Goal: Information Seeking & Learning: Learn about a topic

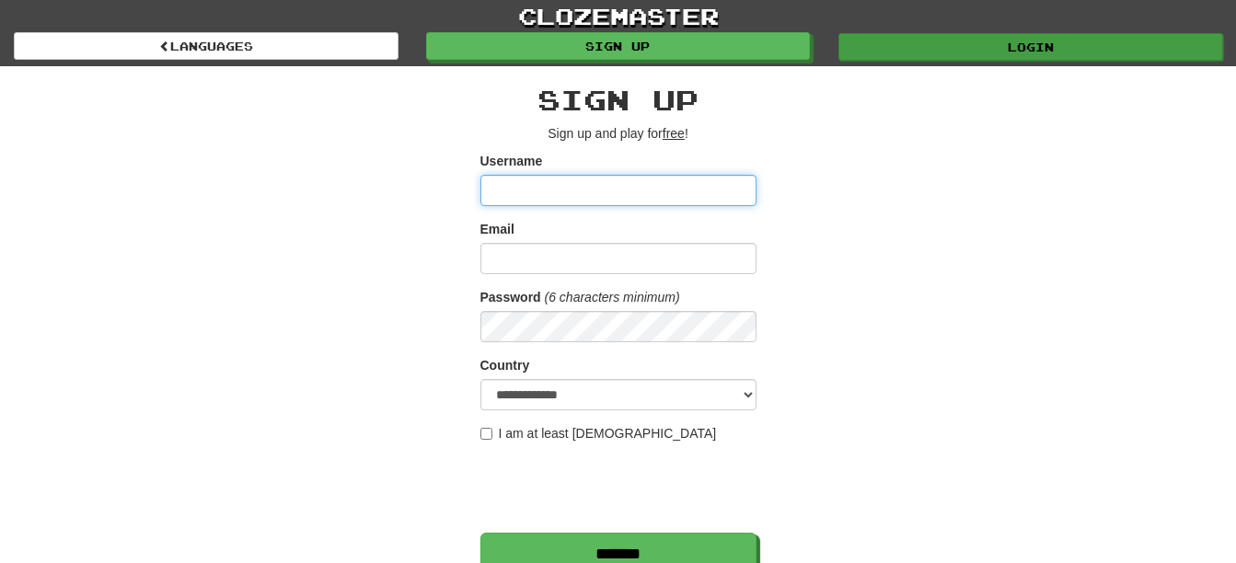
type input "********"
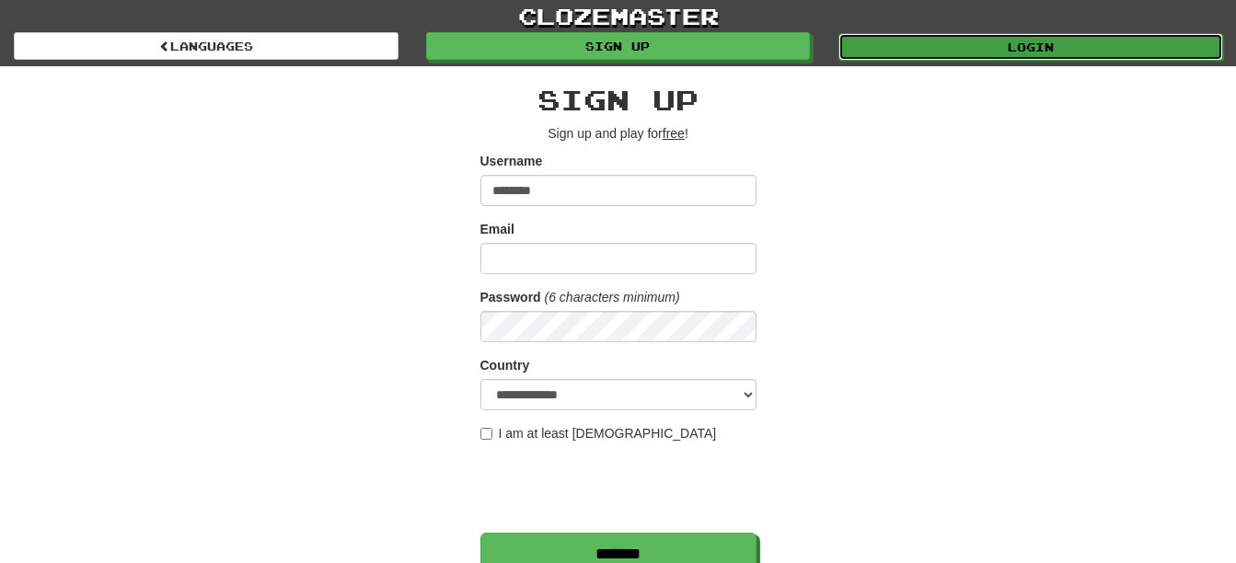
click at [1068, 52] on link "Login" at bounding box center [1031, 47] width 385 height 28
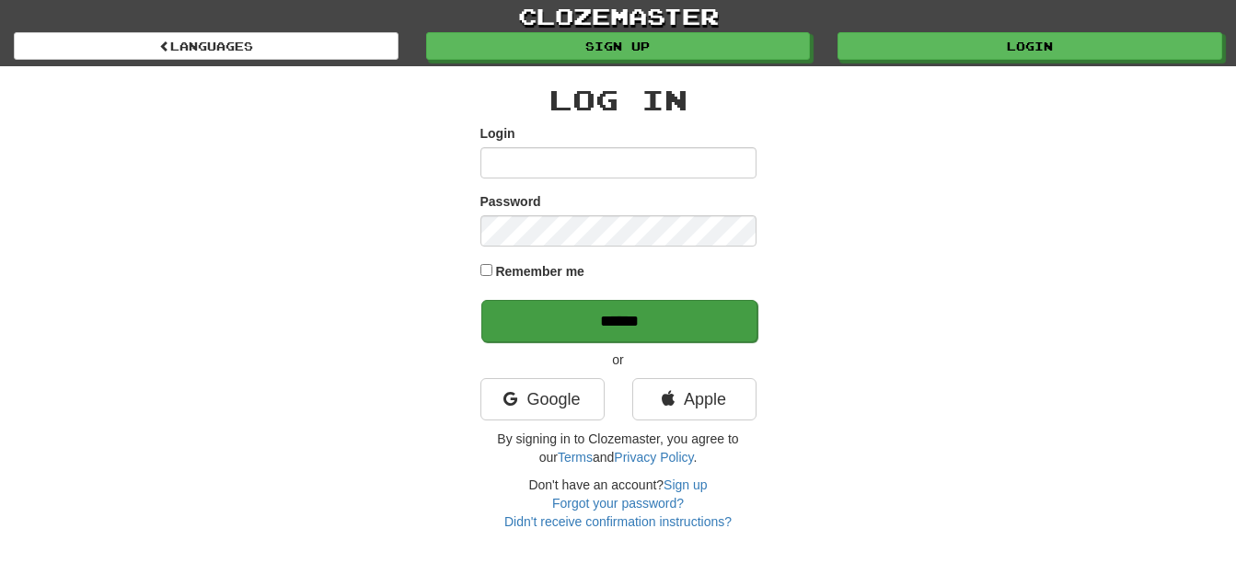
type input "********"
click at [558, 316] on input "******" at bounding box center [619, 321] width 276 height 42
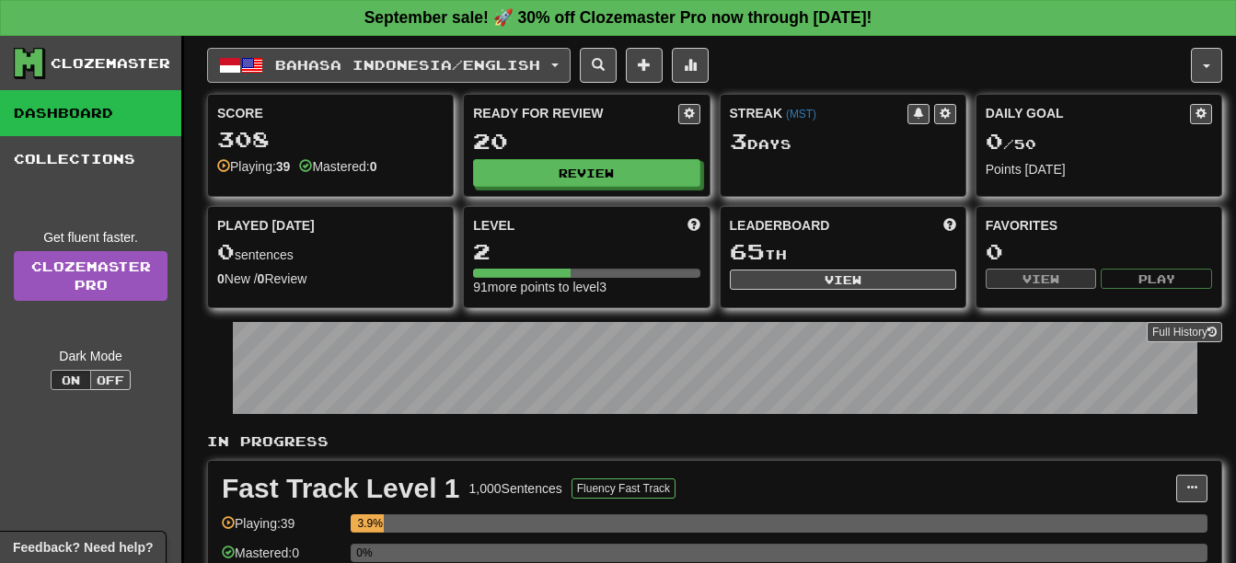
click at [434, 60] on span "Bahasa Indonesia / English" at bounding box center [407, 65] width 265 height 16
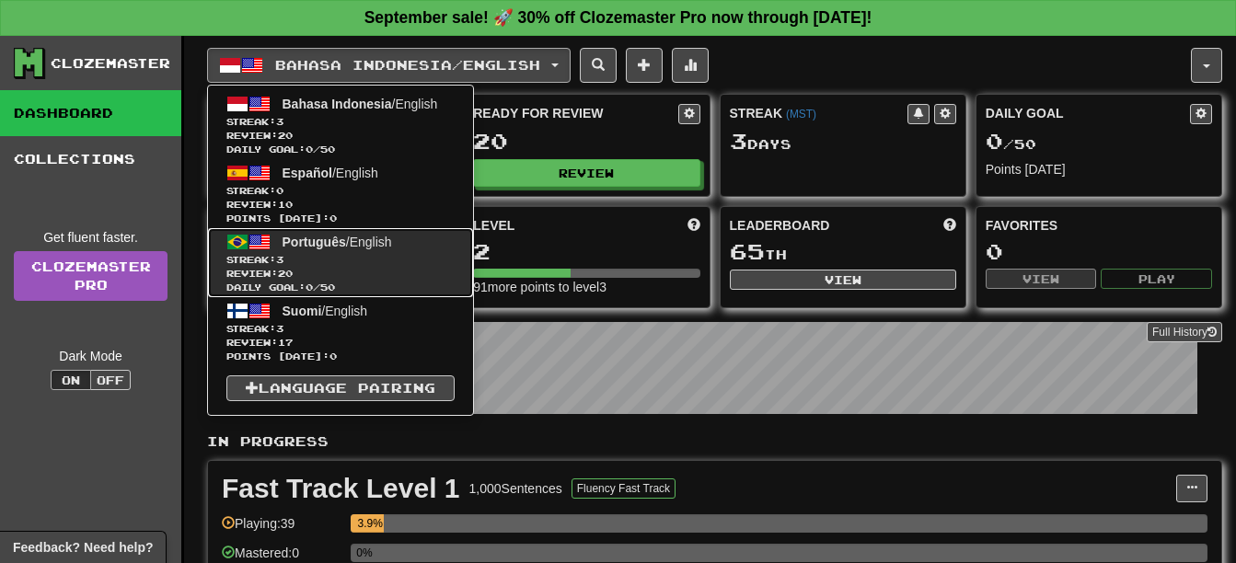
click at [410, 253] on span "Streak: 3" at bounding box center [340, 260] width 228 height 14
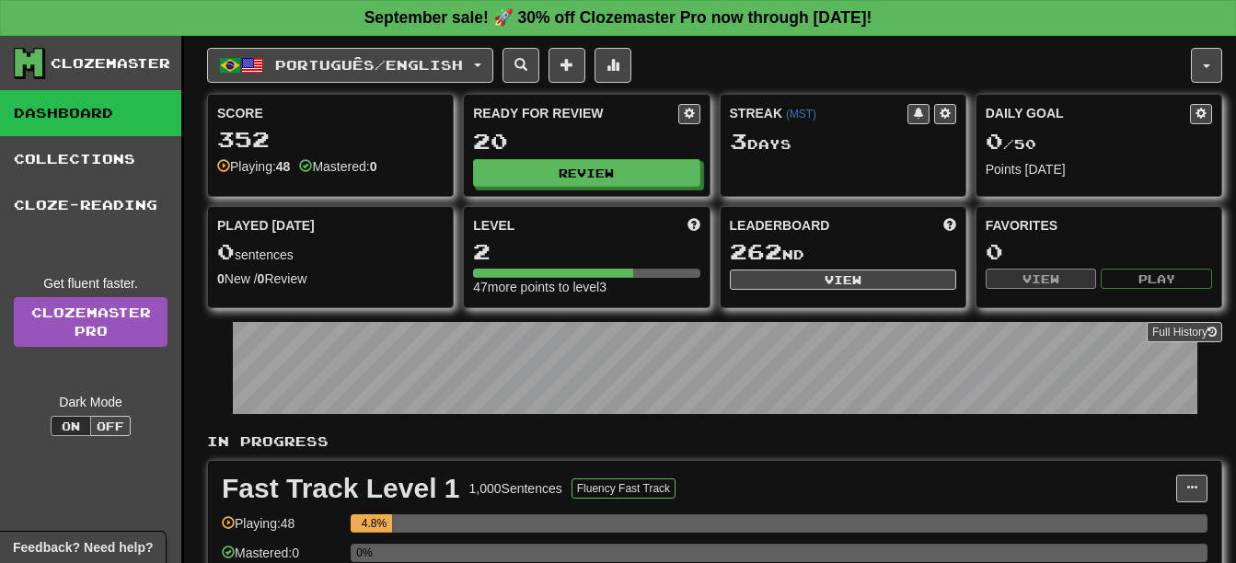
click at [302, 41] on div "Português / English Bahasa Indonesia / English Streak: 3 Review: 20 Daily Goal:…" at bounding box center [714, 396] width 1015 height 721
click at [305, 58] on span "Português / English" at bounding box center [369, 65] width 188 height 16
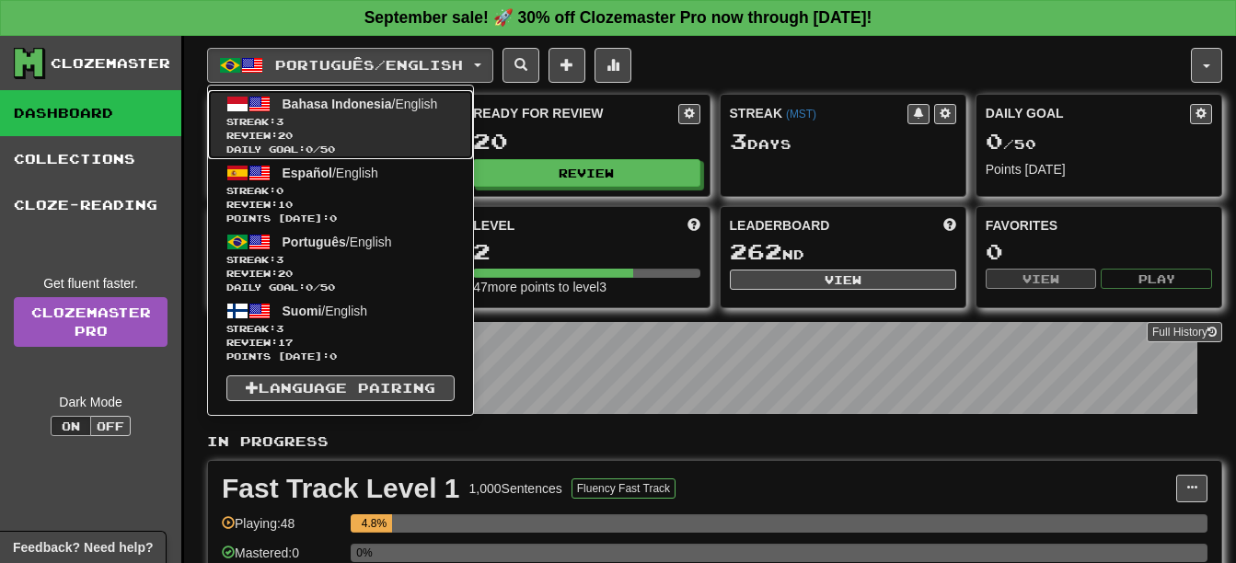
click at [305, 133] on span "Review: 20" at bounding box center [340, 136] width 228 height 14
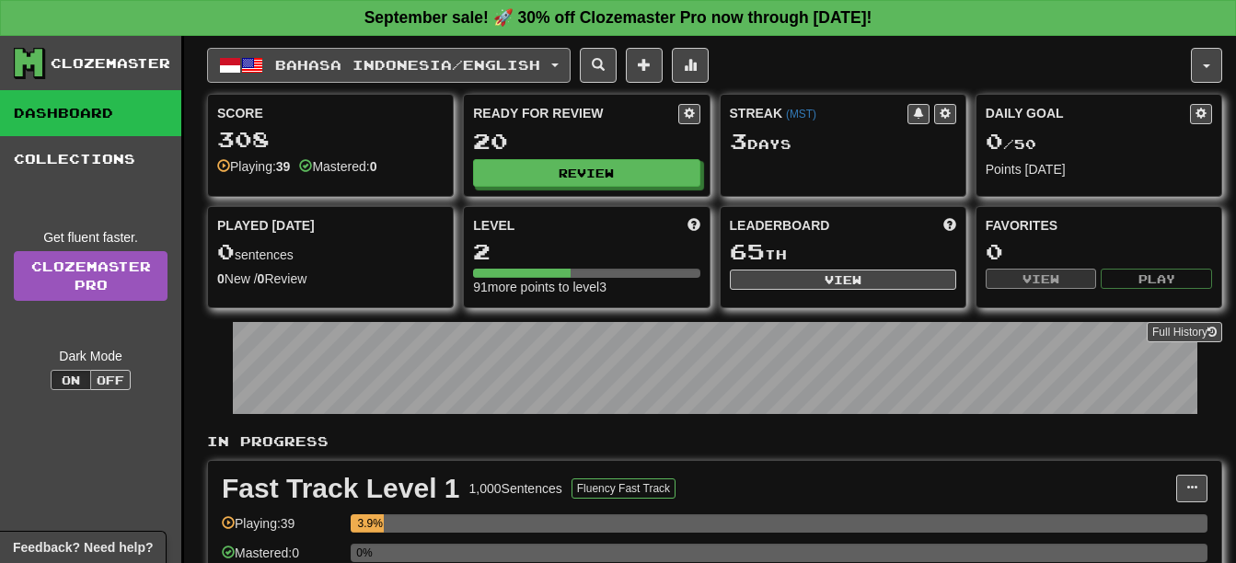
click at [318, 51] on button "Bahasa Indonesia / English" at bounding box center [389, 65] width 364 height 35
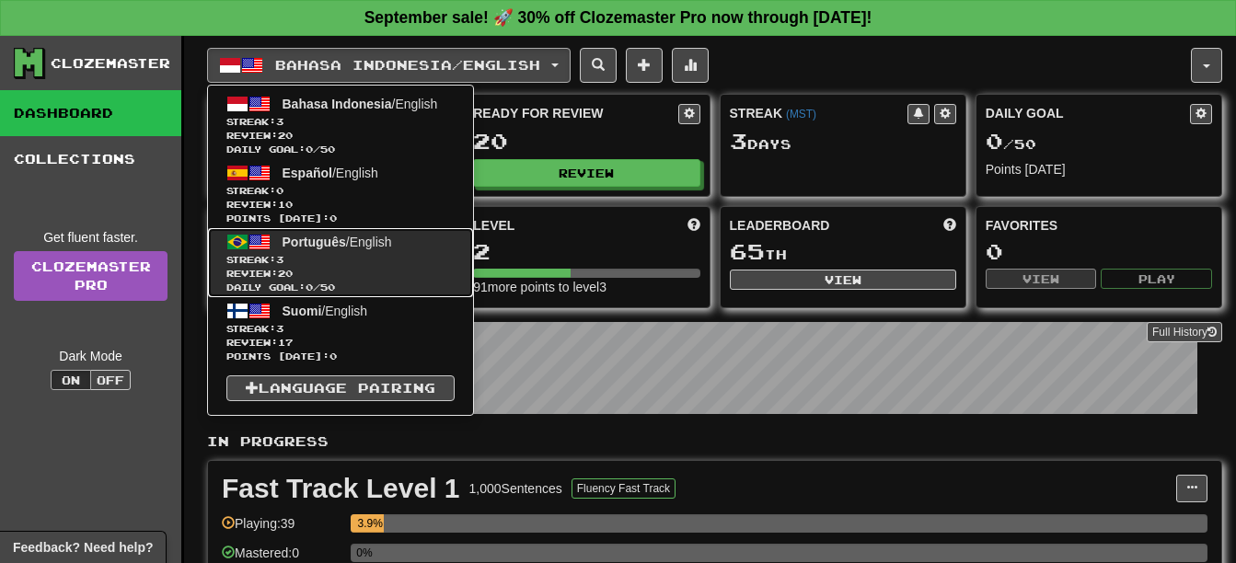
click at [469, 267] on link "Português / English Streak: 3 Review: 20 Daily Goal: 0 / 50" at bounding box center [340, 262] width 265 height 69
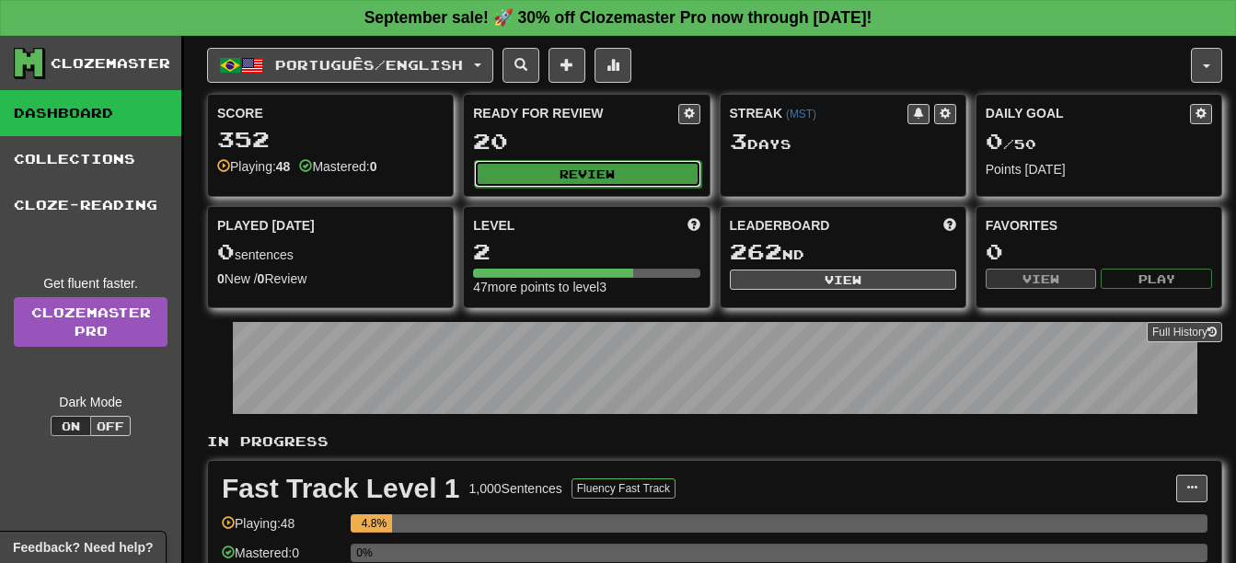
click at [562, 165] on button "Review" at bounding box center [587, 174] width 226 height 28
select select "**"
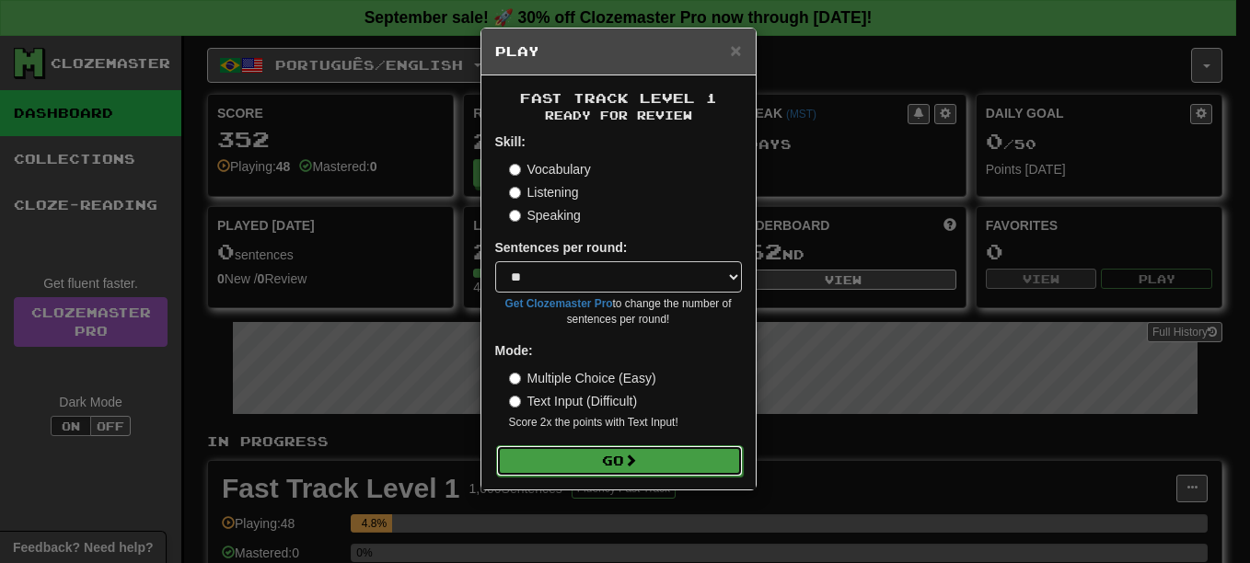
click at [693, 461] on button "Go" at bounding box center [619, 461] width 247 height 31
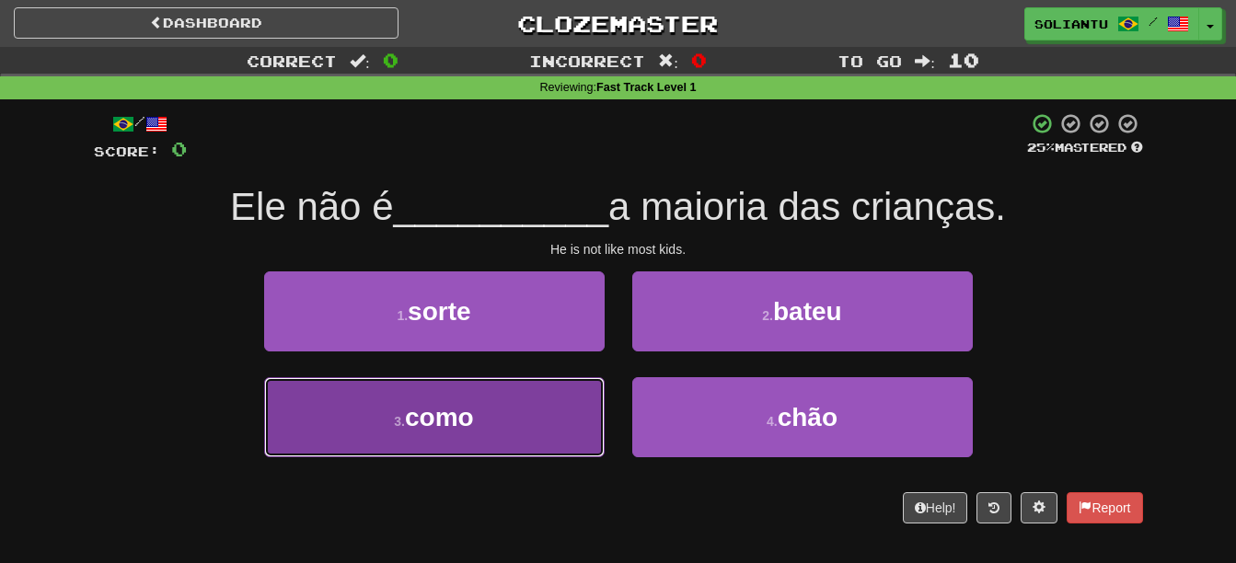
click at [549, 405] on button "3 . como" at bounding box center [434, 417] width 341 height 80
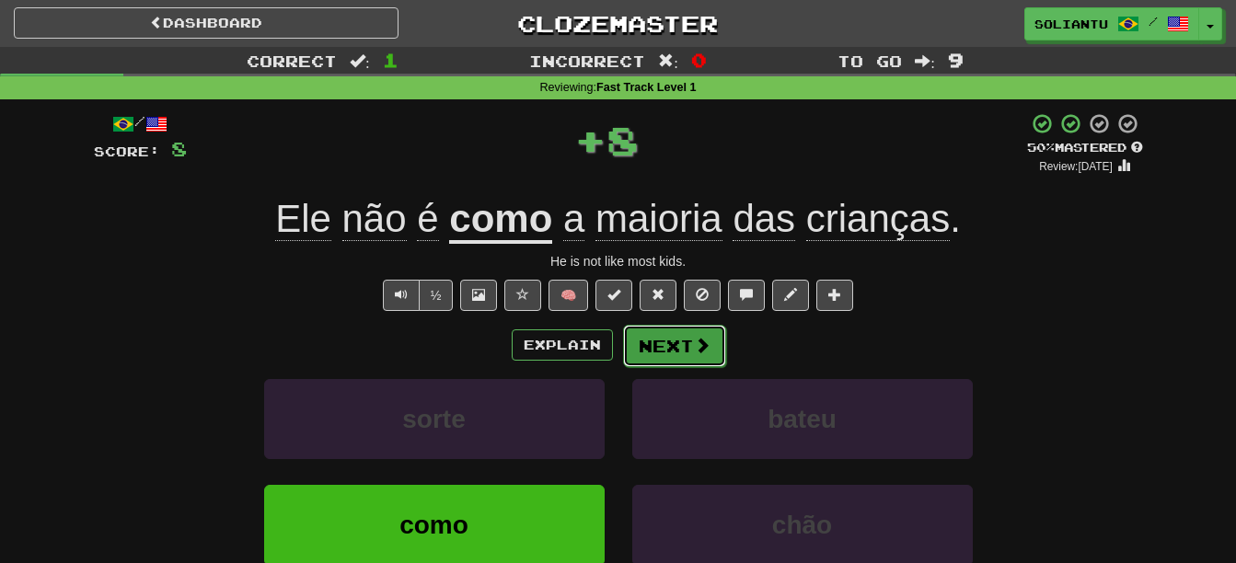
click at [665, 349] on button "Next" at bounding box center [674, 346] width 103 height 42
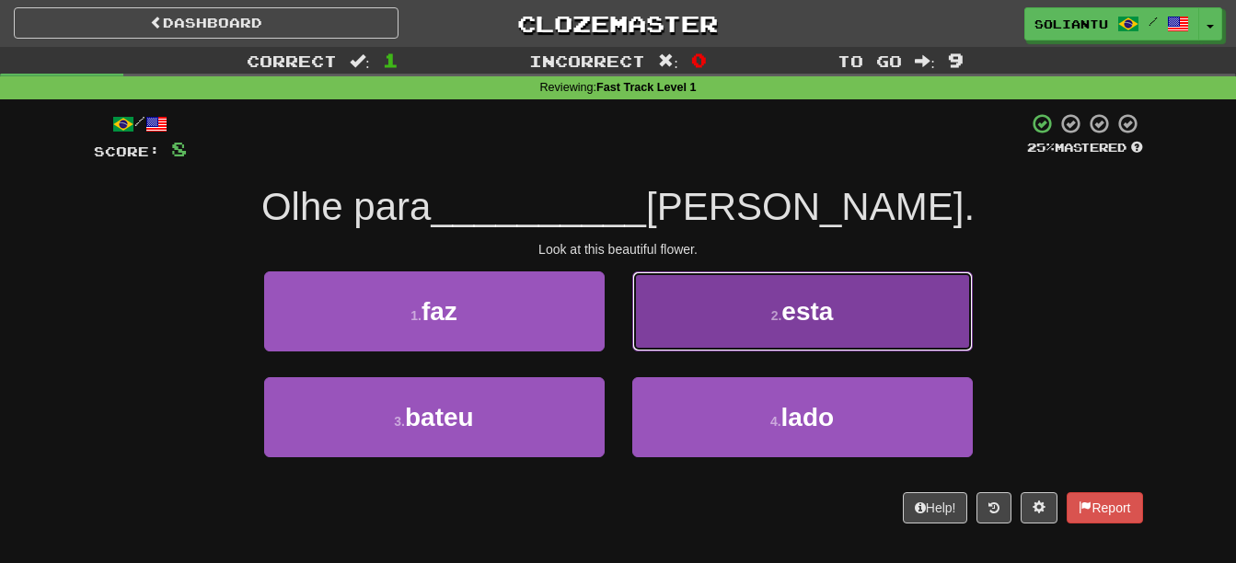
click at [736, 318] on button "2 . esta" at bounding box center [802, 312] width 341 height 80
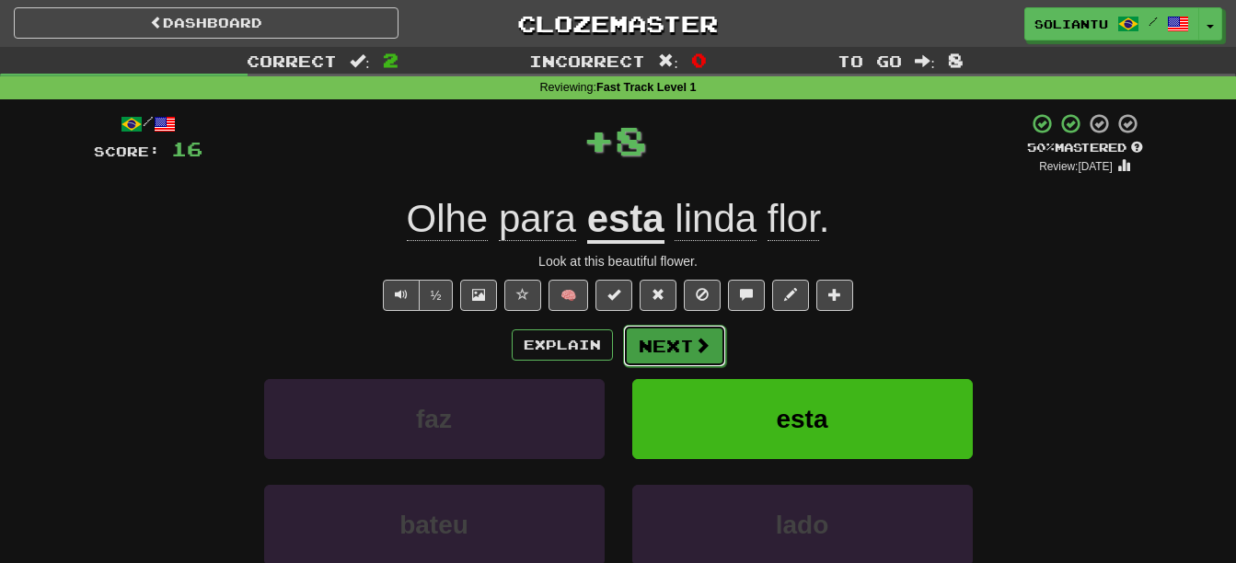
click at [661, 349] on button "Next" at bounding box center [674, 346] width 103 height 42
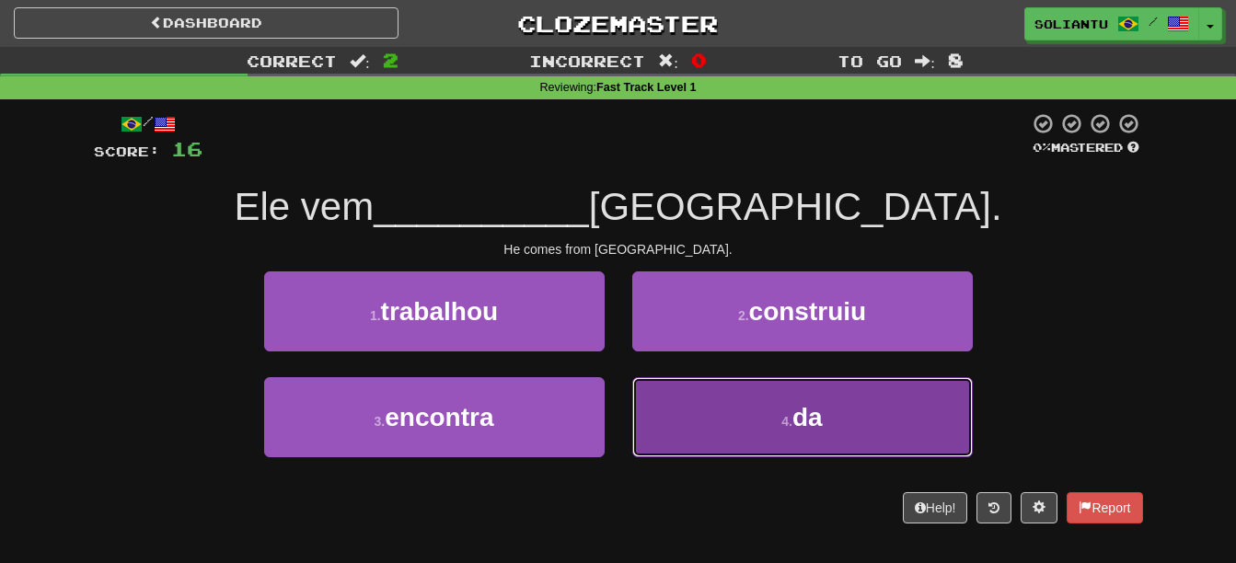
click at [718, 384] on button "4 . da" at bounding box center [802, 417] width 341 height 80
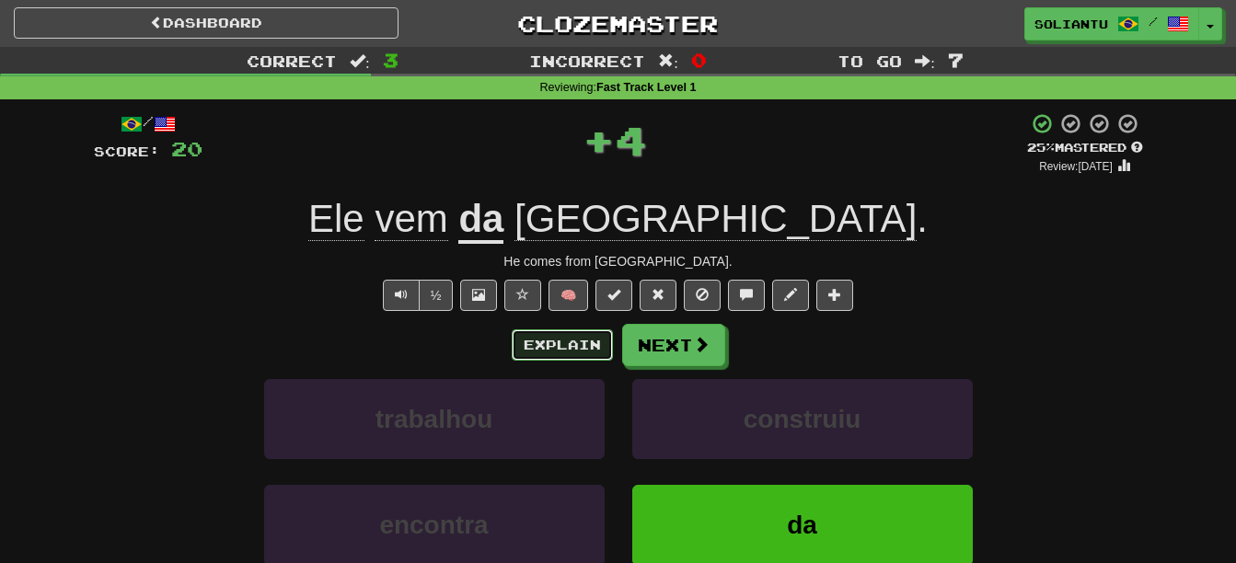
click at [544, 359] on button "Explain" at bounding box center [562, 345] width 101 height 31
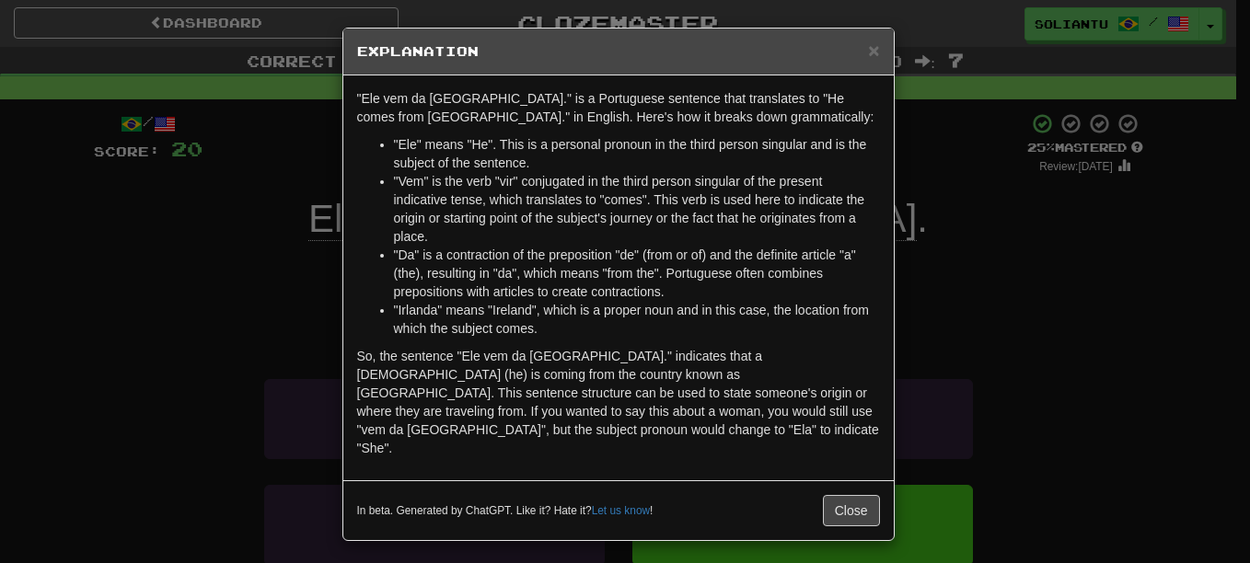
click at [862, 46] on h5 "Explanation" at bounding box center [618, 51] width 523 height 18
click at [873, 58] on span "×" at bounding box center [873, 50] width 11 height 21
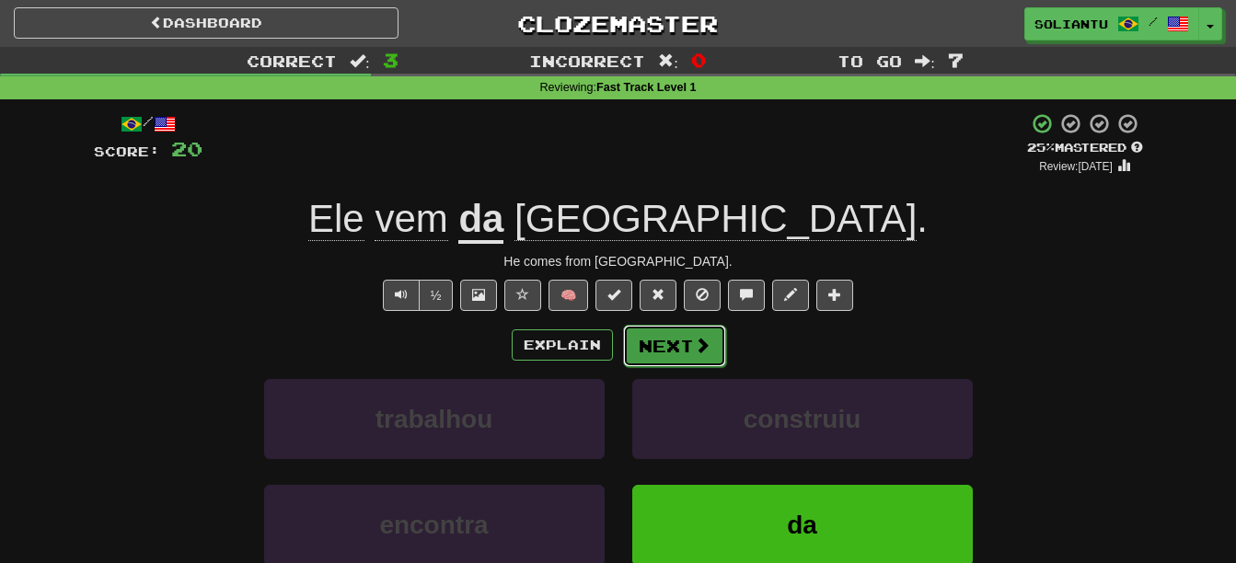
click at [674, 339] on button "Next" at bounding box center [674, 346] width 103 height 42
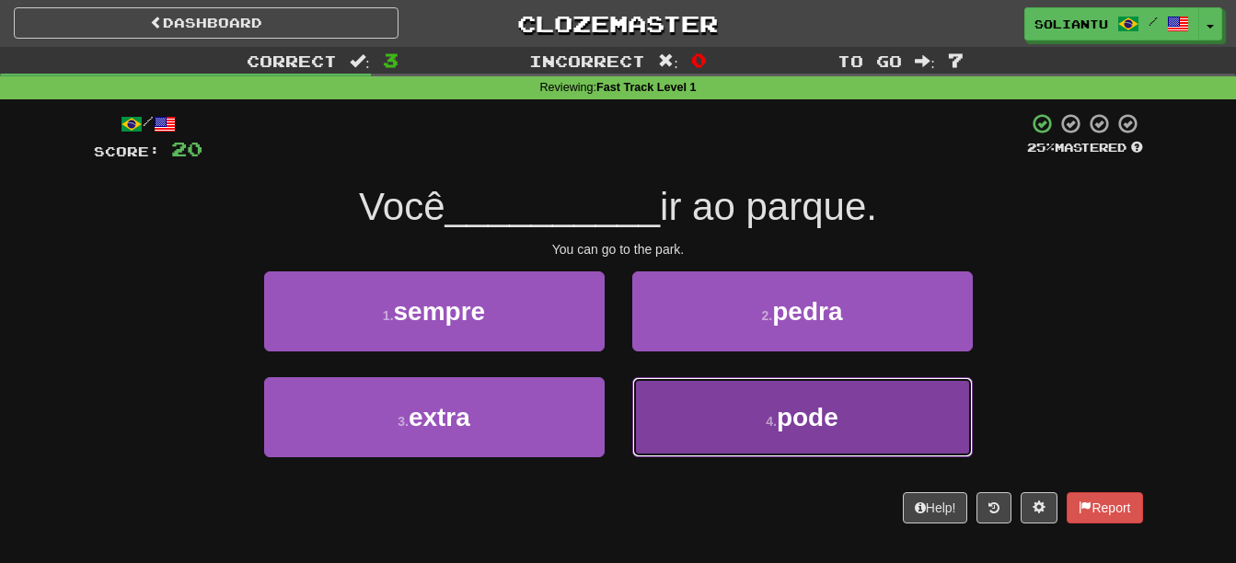
click at [788, 412] on span "pode" at bounding box center [808, 417] width 62 height 29
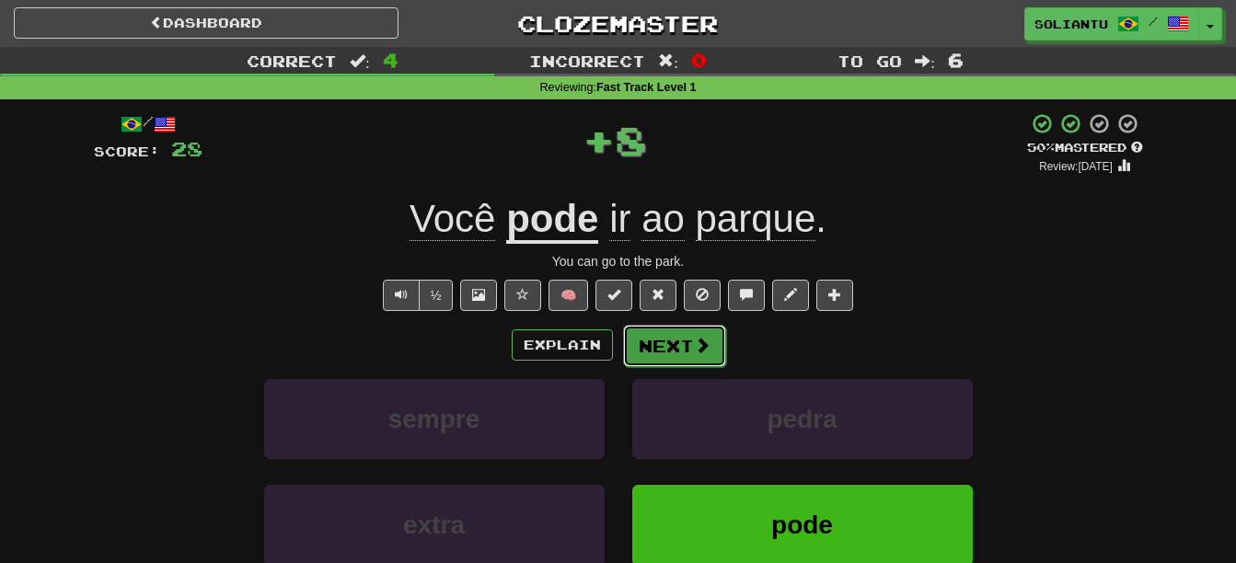
click at [687, 336] on button "Next" at bounding box center [674, 346] width 103 height 42
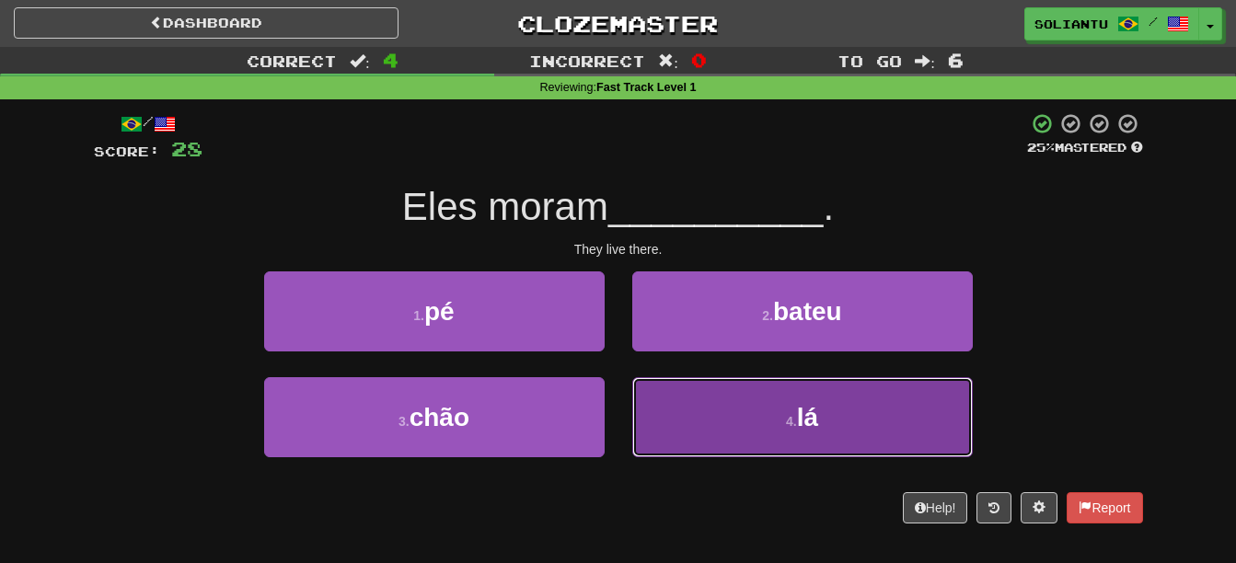
click at [730, 393] on button "4 . lá" at bounding box center [802, 417] width 341 height 80
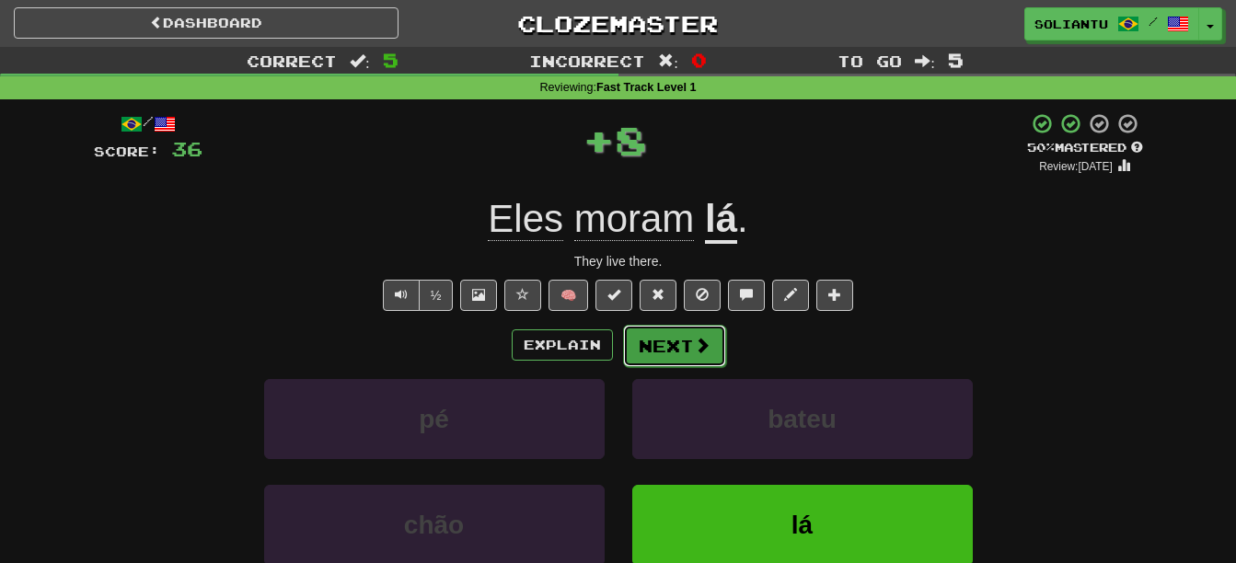
click at [689, 352] on button "Next" at bounding box center [674, 346] width 103 height 42
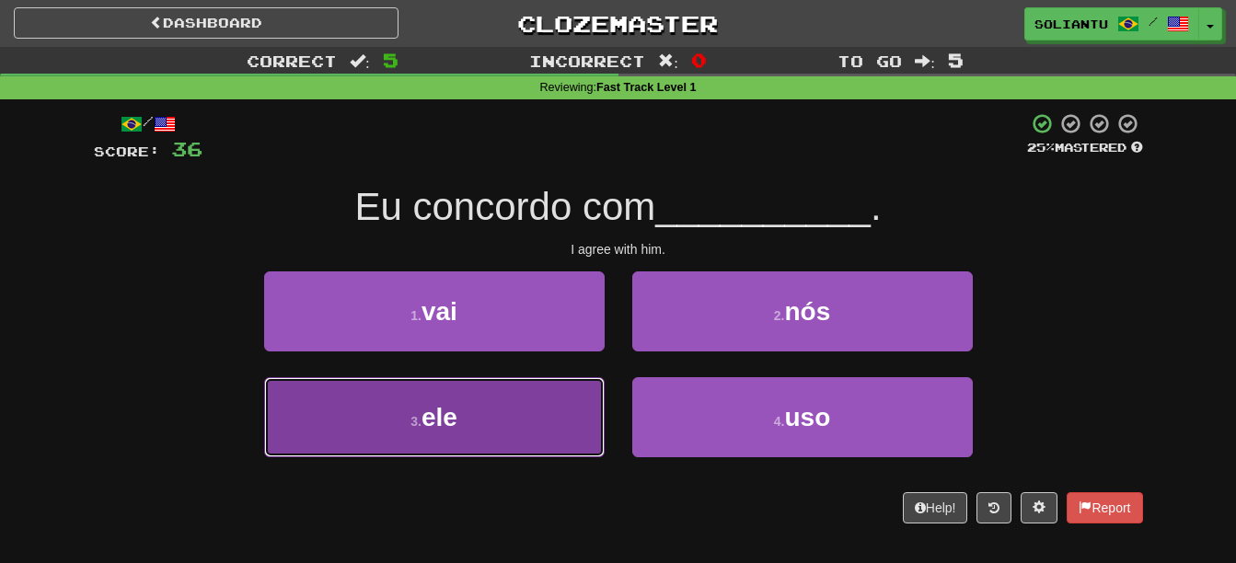
click at [551, 406] on button "3 . ele" at bounding box center [434, 417] width 341 height 80
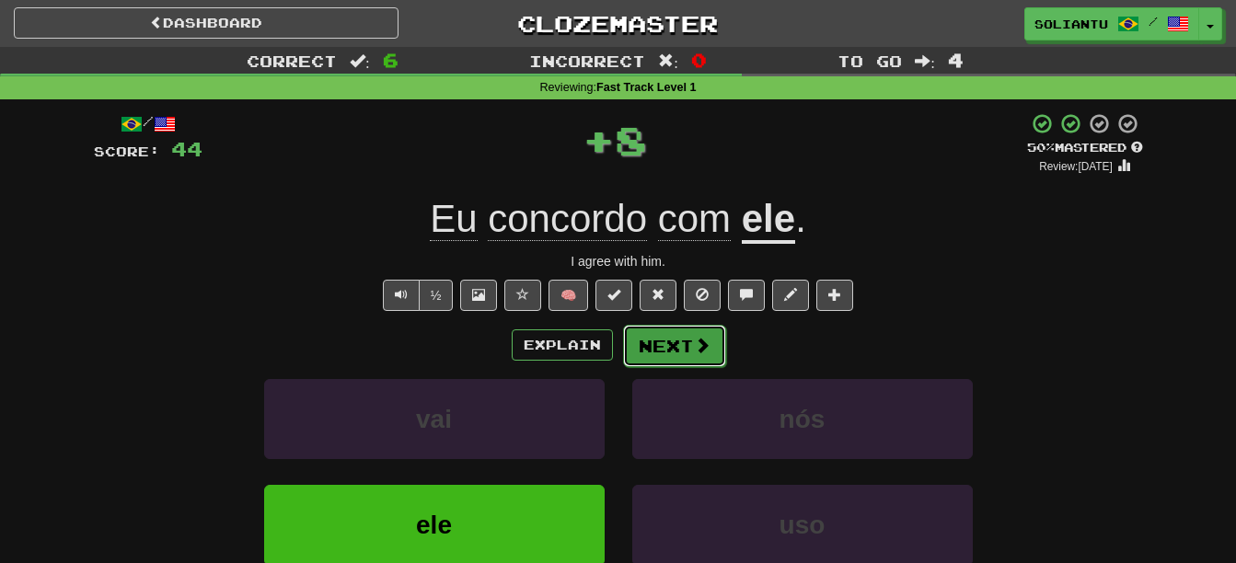
click at [694, 337] on span at bounding box center [702, 345] width 17 height 17
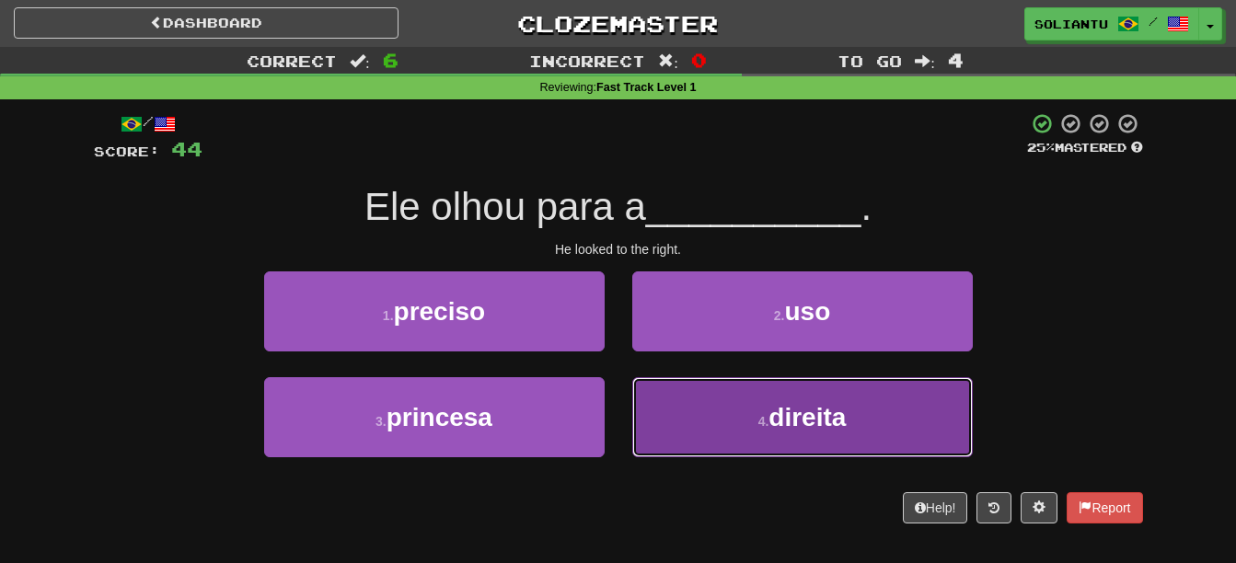
click at [720, 399] on button "4 . direita" at bounding box center [802, 417] width 341 height 80
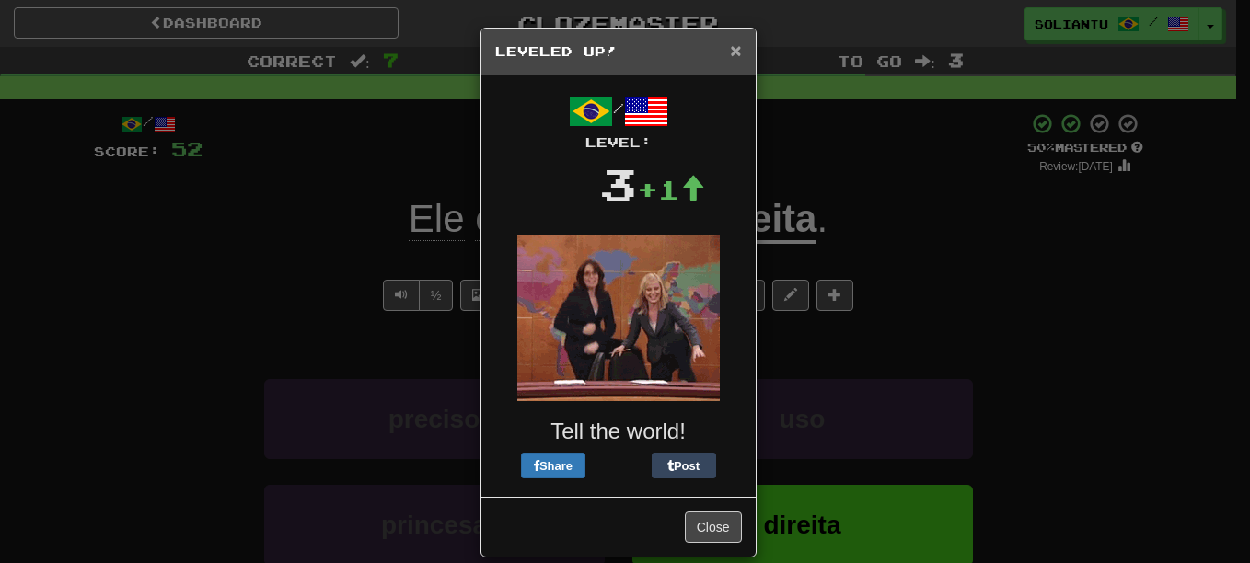
click at [730, 54] on span "×" at bounding box center [735, 50] width 11 height 21
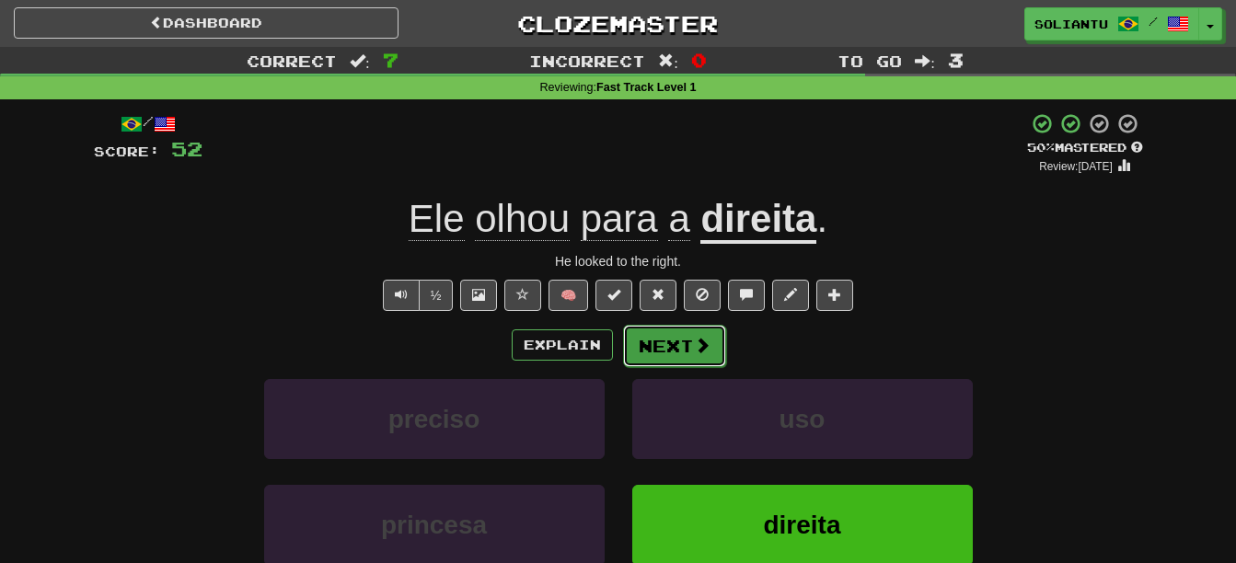
click at [686, 354] on button "Next" at bounding box center [674, 346] width 103 height 42
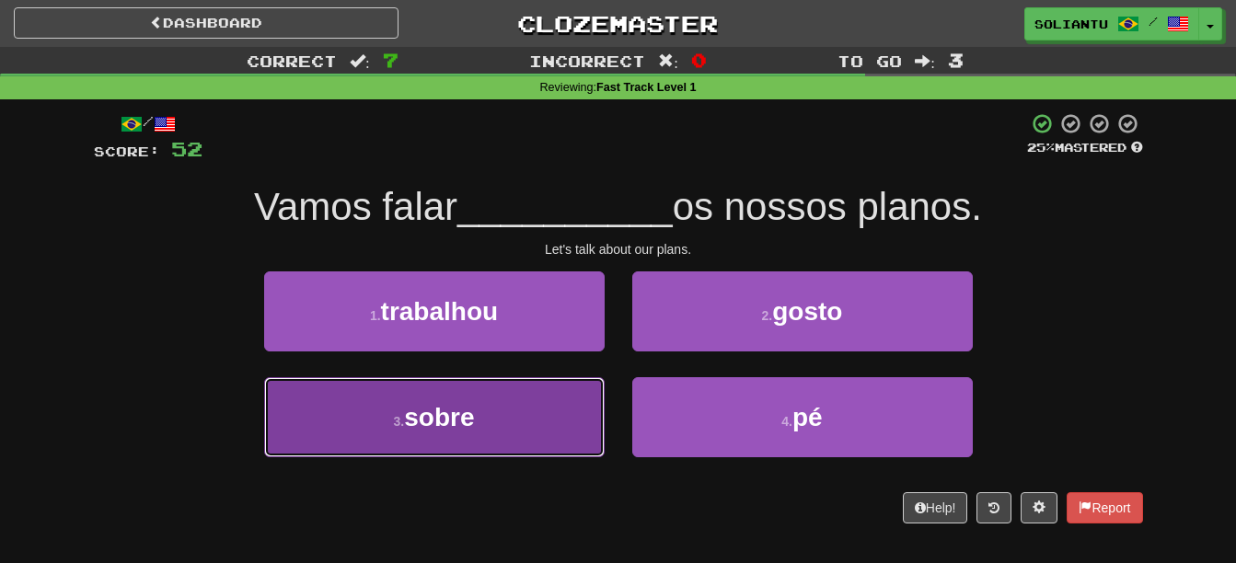
click at [526, 421] on button "3 . sobre" at bounding box center [434, 417] width 341 height 80
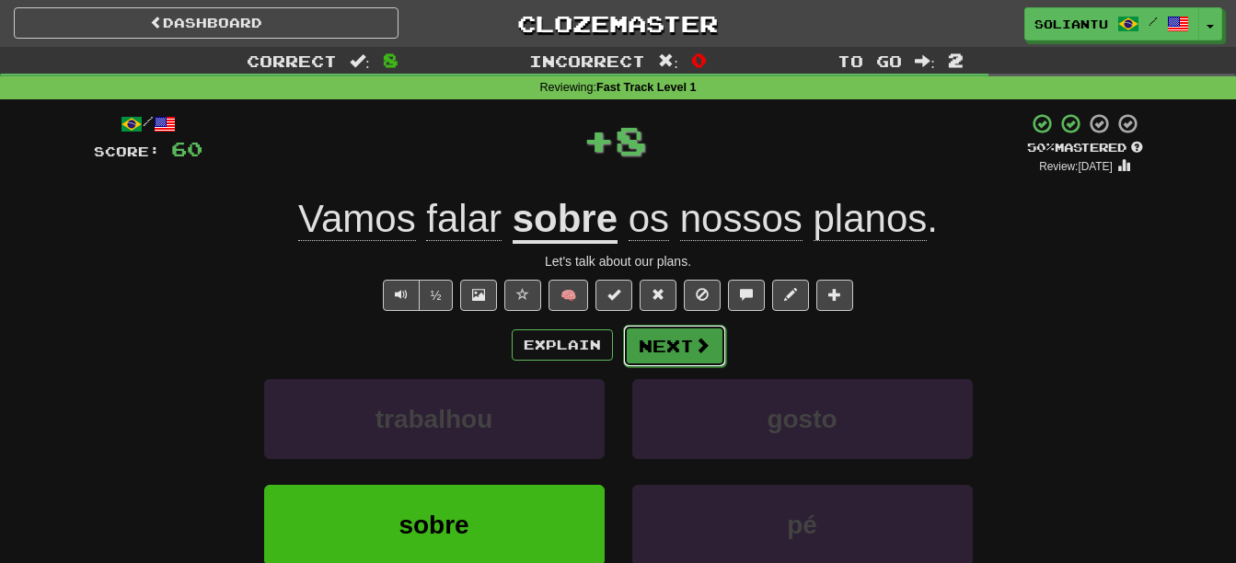
click at [673, 328] on button "Next" at bounding box center [674, 346] width 103 height 42
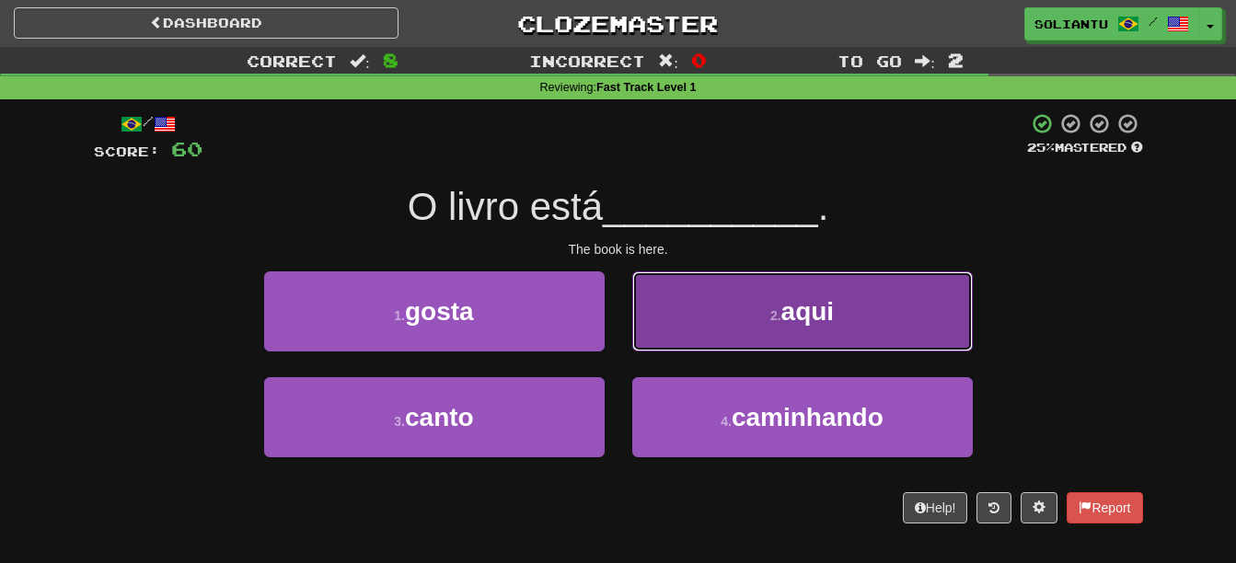
click at [764, 293] on button "2 . aqui" at bounding box center [802, 312] width 341 height 80
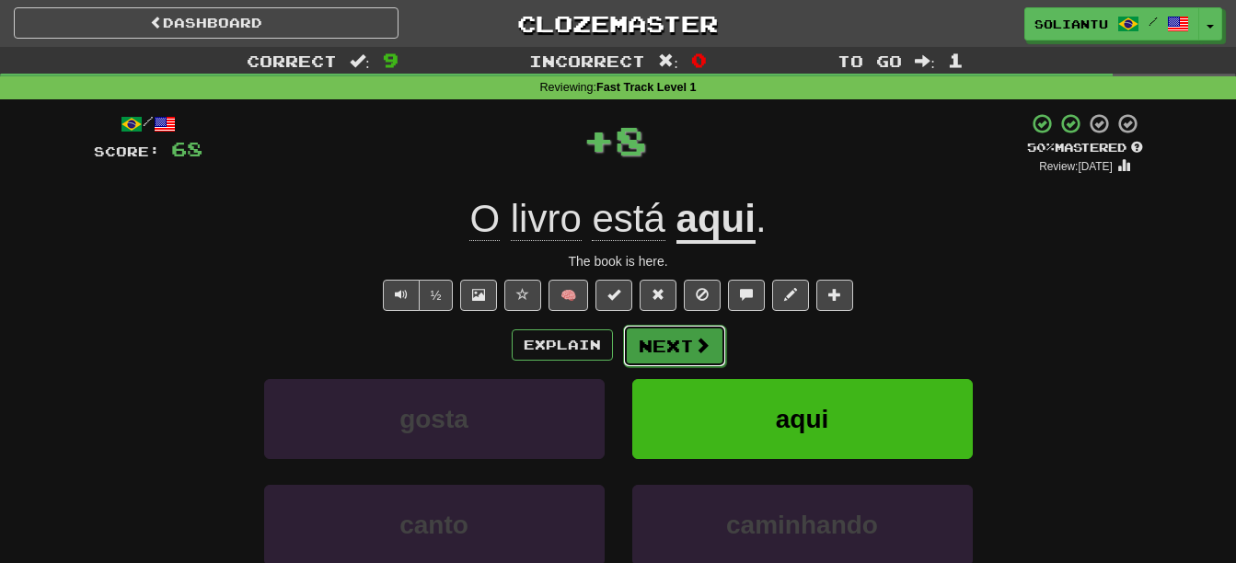
click at [677, 331] on button "Next" at bounding box center [674, 346] width 103 height 42
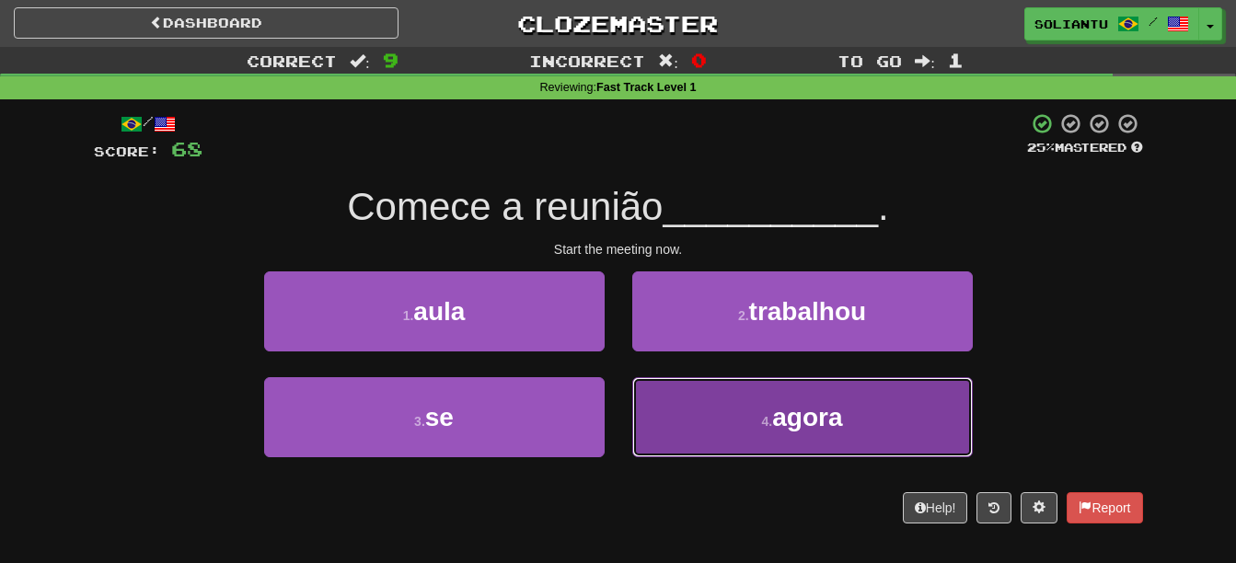
click at [751, 425] on button "4 . agora" at bounding box center [802, 417] width 341 height 80
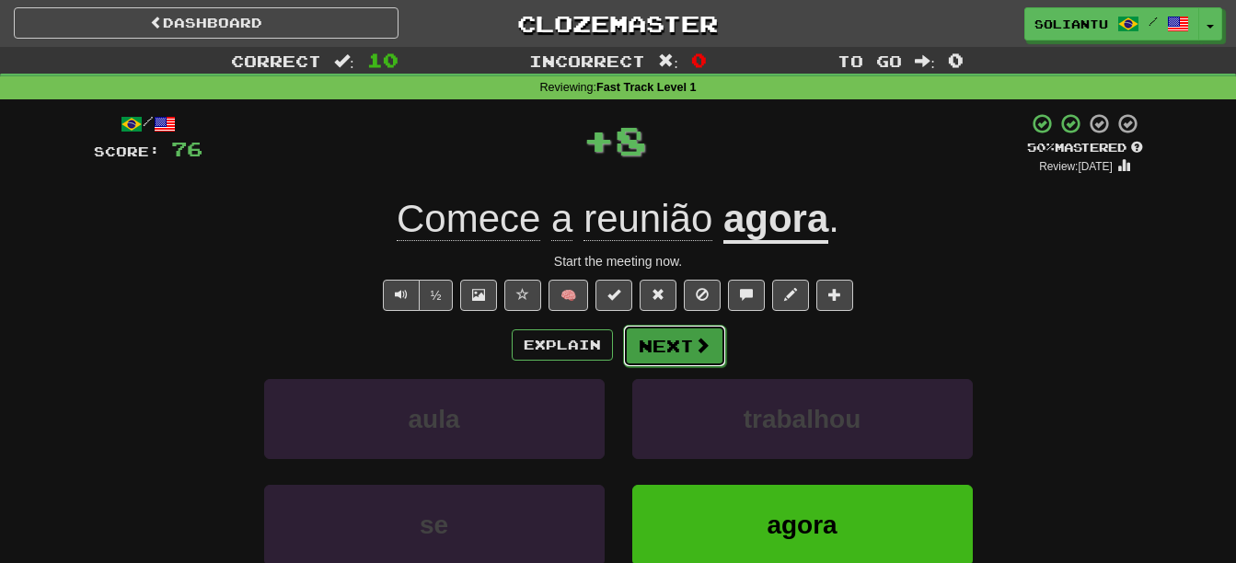
click at [695, 341] on span at bounding box center [702, 345] width 17 height 17
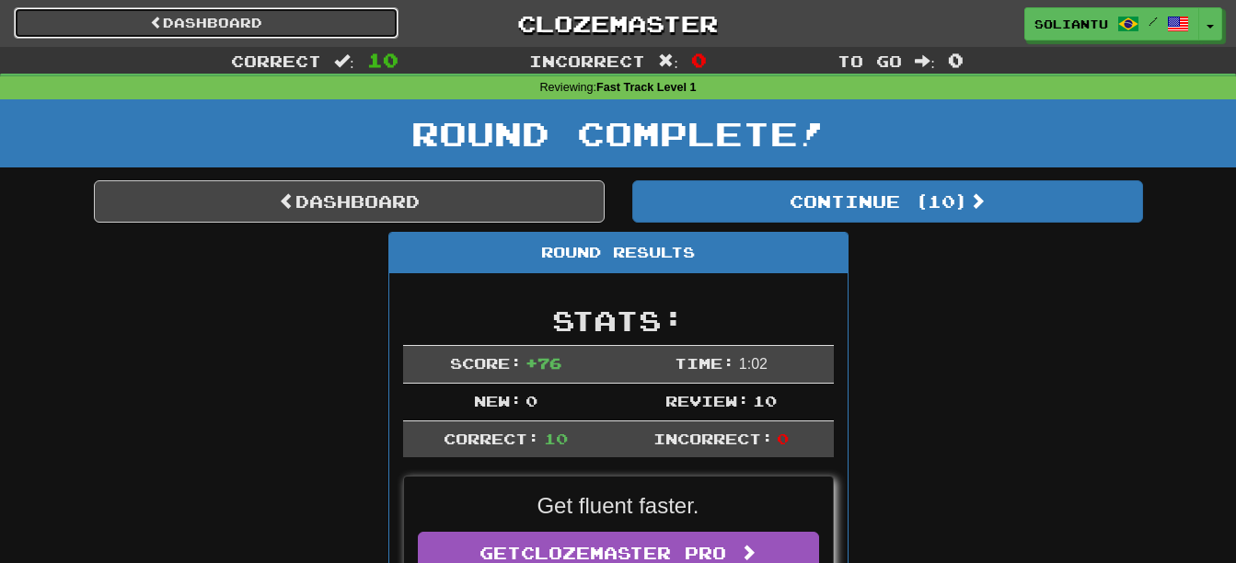
click at [340, 24] on link "Dashboard" at bounding box center [206, 22] width 385 height 31
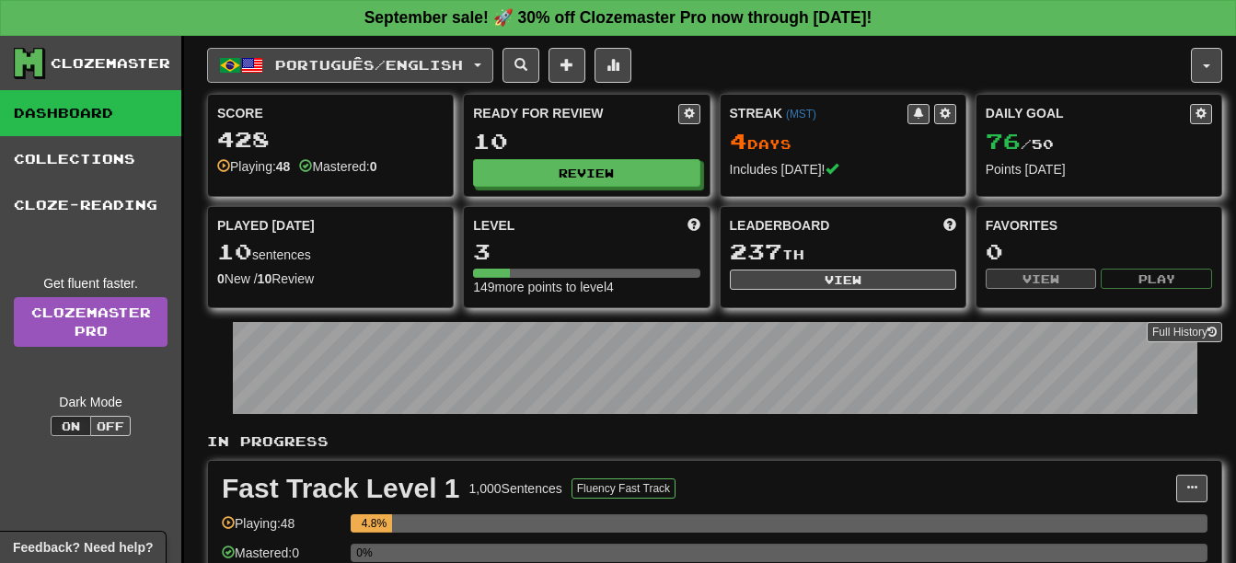
click at [319, 59] on span "Português / English" at bounding box center [369, 65] width 188 height 16
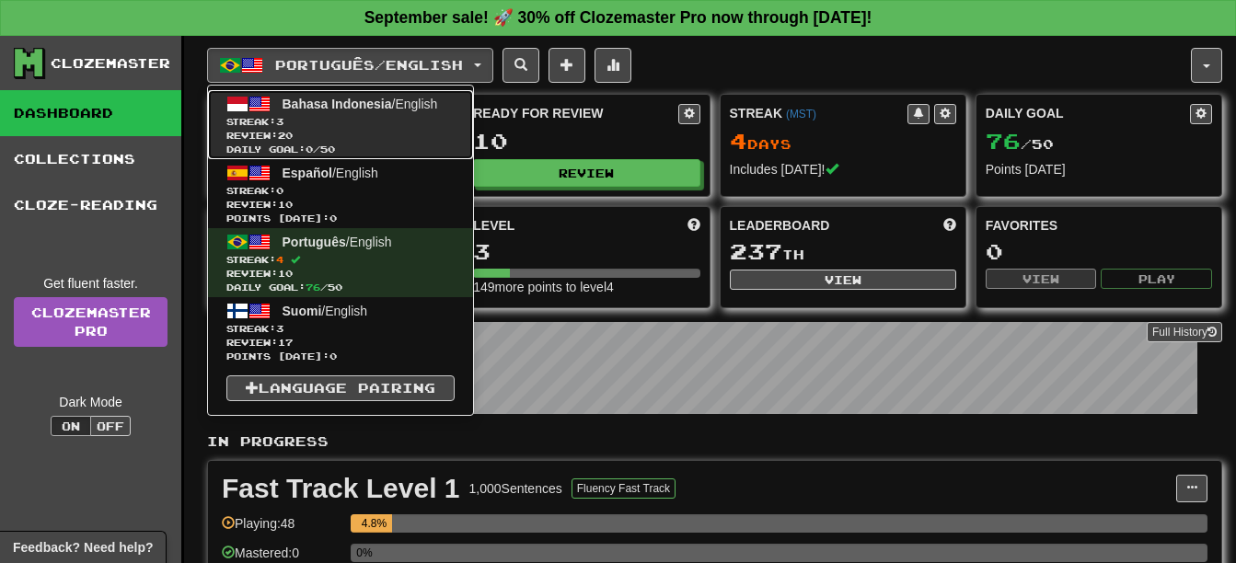
click at [436, 130] on span "Review: 20" at bounding box center [340, 136] width 228 height 14
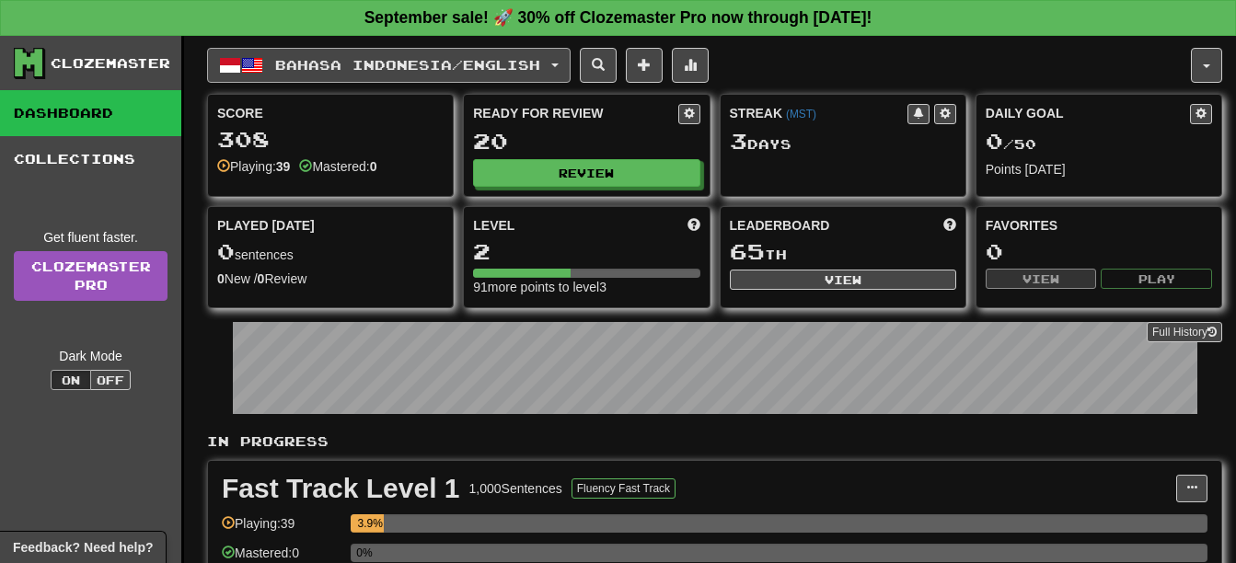
click at [419, 75] on button "Bahasa Indonesia / English" at bounding box center [389, 65] width 364 height 35
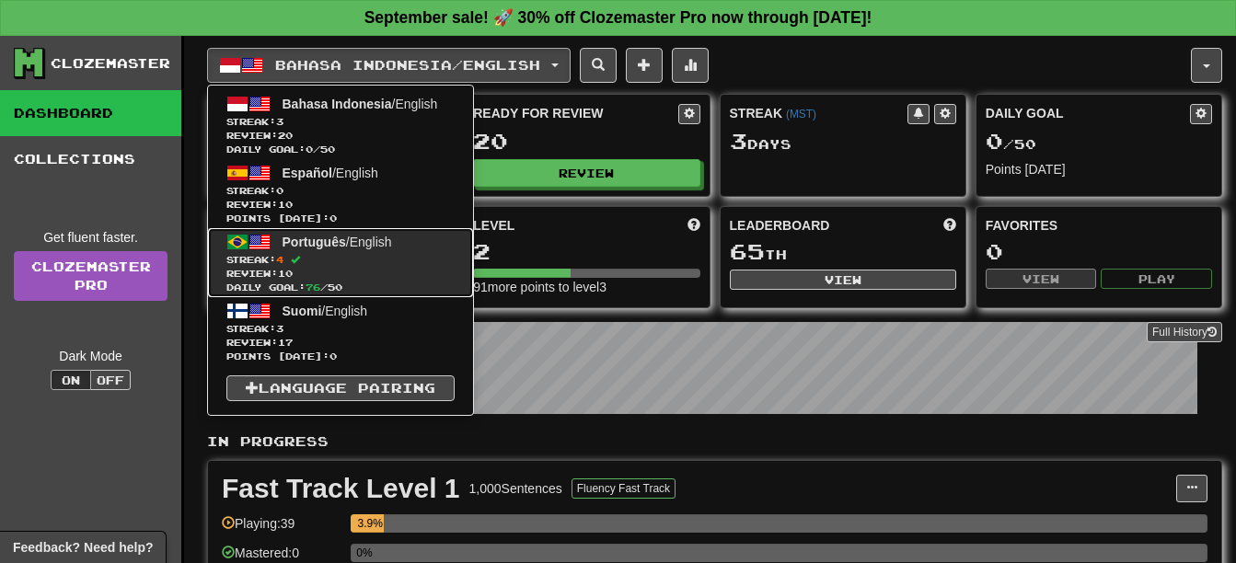
click at [403, 261] on span "Streak: 4" at bounding box center [340, 260] width 228 height 14
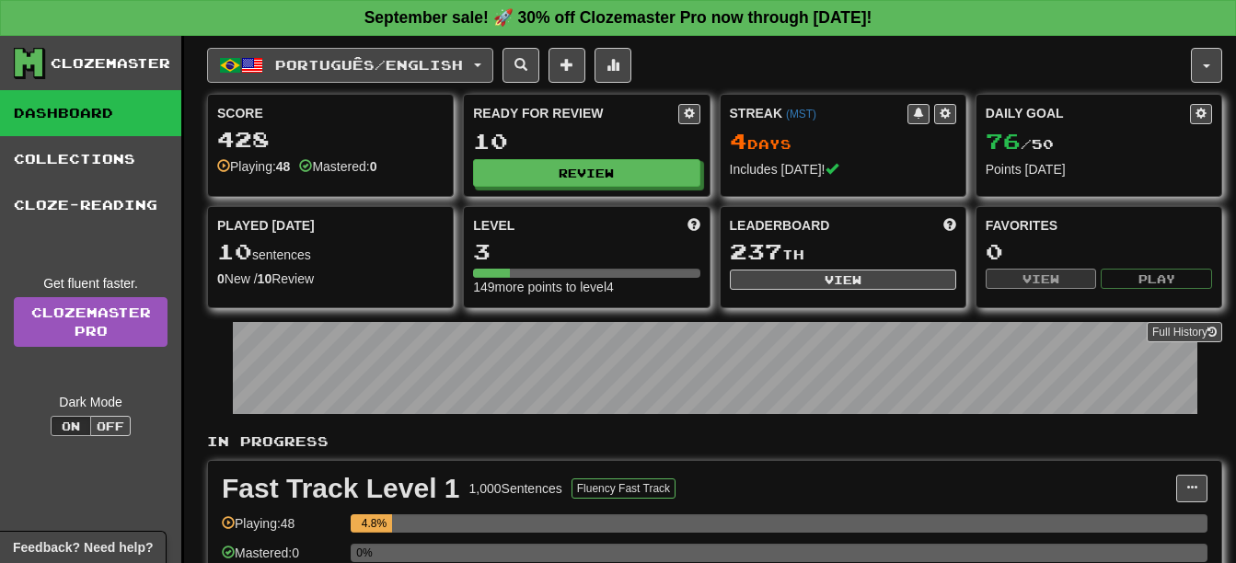
click at [423, 59] on span "Português / English" at bounding box center [369, 65] width 188 height 16
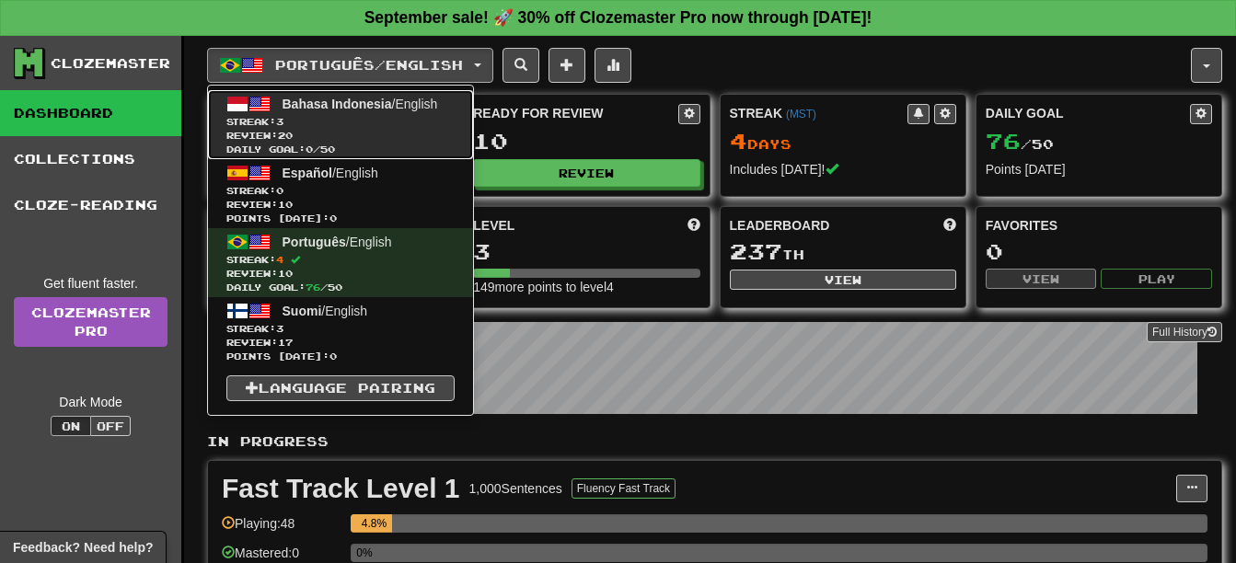
click at [414, 143] on span "Daily Goal: 0 / 50" at bounding box center [340, 150] width 228 height 14
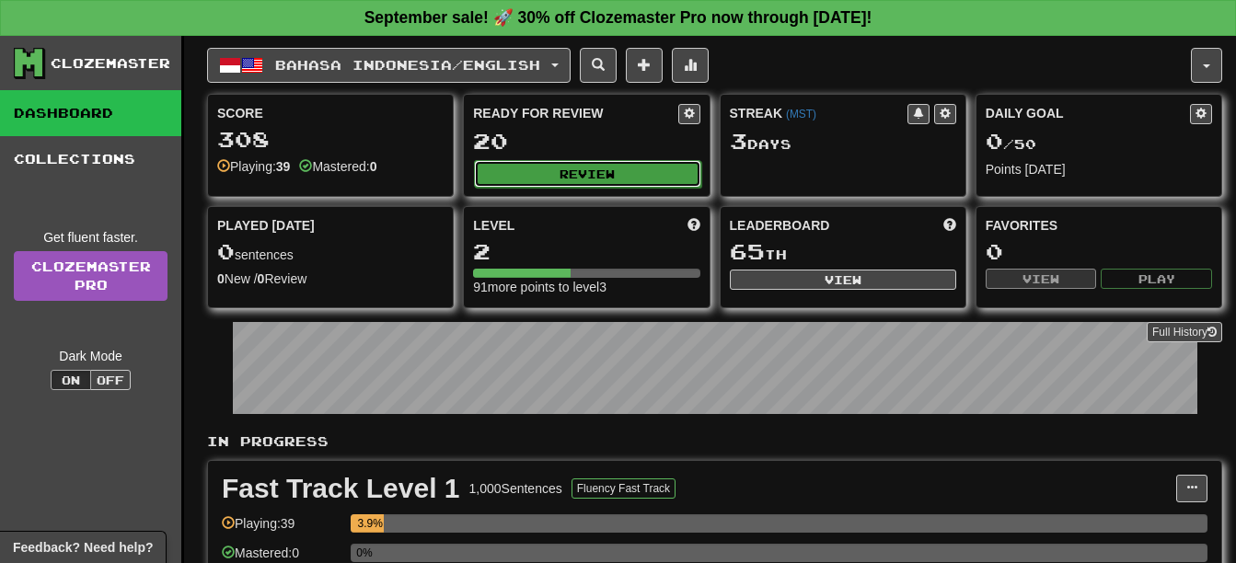
click at [551, 179] on button "Review" at bounding box center [587, 174] width 226 height 28
select select "**"
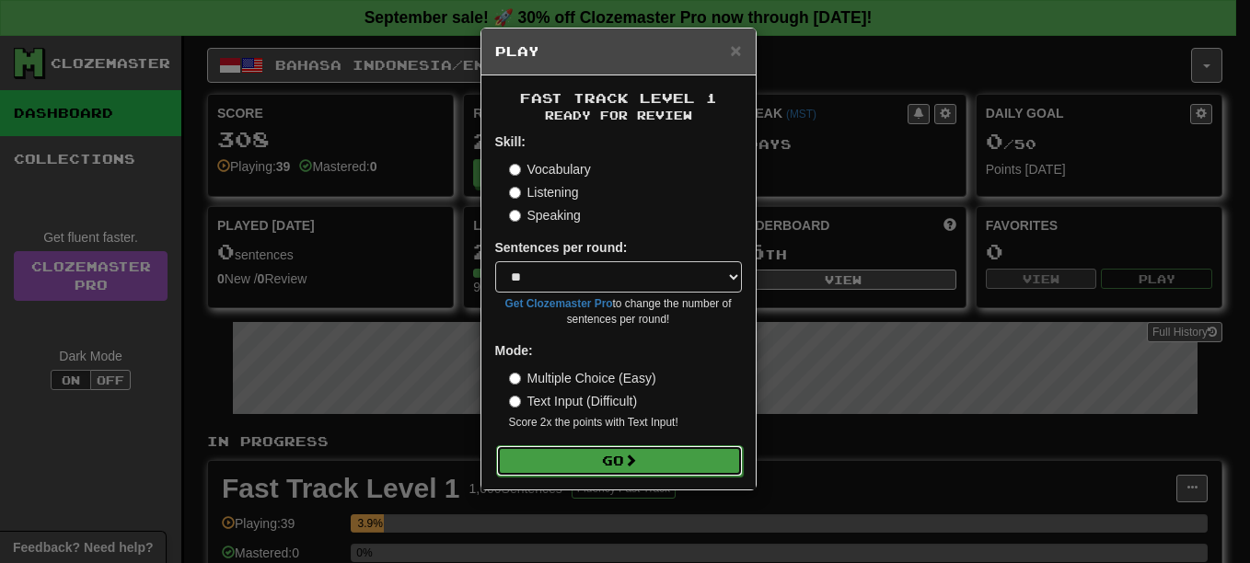
click at [634, 459] on span at bounding box center [630, 460] width 13 height 13
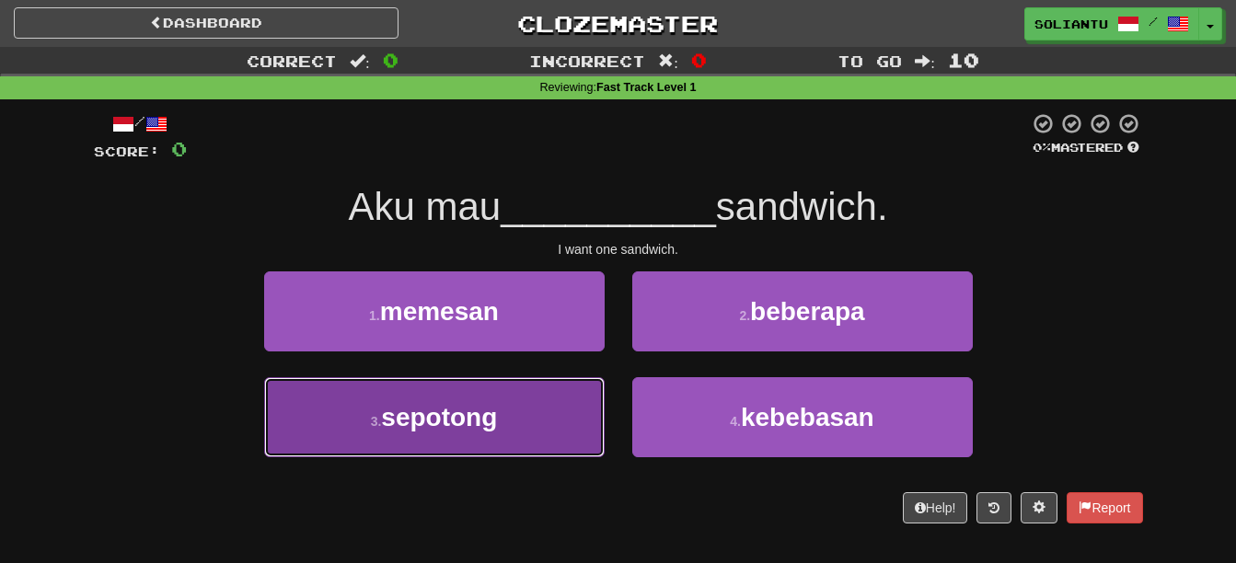
click at [512, 425] on button "3 . sepotong" at bounding box center [434, 417] width 341 height 80
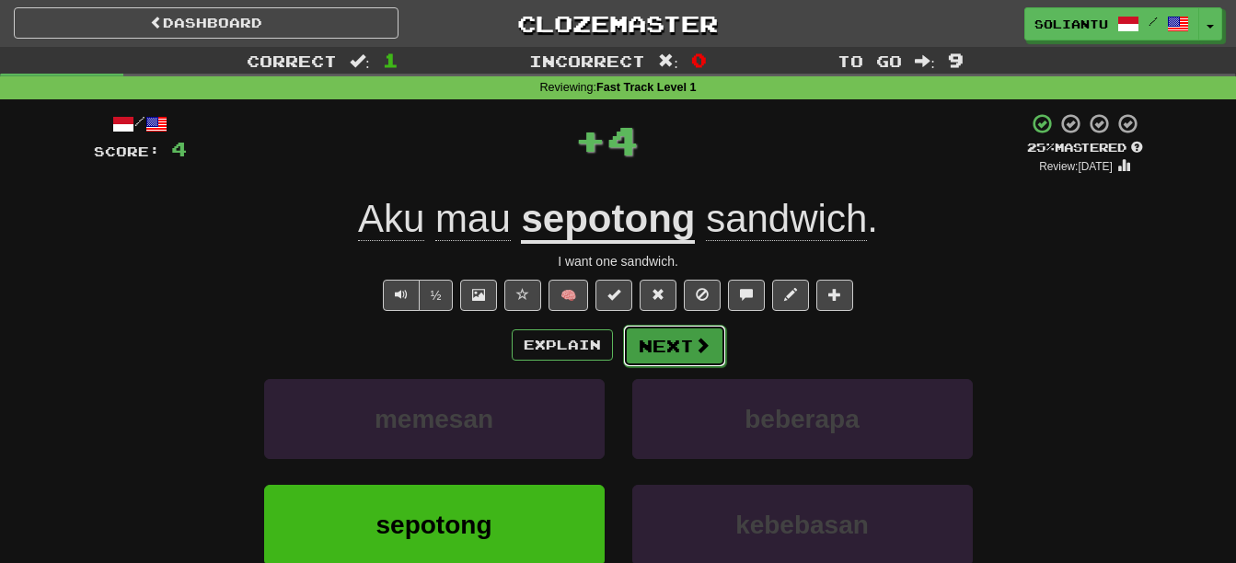
click at [689, 352] on button "Next" at bounding box center [674, 346] width 103 height 42
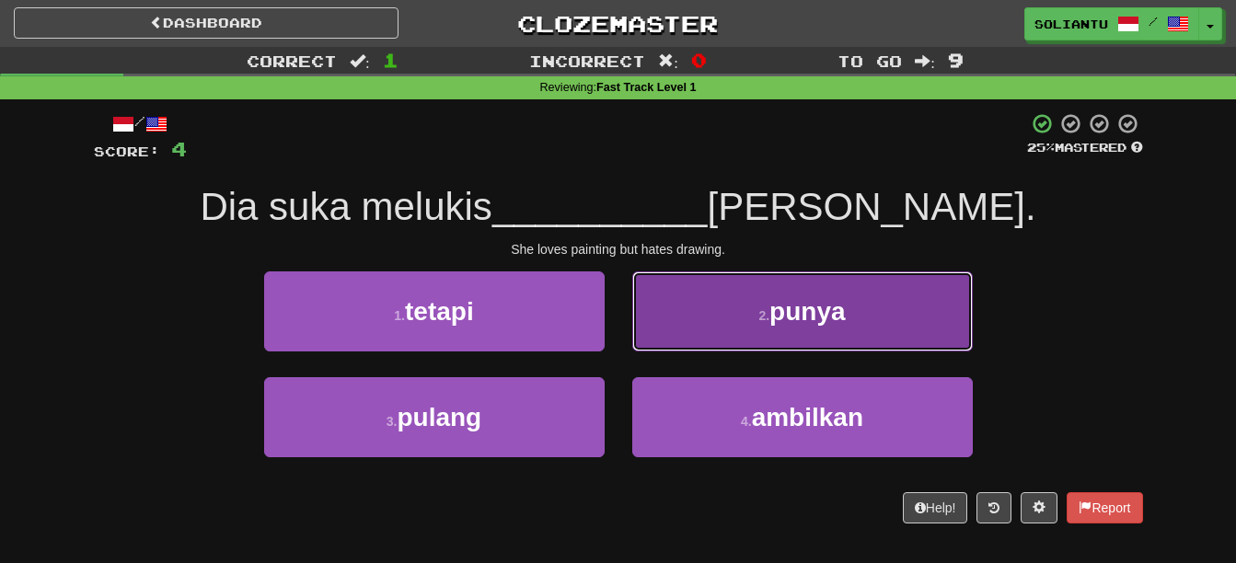
click at [705, 331] on button "2 . punya" at bounding box center [802, 312] width 341 height 80
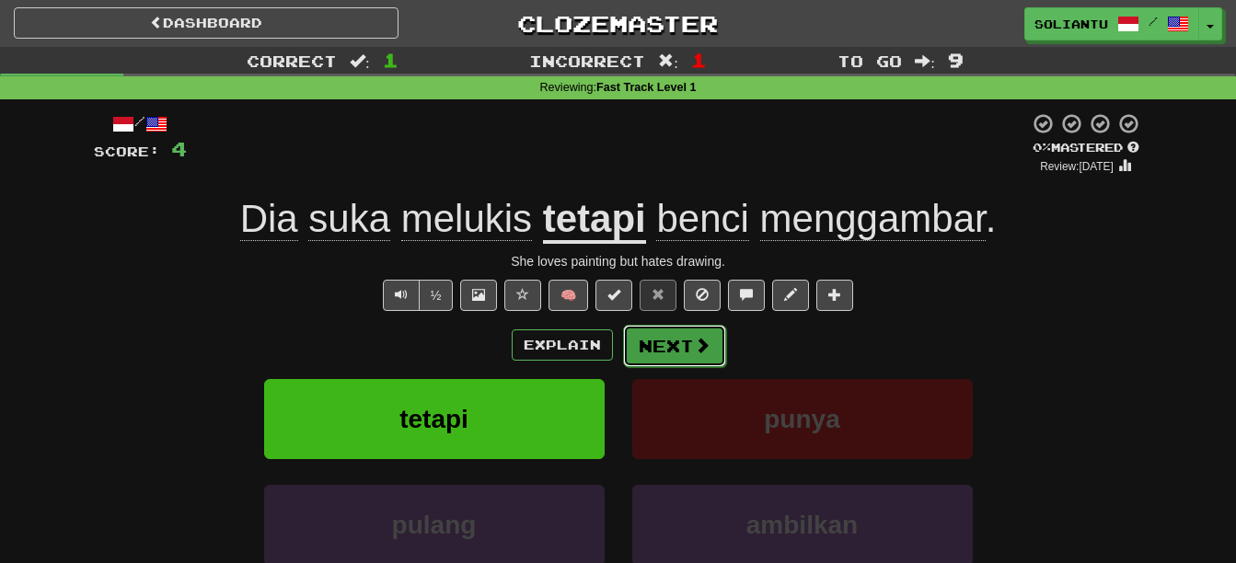
click at [694, 352] on span at bounding box center [702, 345] width 17 height 17
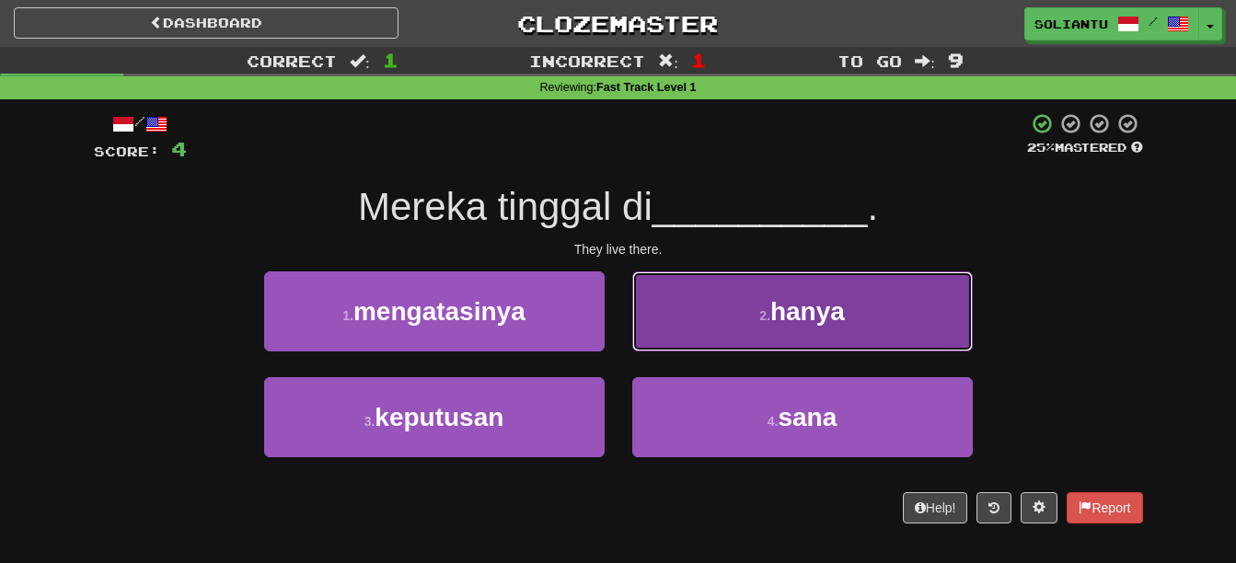
click at [770, 310] on small "2 ." at bounding box center [764, 315] width 11 height 15
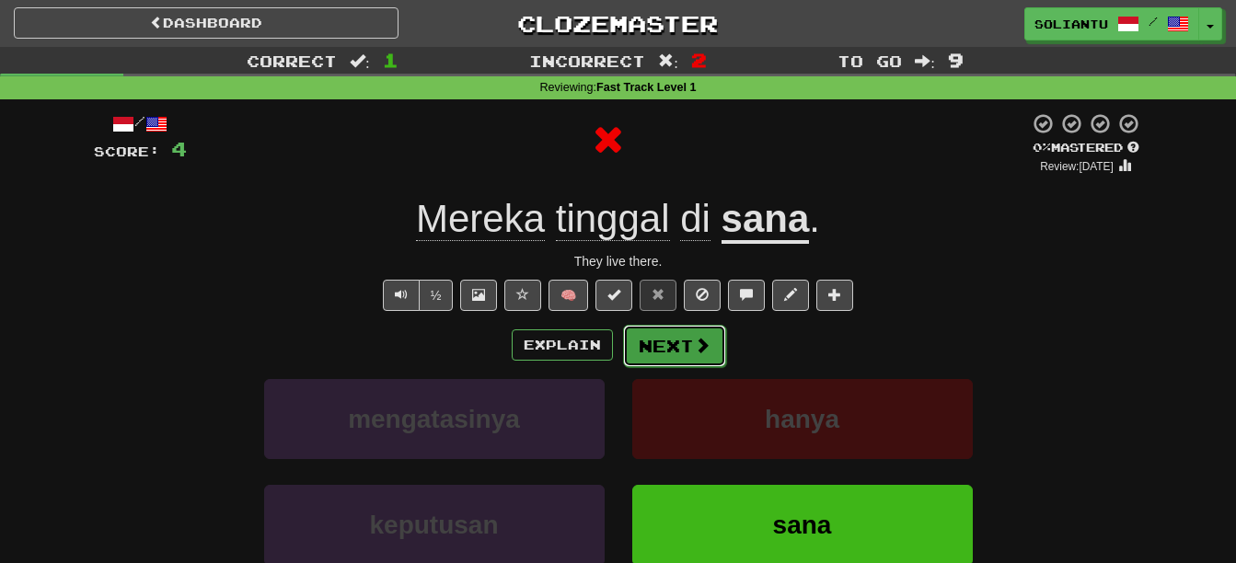
click at [682, 338] on button "Next" at bounding box center [674, 346] width 103 height 42
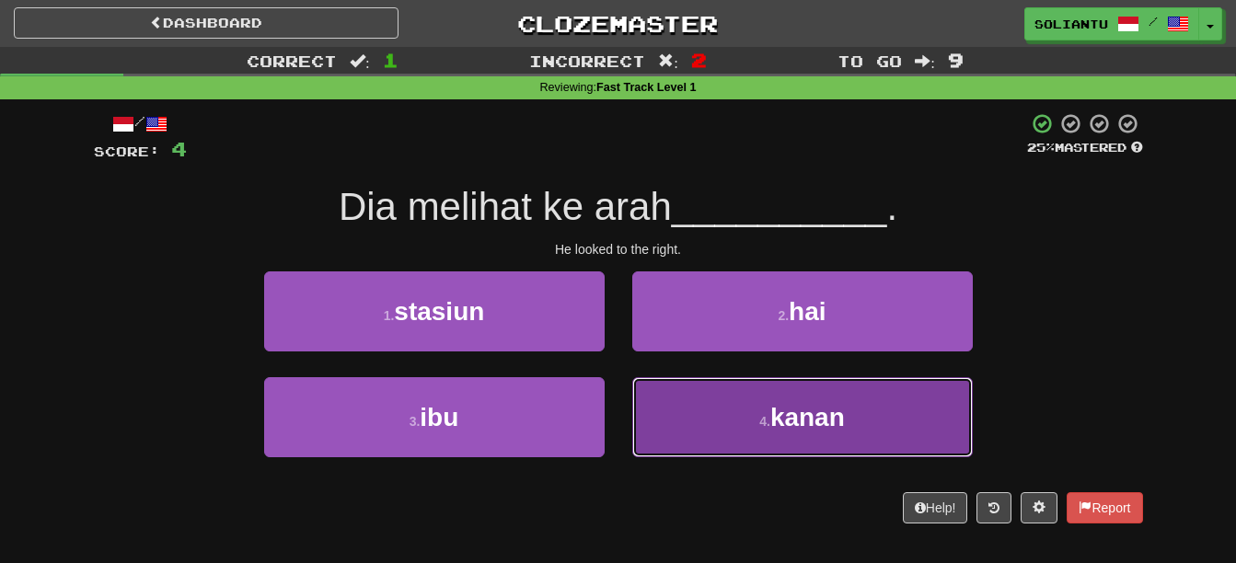
click at [770, 416] on small "4 ." at bounding box center [764, 421] width 11 height 15
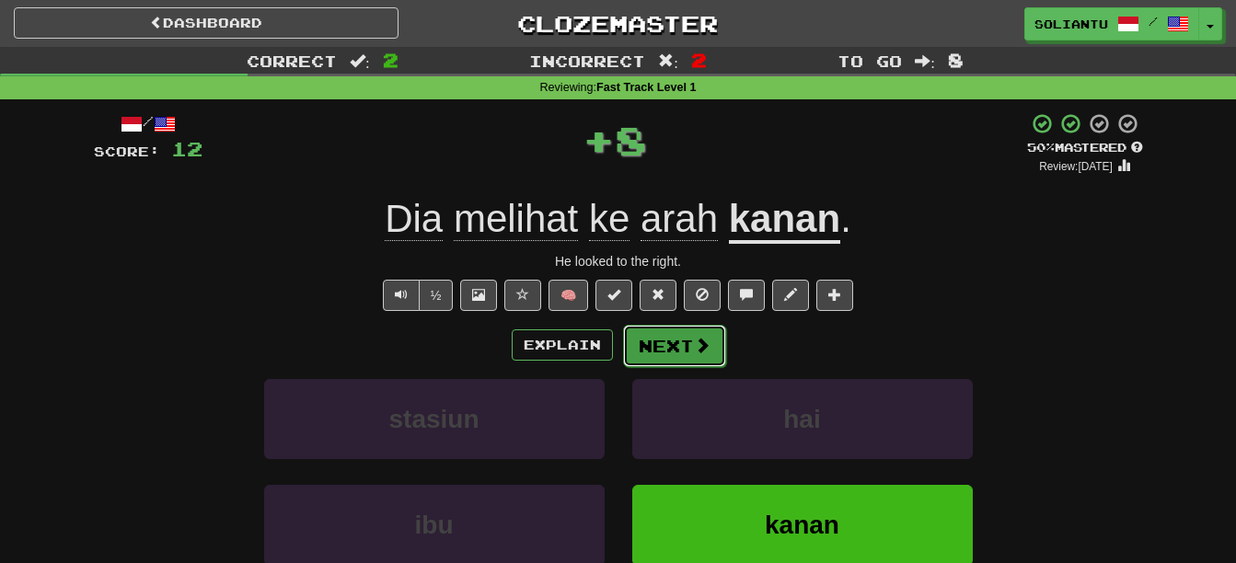
click at [686, 334] on button "Next" at bounding box center [674, 346] width 103 height 42
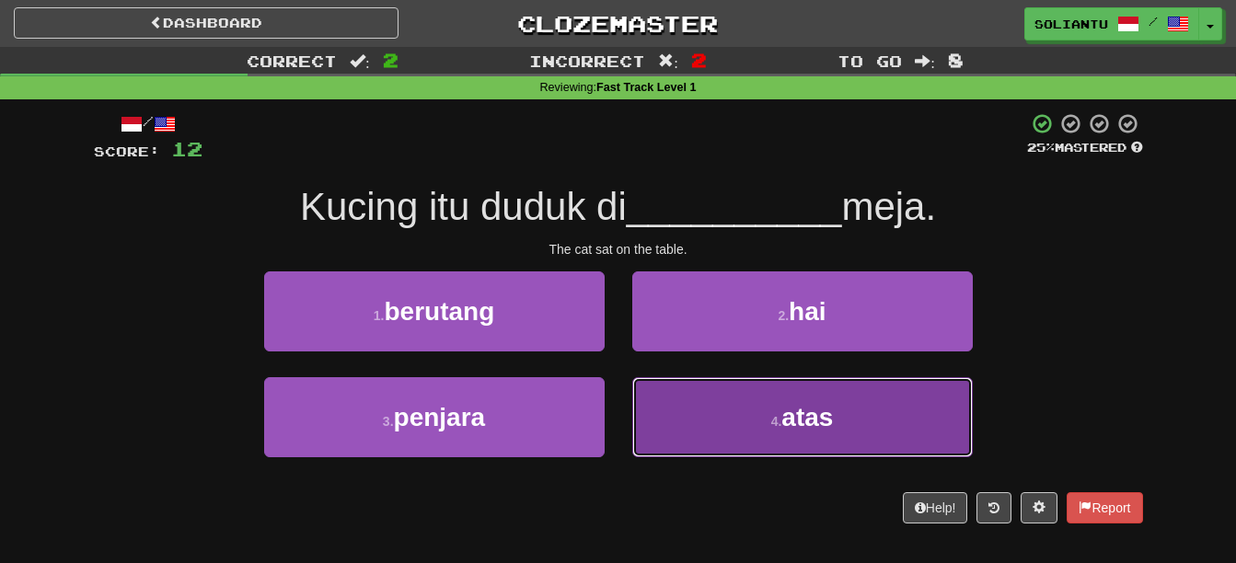
click at [840, 391] on button "4 . atas" at bounding box center [802, 417] width 341 height 80
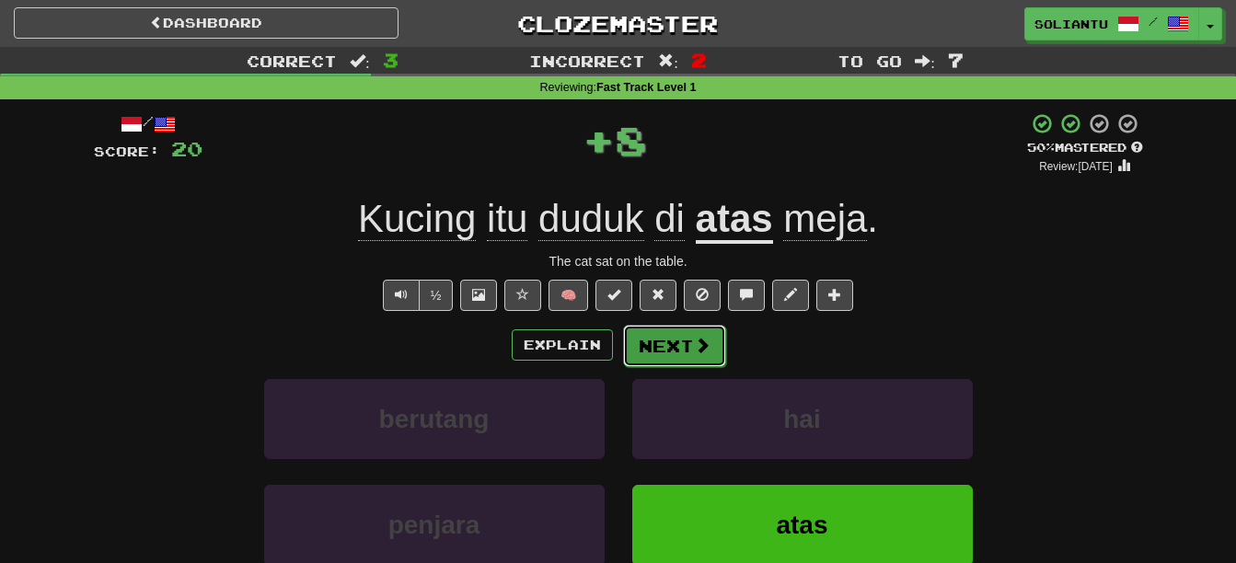
click at [670, 337] on button "Next" at bounding box center [674, 346] width 103 height 42
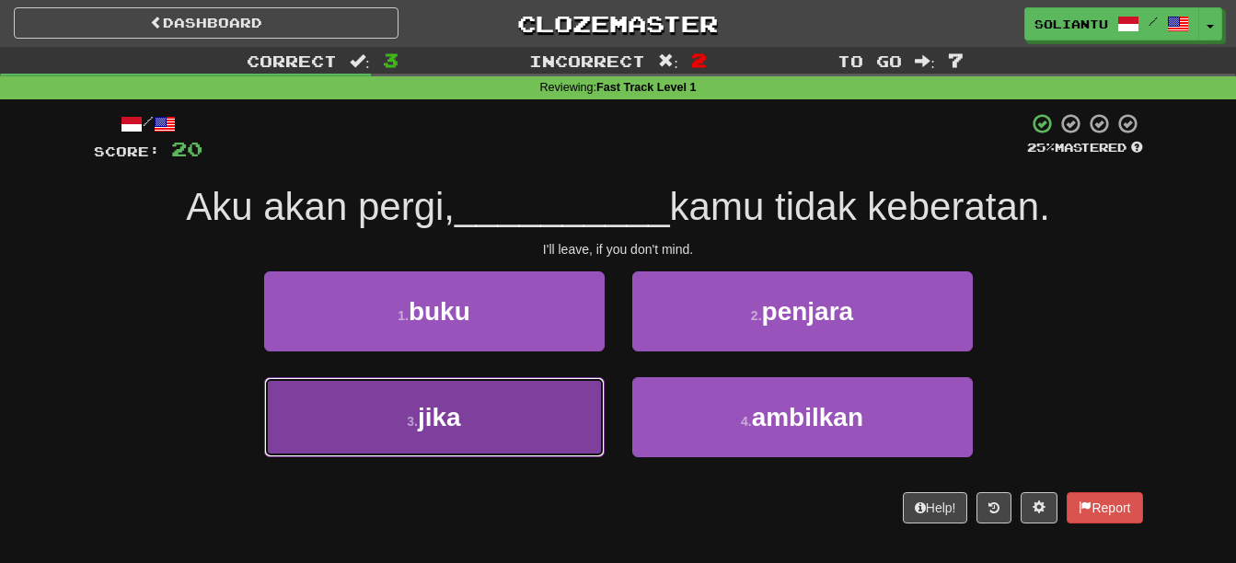
click at [538, 410] on button "3 . jika" at bounding box center [434, 417] width 341 height 80
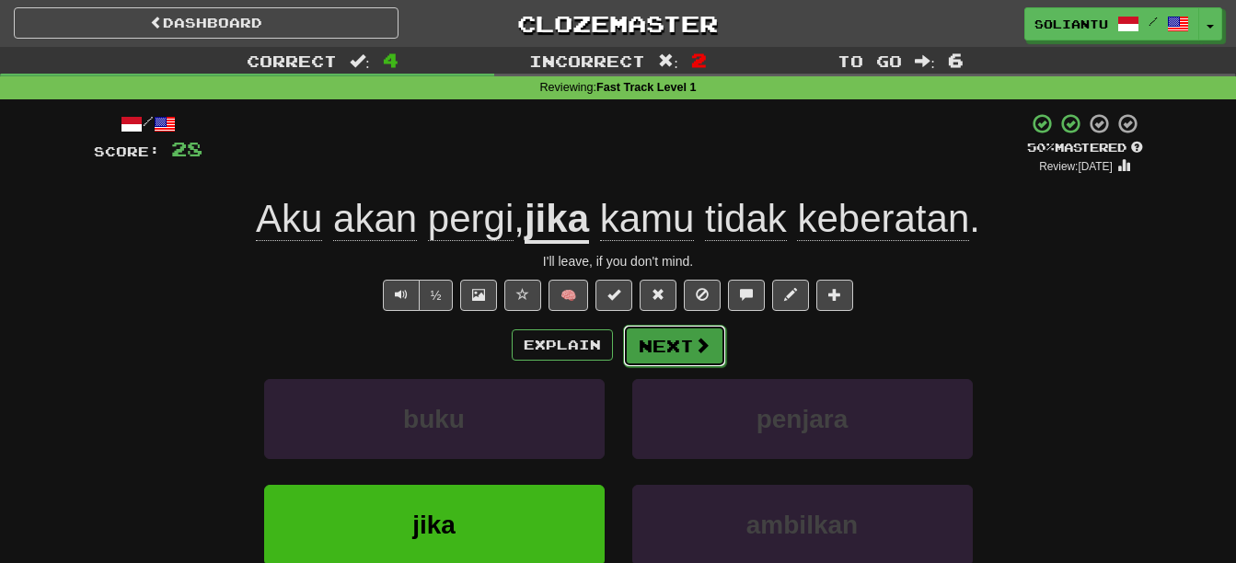
click at [678, 340] on button "Next" at bounding box center [674, 346] width 103 height 42
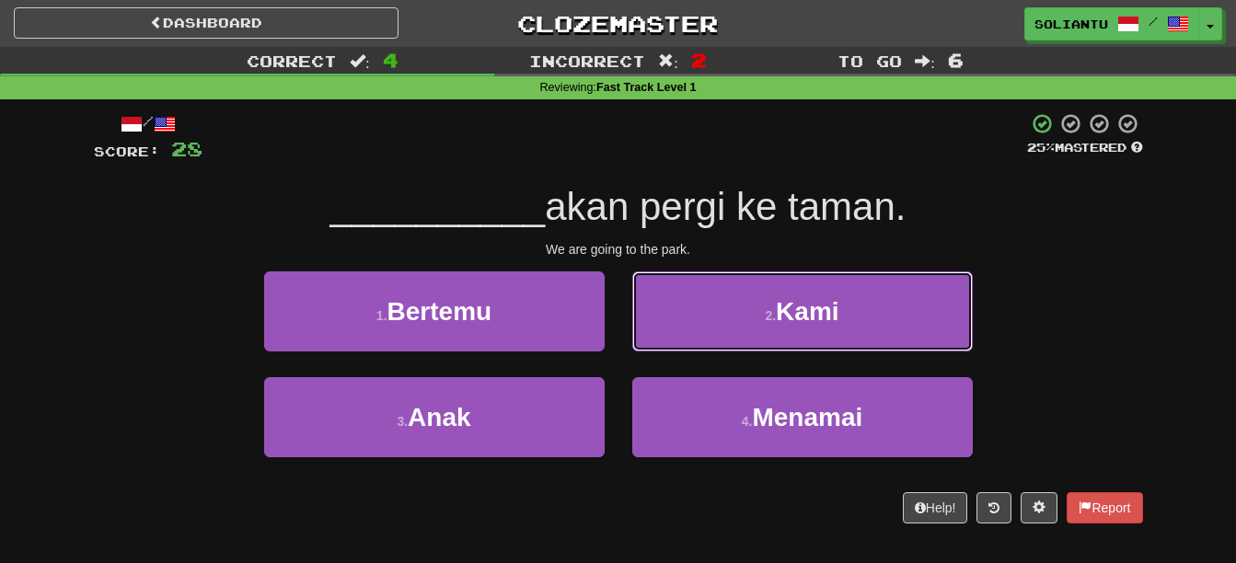
click at [678, 340] on button "2 . Kami" at bounding box center [802, 312] width 341 height 80
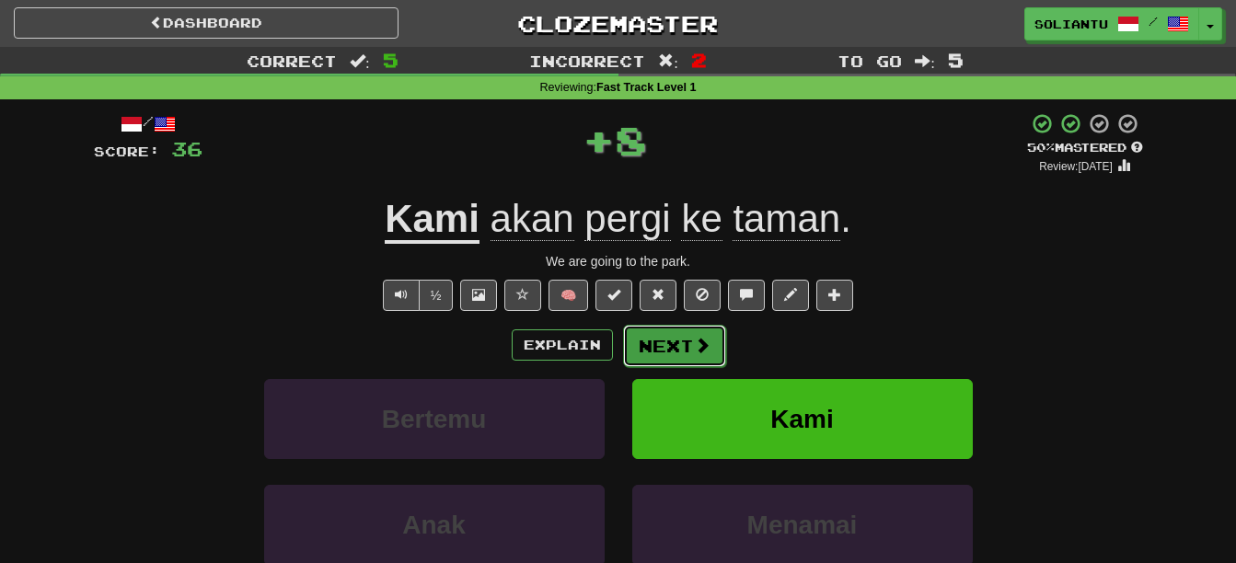
click at [677, 345] on button "Next" at bounding box center [674, 346] width 103 height 42
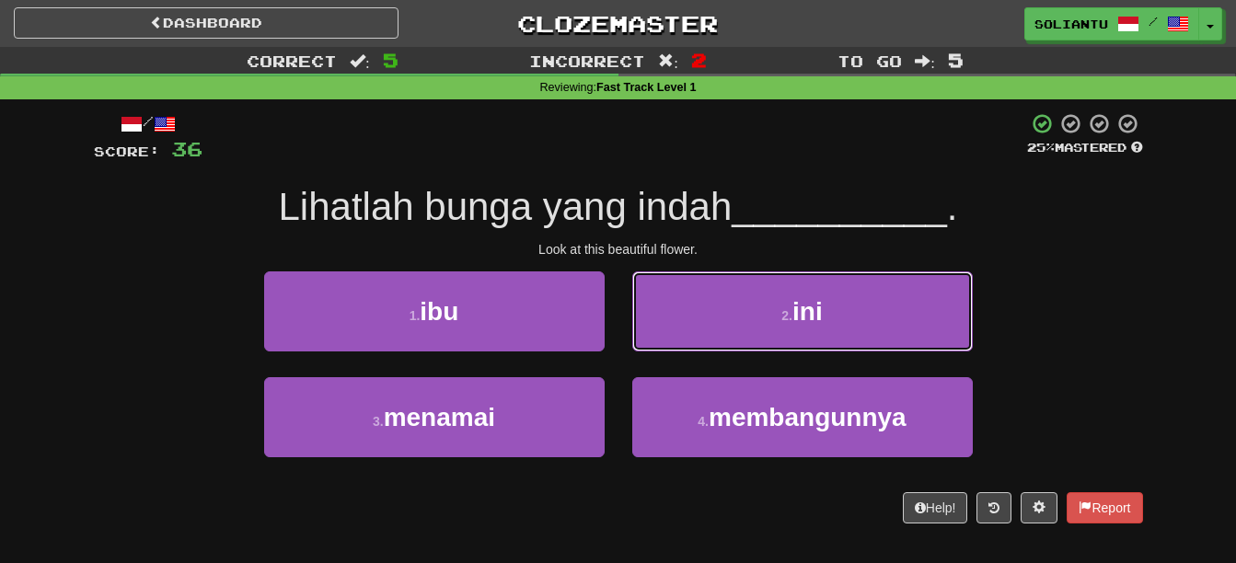
click at [677, 345] on button "2 . ini" at bounding box center [802, 312] width 341 height 80
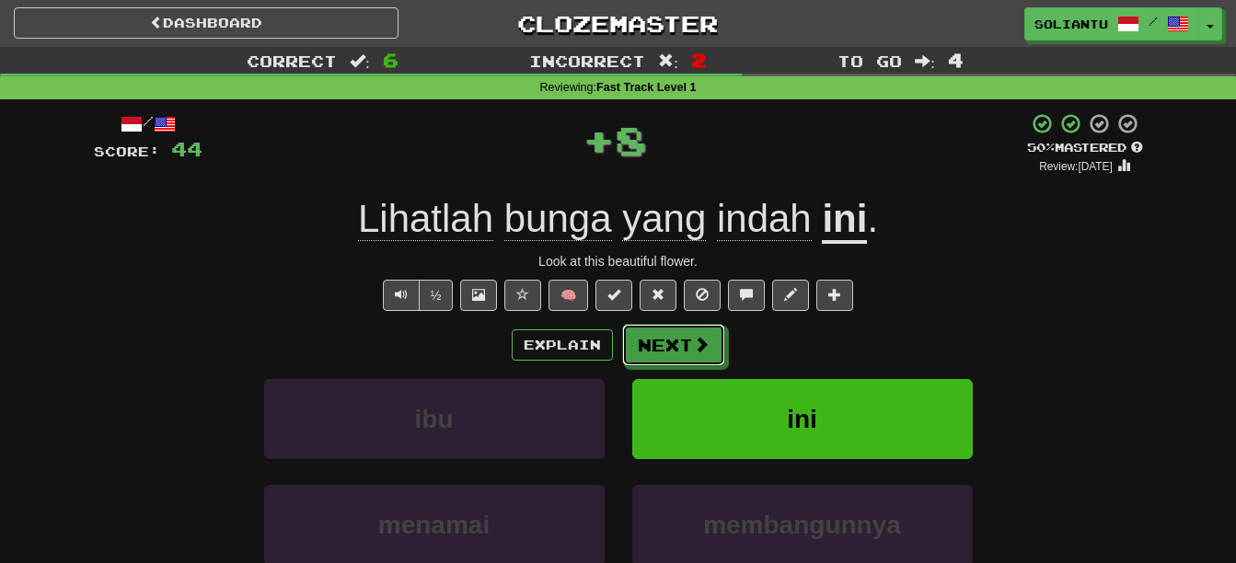
click at [677, 345] on button "Next" at bounding box center [673, 345] width 103 height 42
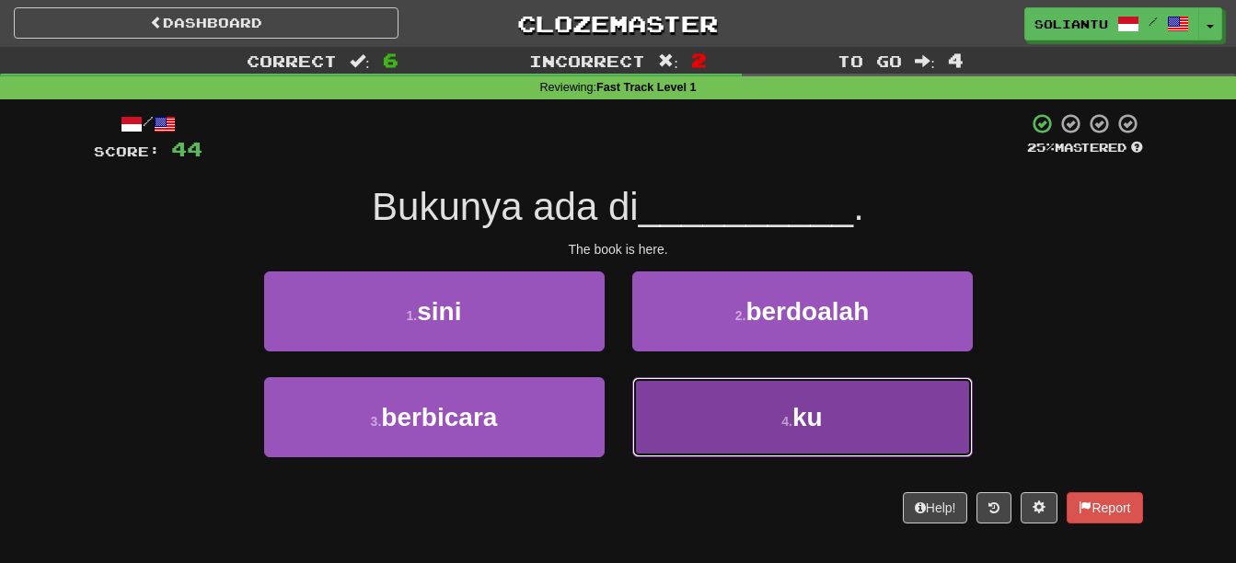
click at [754, 404] on button "4 . ku" at bounding box center [802, 417] width 341 height 80
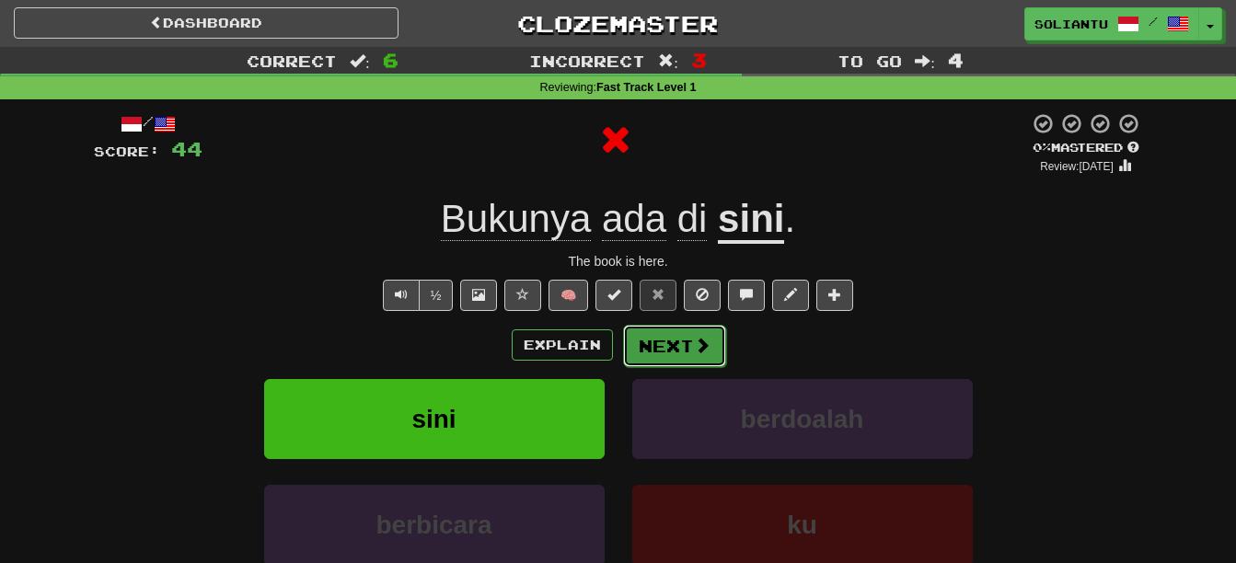
click at [709, 350] on button "Next" at bounding box center [674, 346] width 103 height 42
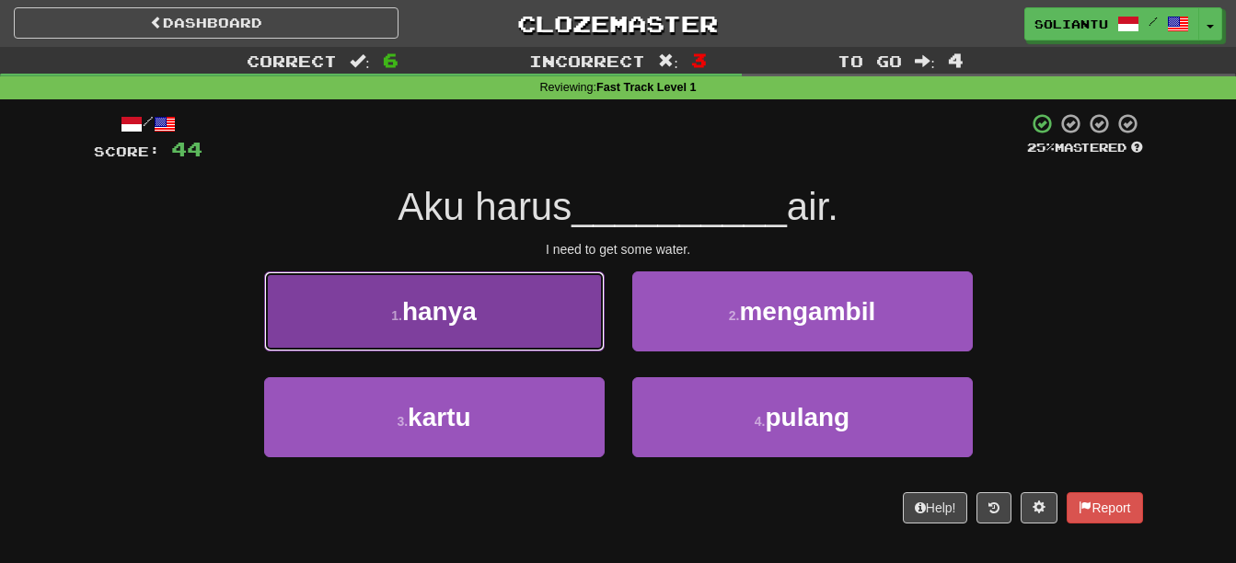
click at [521, 314] on button "1 . hanya" at bounding box center [434, 312] width 341 height 80
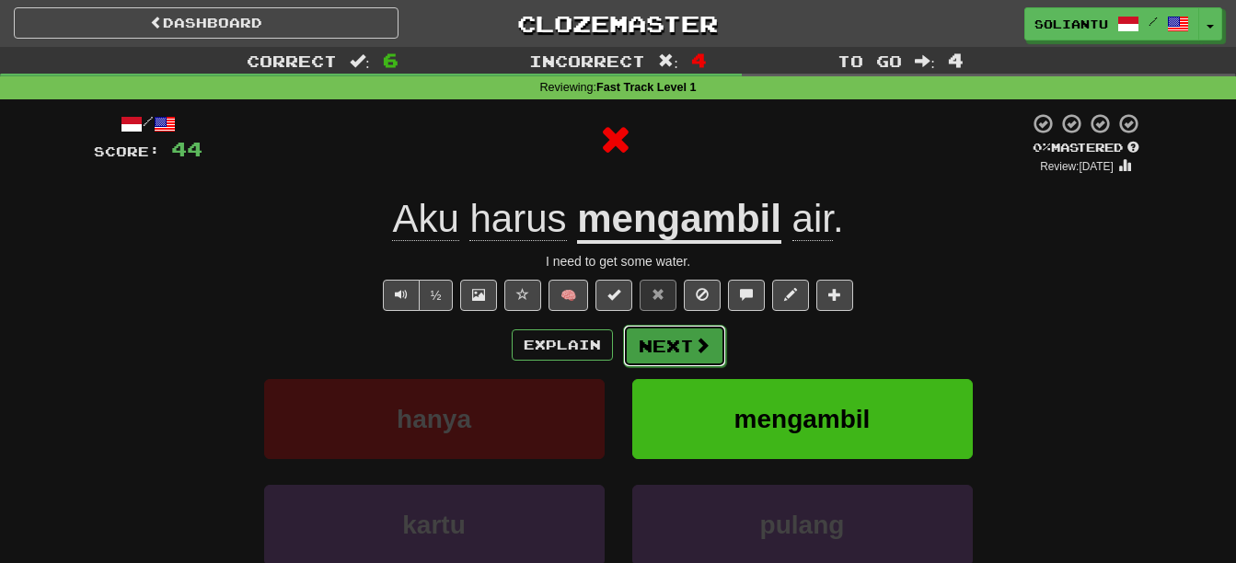
click at [661, 342] on button "Next" at bounding box center [674, 346] width 103 height 42
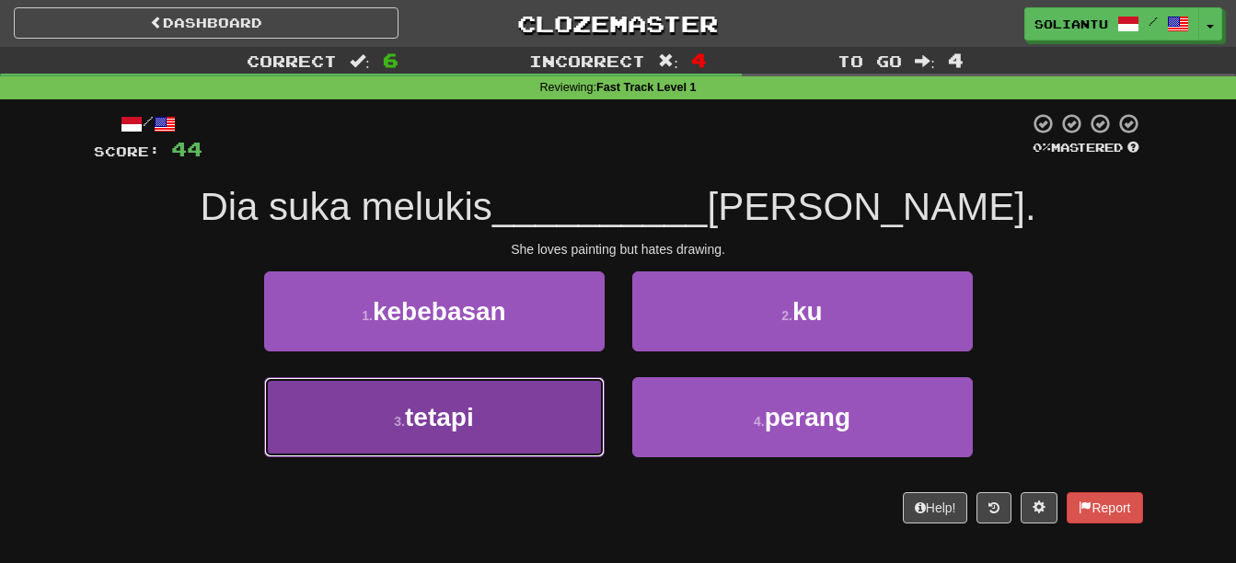
click at [548, 409] on button "3 . tetapi" at bounding box center [434, 417] width 341 height 80
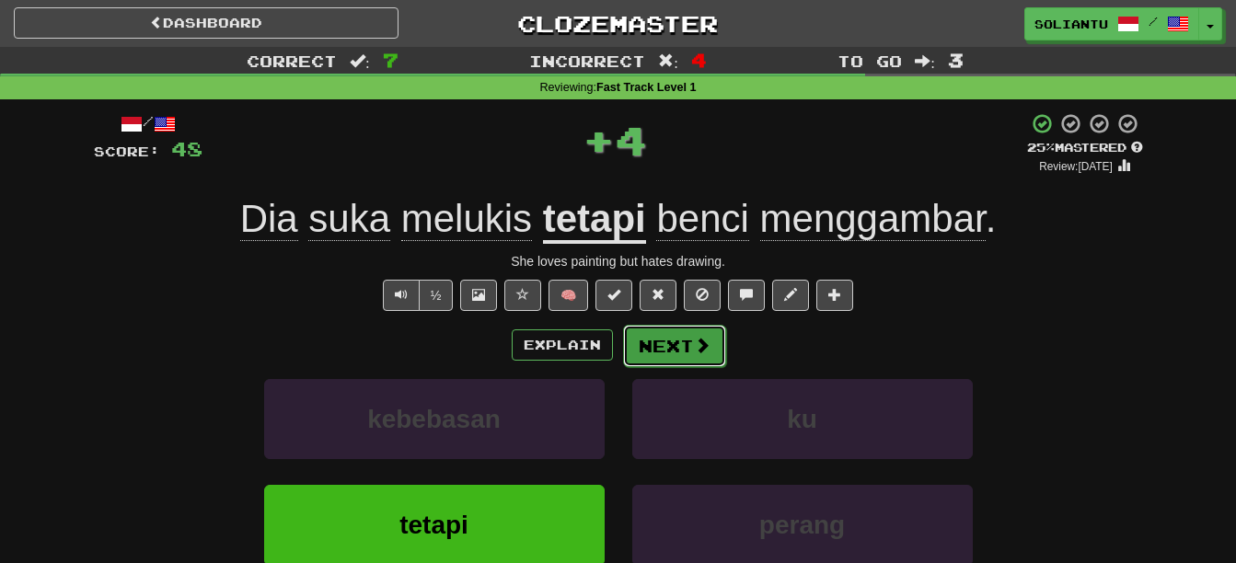
click at [657, 340] on button "Next" at bounding box center [674, 346] width 103 height 42
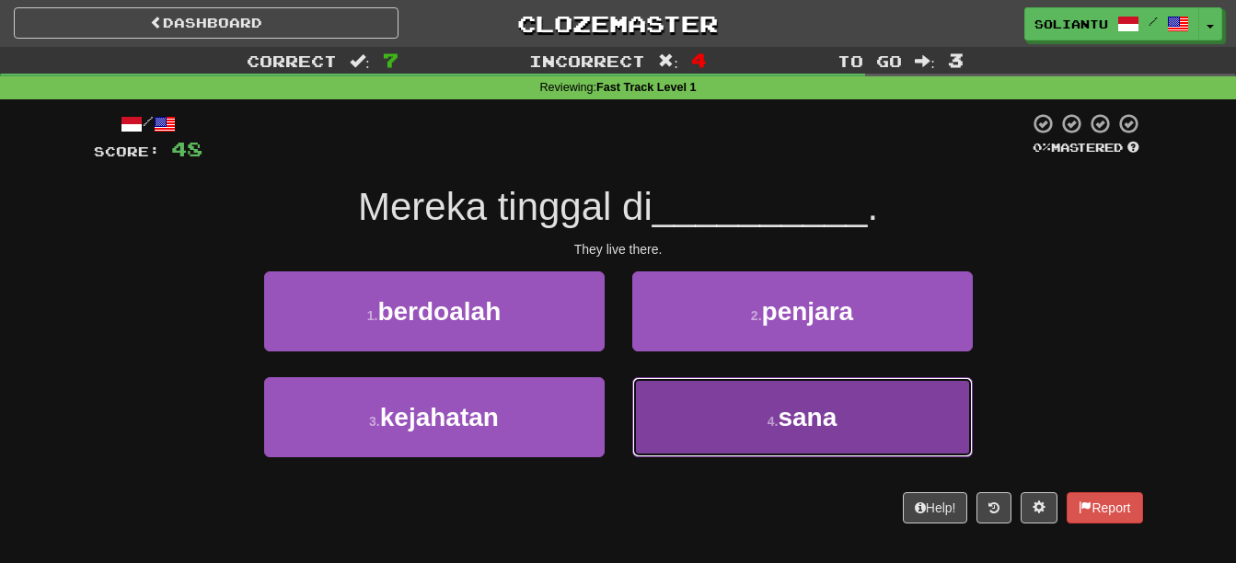
click at [724, 391] on button "4 . sana" at bounding box center [802, 417] width 341 height 80
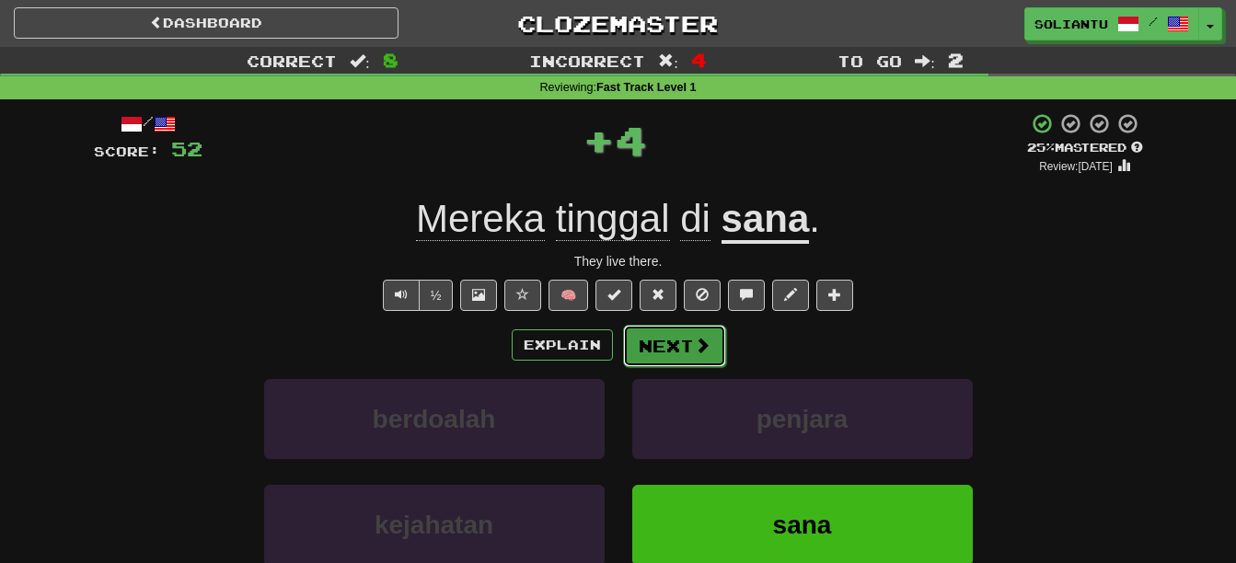
click at [694, 353] on span at bounding box center [702, 345] width 17 height 17
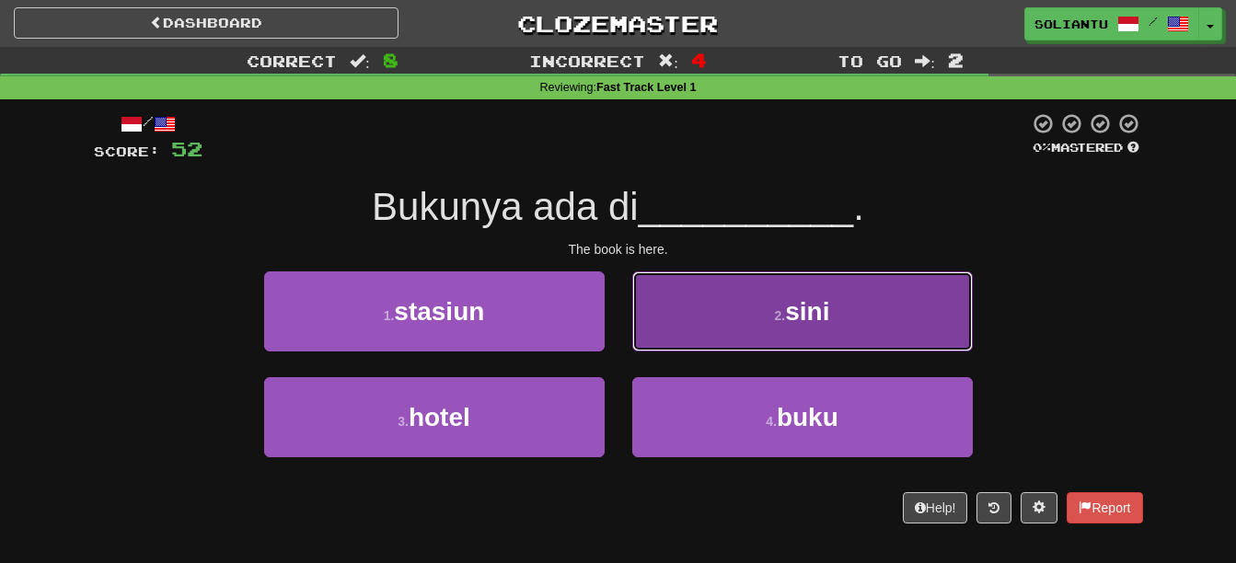
click at [755, 318] on button "2 . sini" at bounding box center [802, 312] width 341 height 80
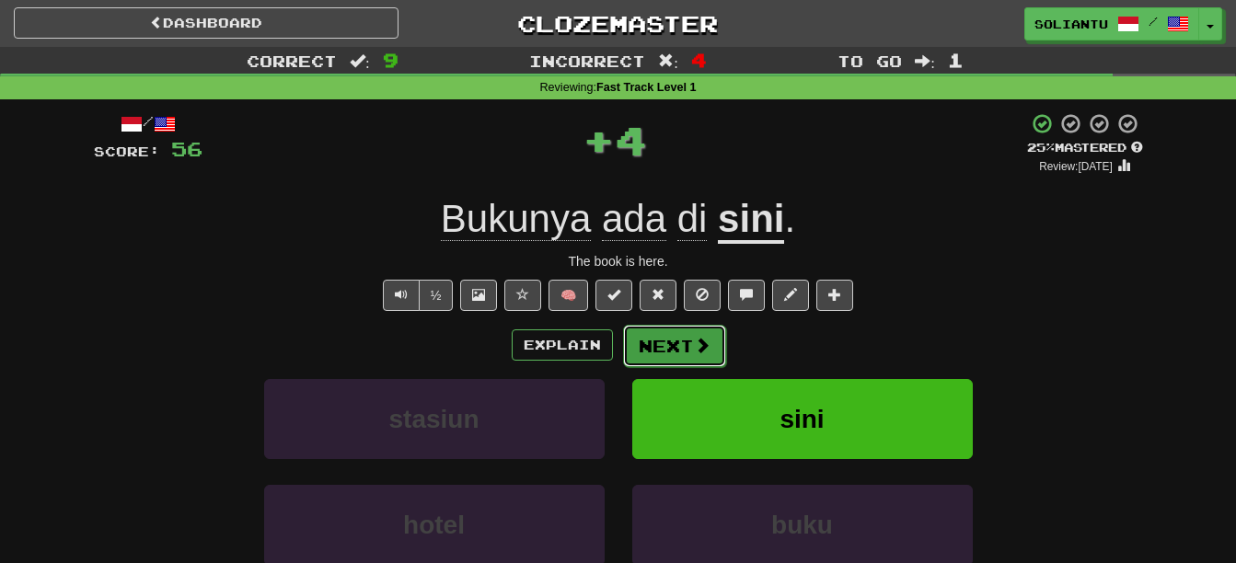
click at [684, 357] on button "Next" at bounding box center [674, 346] width 103 height 42
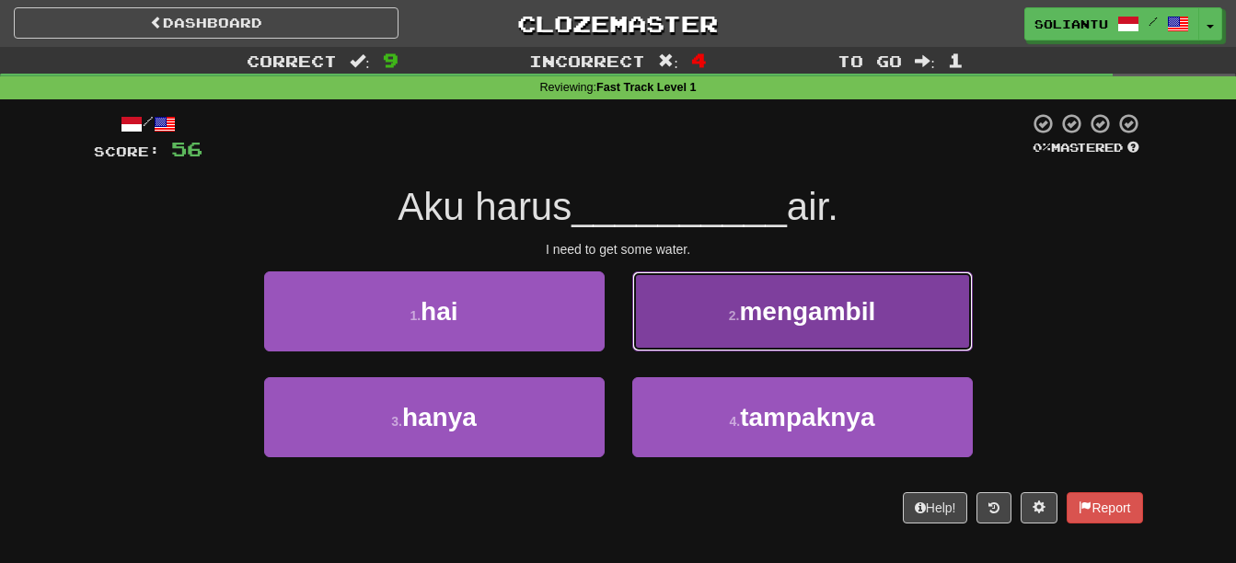
click at [729, 314] on small "2 ." at bounding box center [734, 315] width 11 height 15
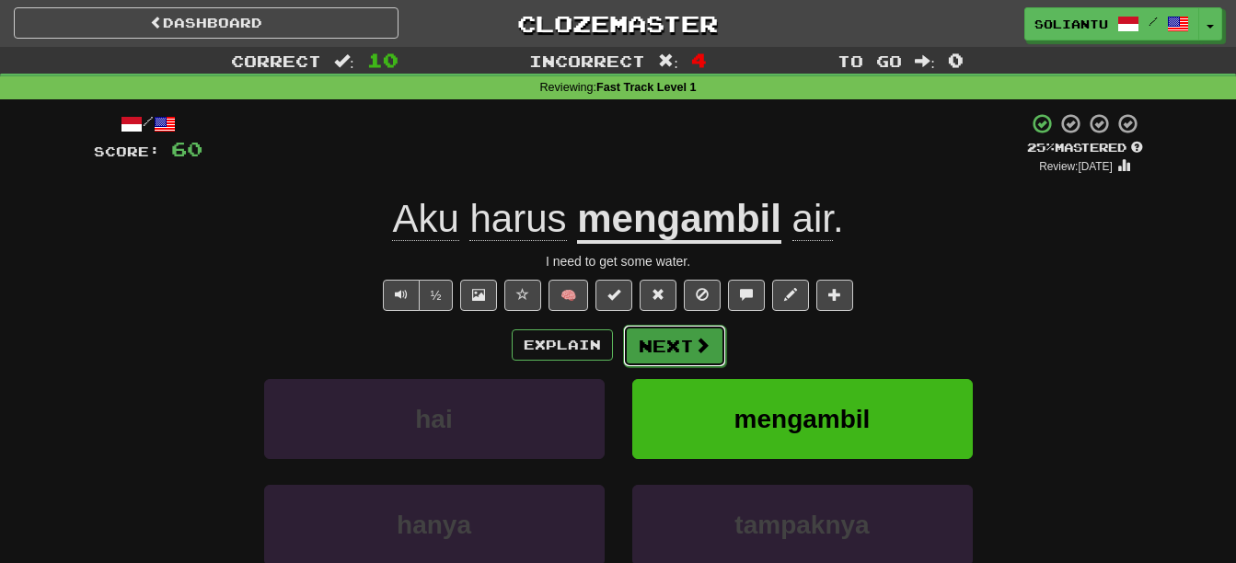
click at [681, 332] on button "Next" at bounding box center [674, 346] width 103 height 42
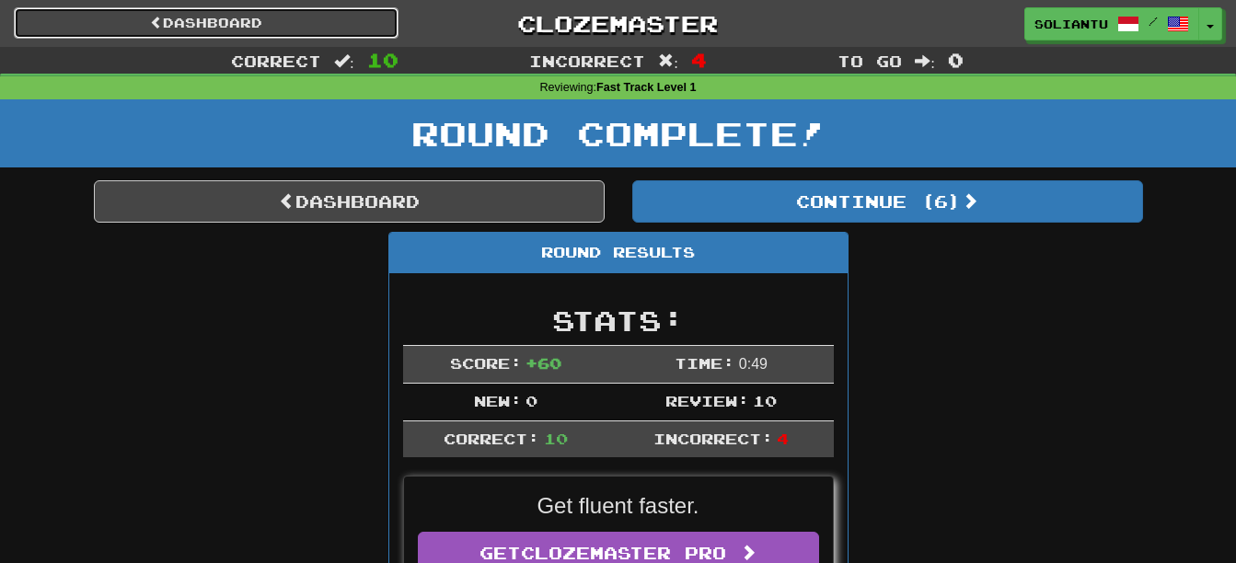
click at [272, 19] on link "Dashboard" at bounding box center [206, 22] width 385 height 31
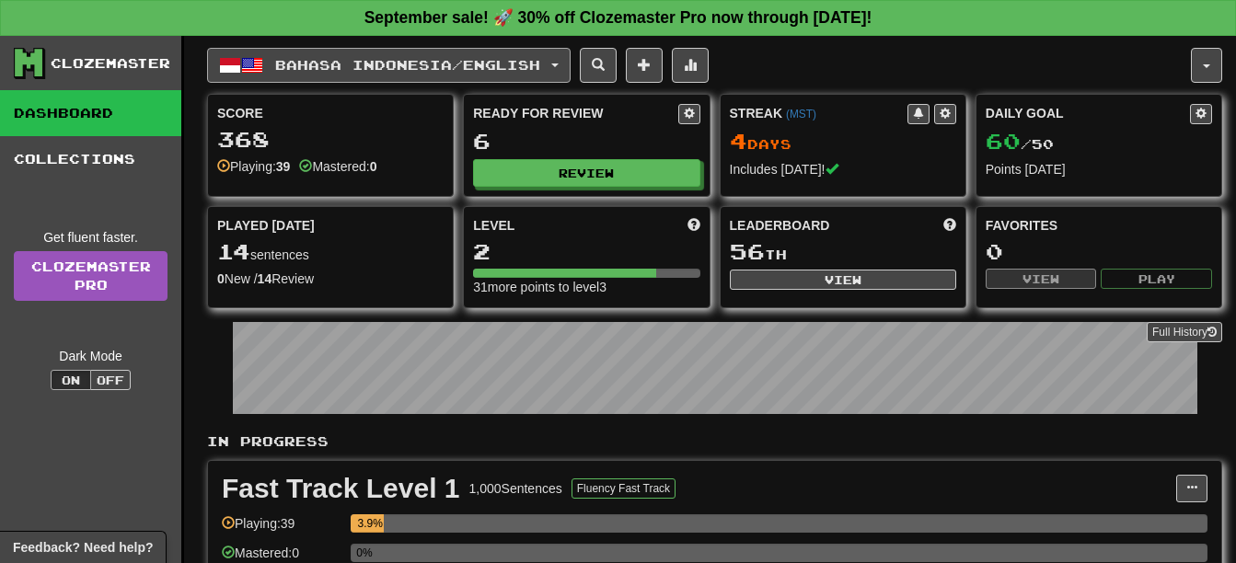
click at [399, 75] on button "Bahasa Indonesia / English" at bounding box center [389, 65] width 364 height 35
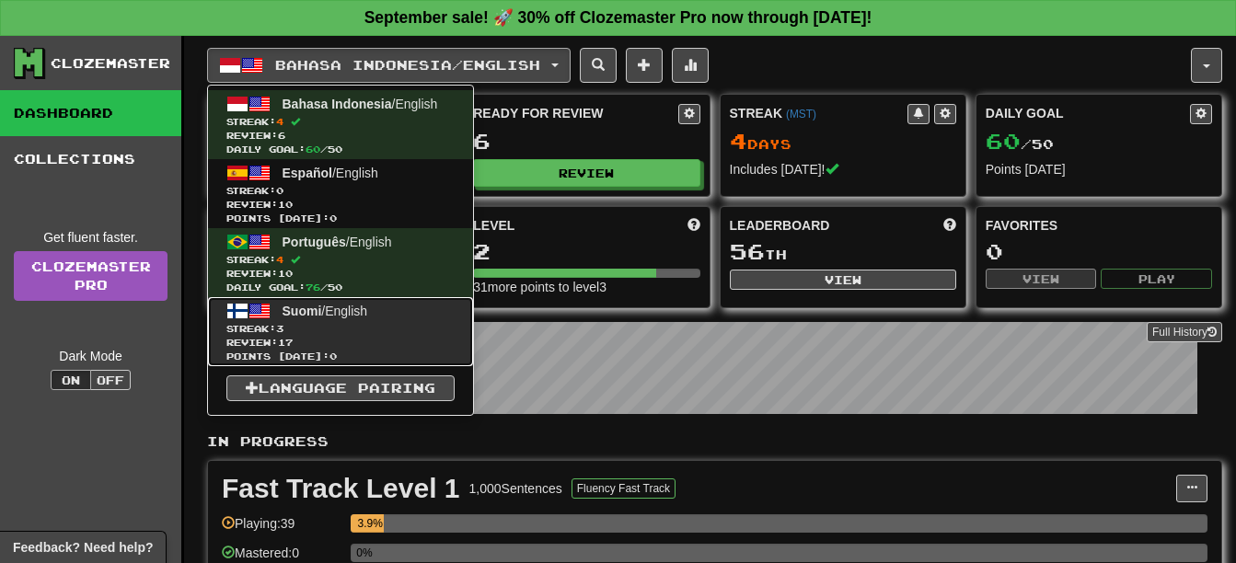
click at [406, 326] on span "Streak: 3" at bounding box center [340, 329] width 228 height 14
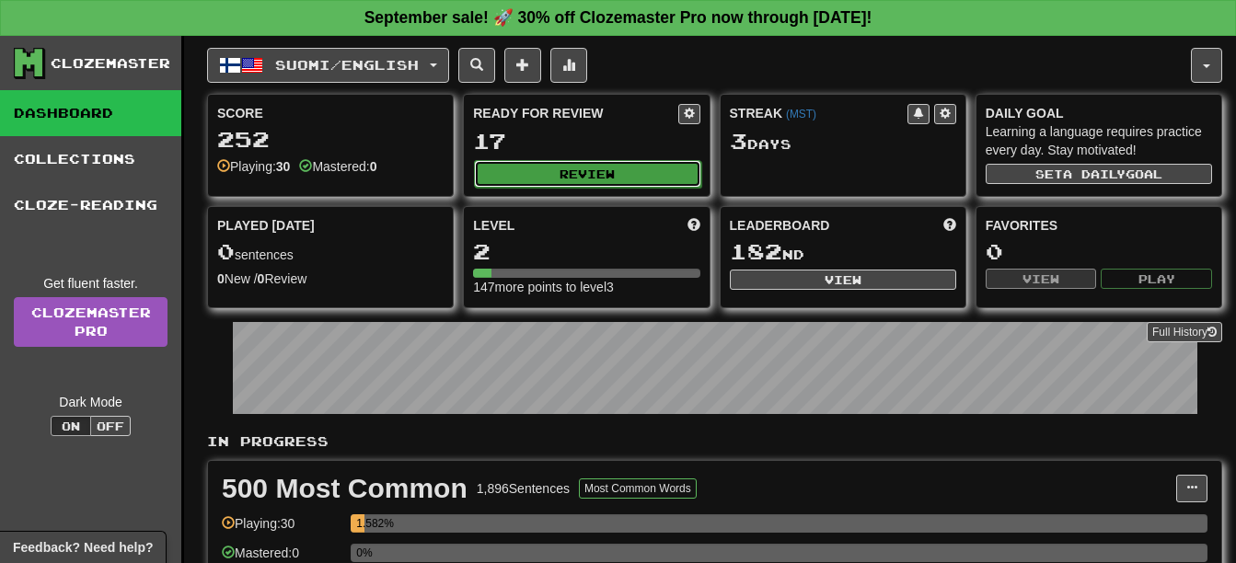
click at [636, 172] on button "Review" at bounding box center [587, 174] width 226 height 28
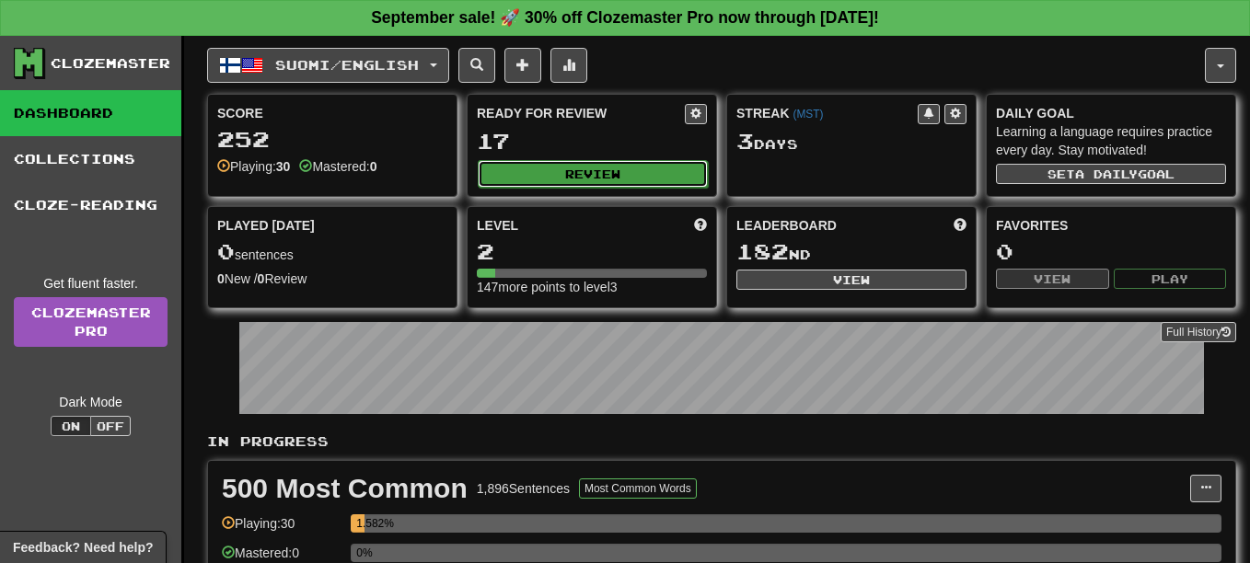
select select "**"
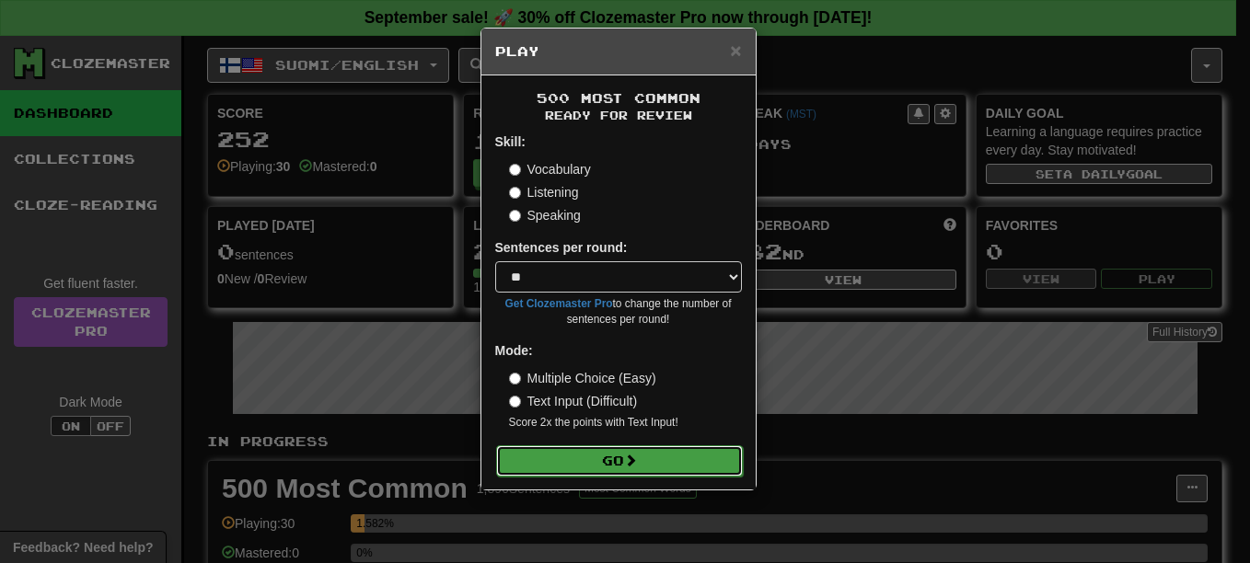
click at [673, 462] on button "Go" at bounding box center [619, 461] width 247 height 31
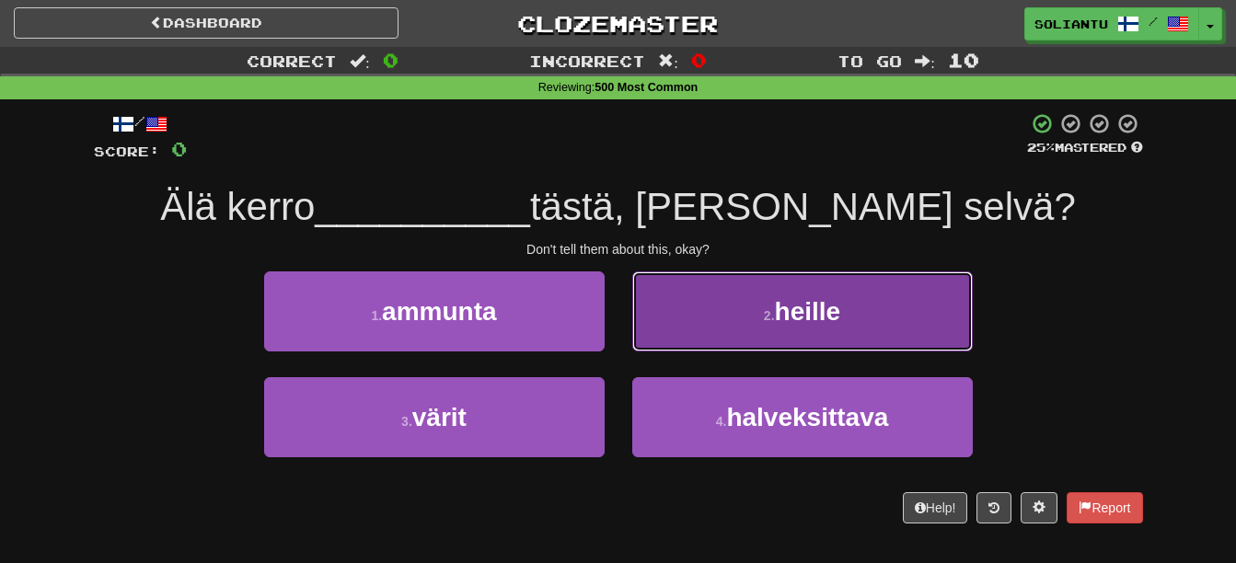
click at [764, 310] on small "2 ." at bounding box center [769, 315] width 11 height 15
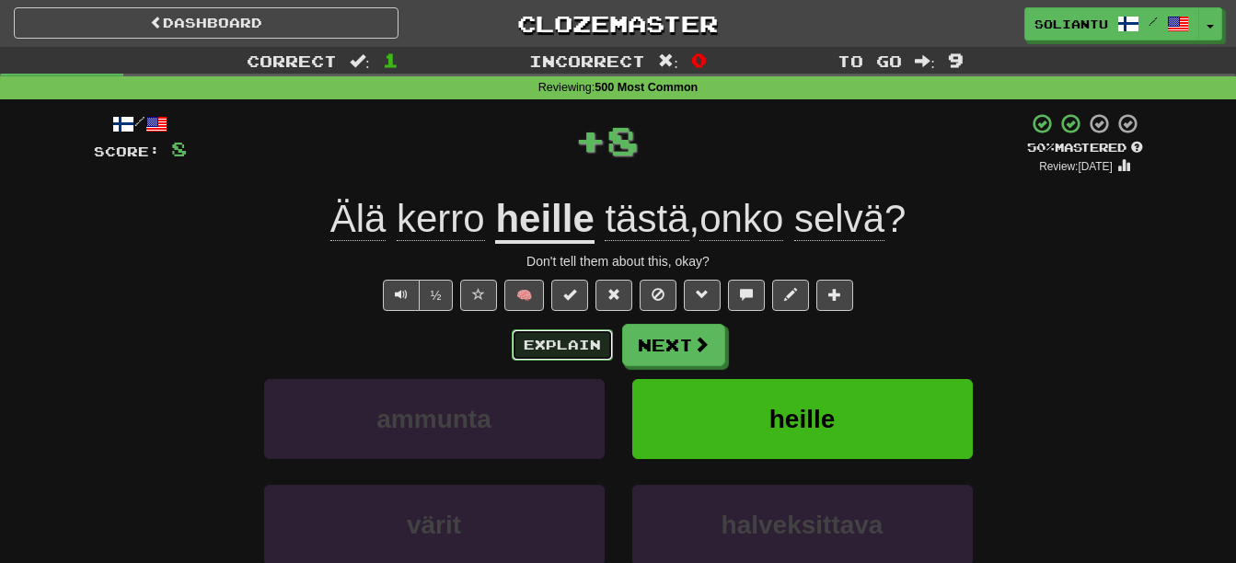
click at [584, 341] on button "Explain" at bounding box center [562, 345] width 101 height 31
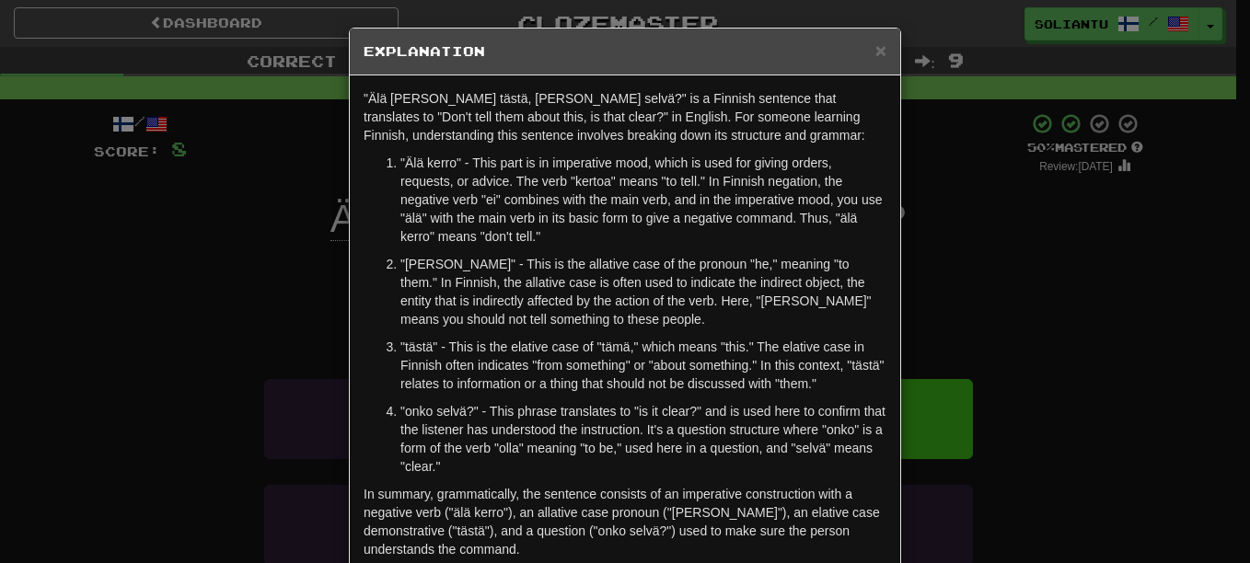
click at [865, 48] on h5 "Explanation" at bounding box center [625, 51] width 523 height 18
click at [879, 51] on span "×" at bounding box center [880, 50] width 11 height 21
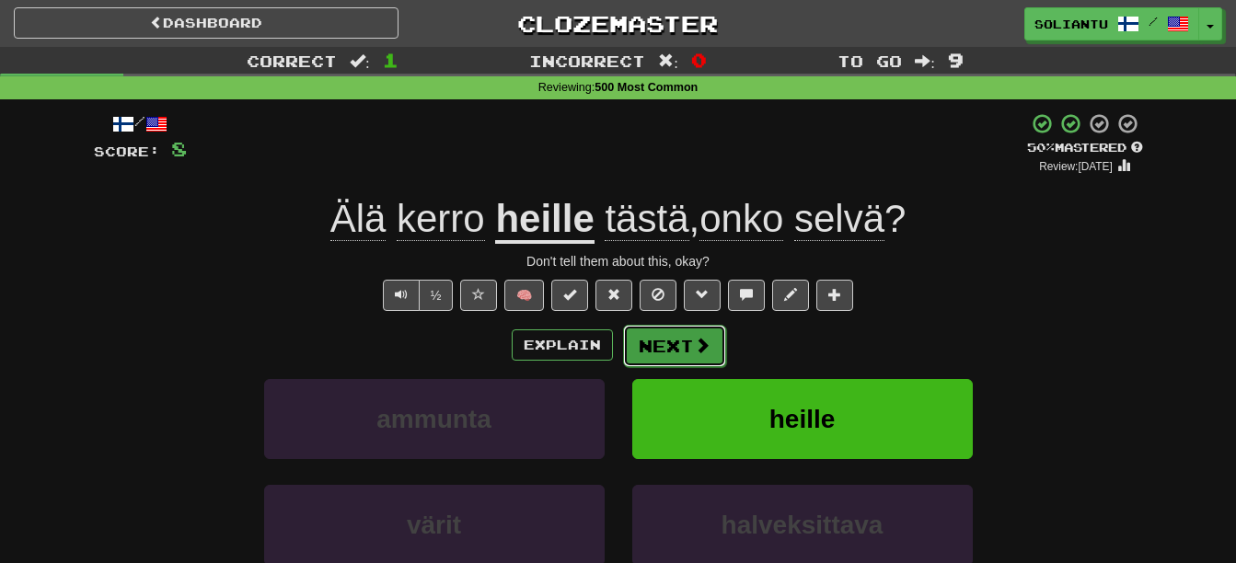
click at [685, 343] on button "Next" at bounding box center [674, 346] width 103 height 42
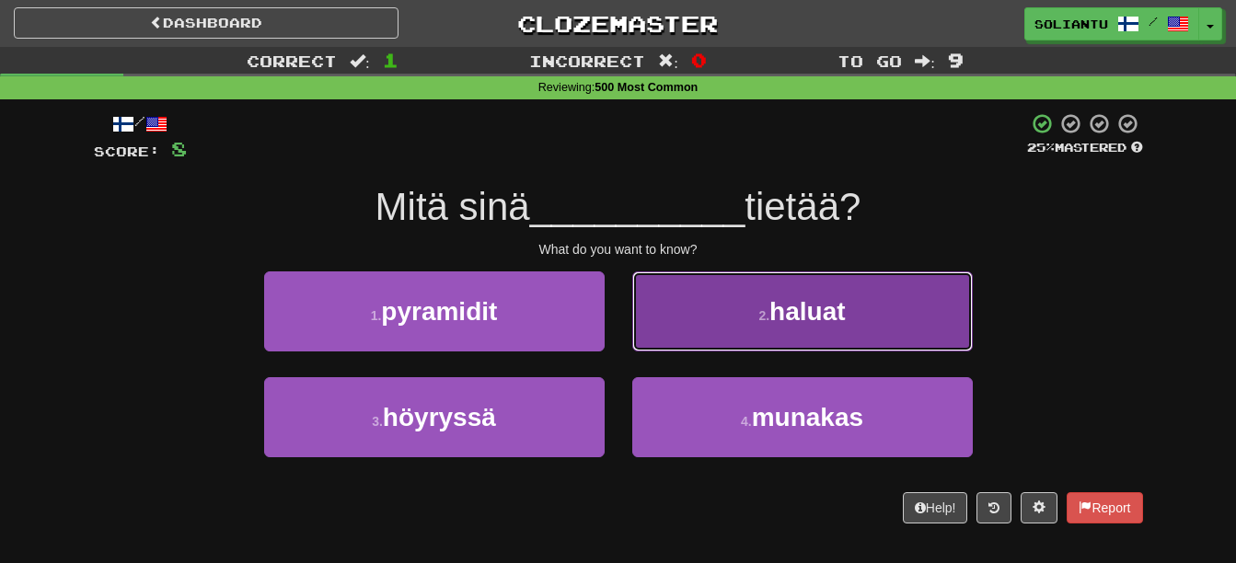
click at [691, 319] on button "2 . haluat" at bounding box center [802, 312] width 341 height 80
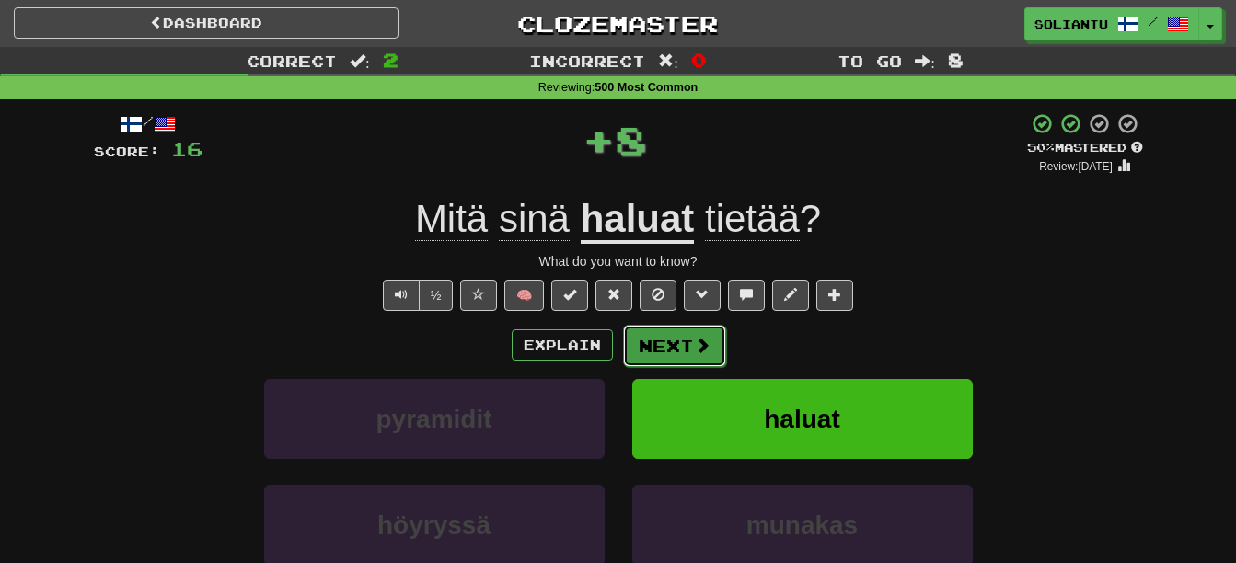
click at [658, 342] on button "Next" at bounding box center [674, 346] width 103 height 42
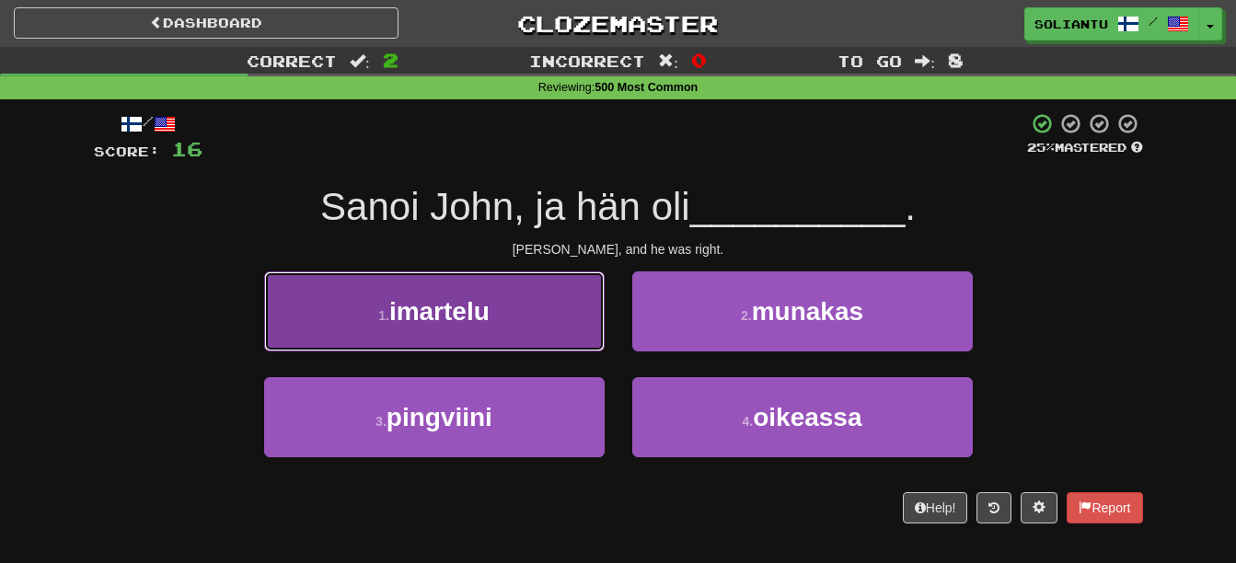
click at [522, 322] on button "1 . imartelu" at bounding box center [434, 312] width 341 height 80
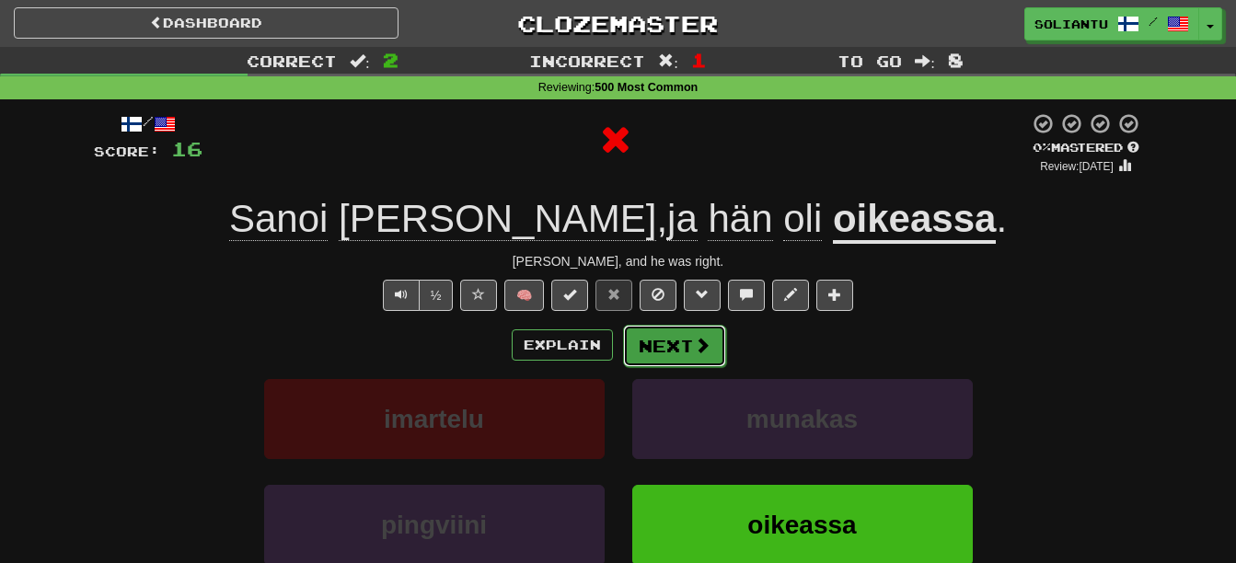
click at [677, 335] on button "Next" at bounding box center [674, 346] width 103 height 42
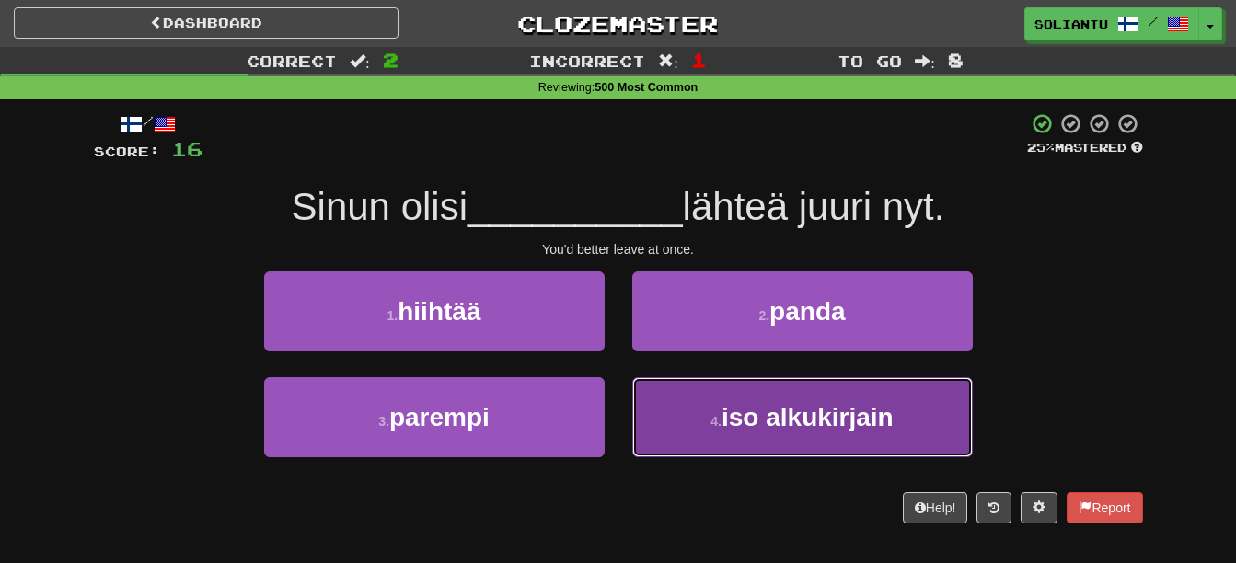
click at [790, 445] on button "4 . iso alkukirjain" at bounding box center [802, 417] width 341 height 80
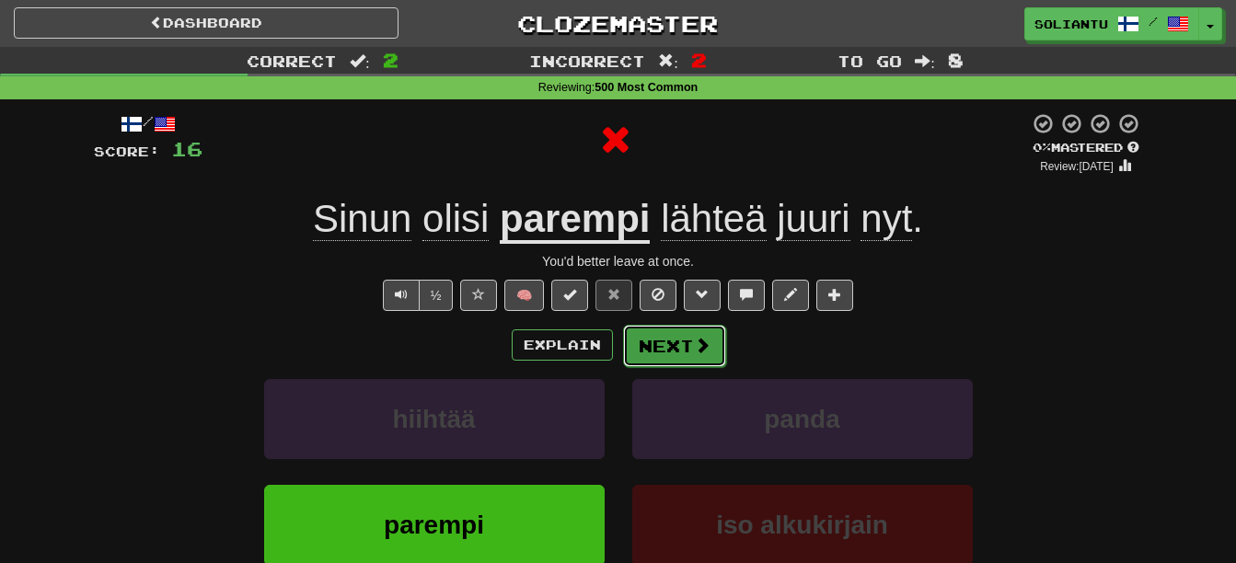
click at [665, 365] on button "Next" at bounding box center [674, 346] width 103 height 42
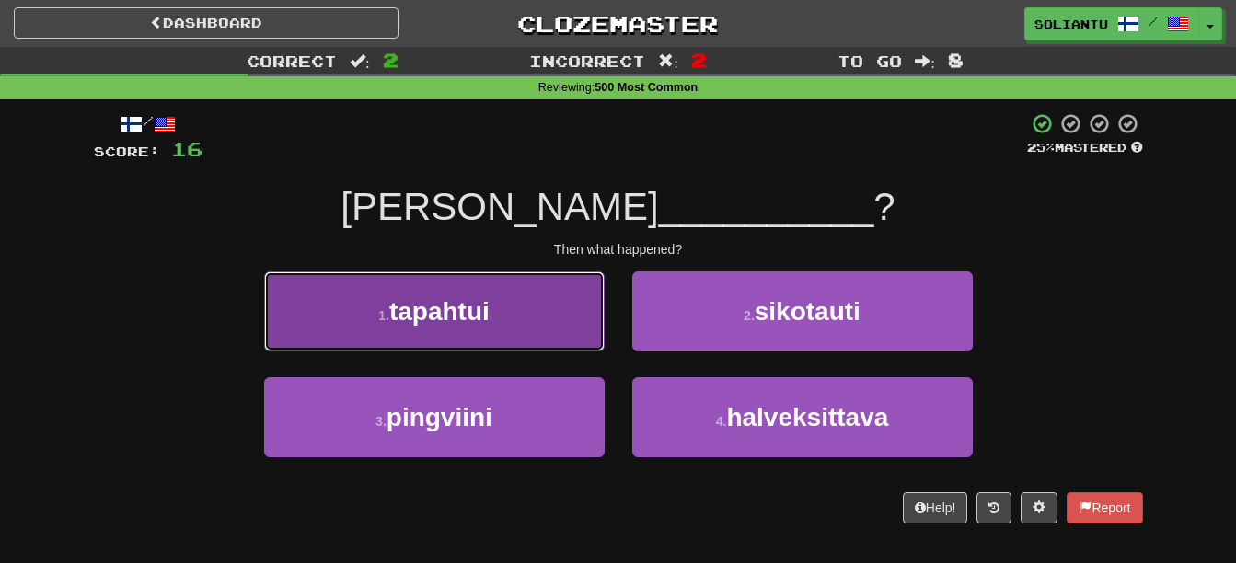
click at [520, 323] on button "1 . tapahtui" at bounding box center [434, 312] width 341 height 80
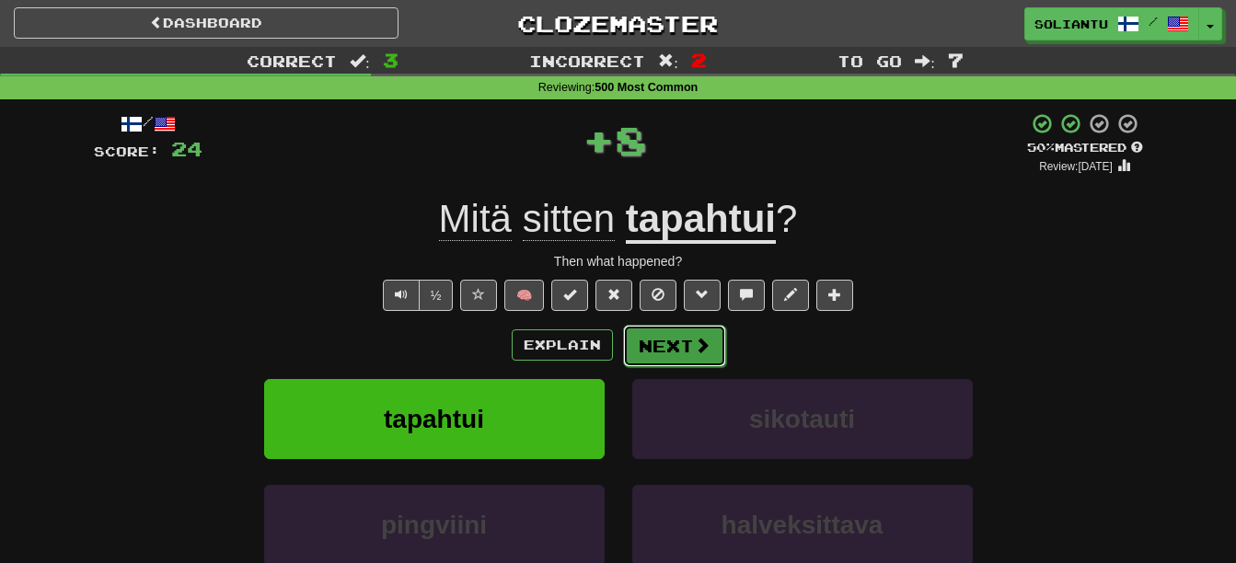
click at [658, 347] on button "Next" at bounding box center [674, 346] width 103 height 42
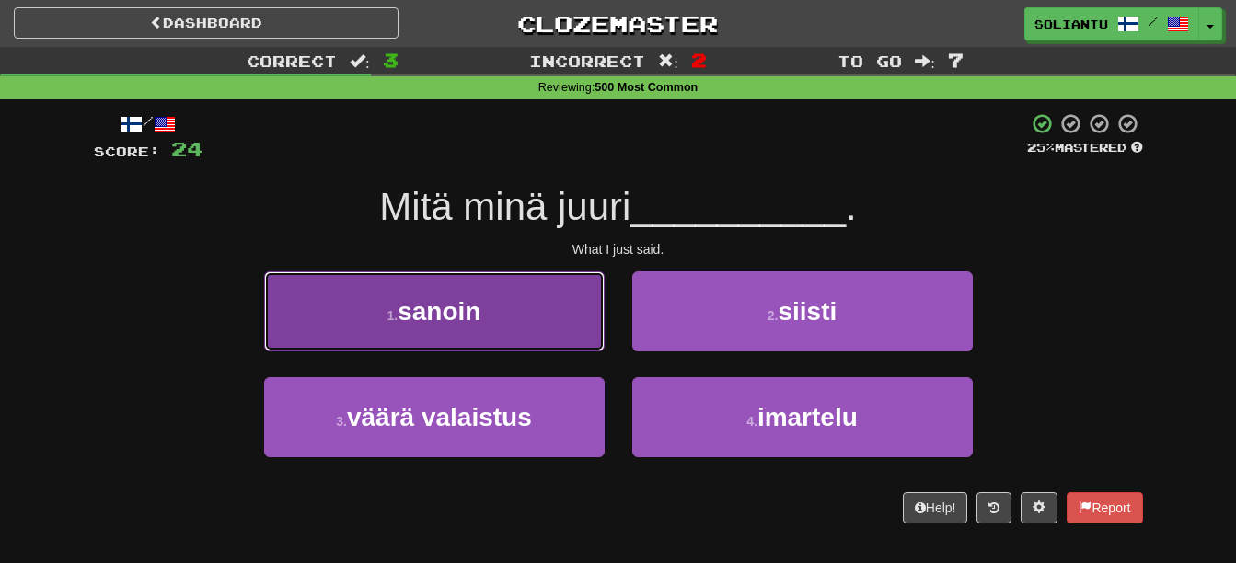
click at [536, 308] on button "1 . sanoin" at bounding box center [434, 312] width 341 height 80
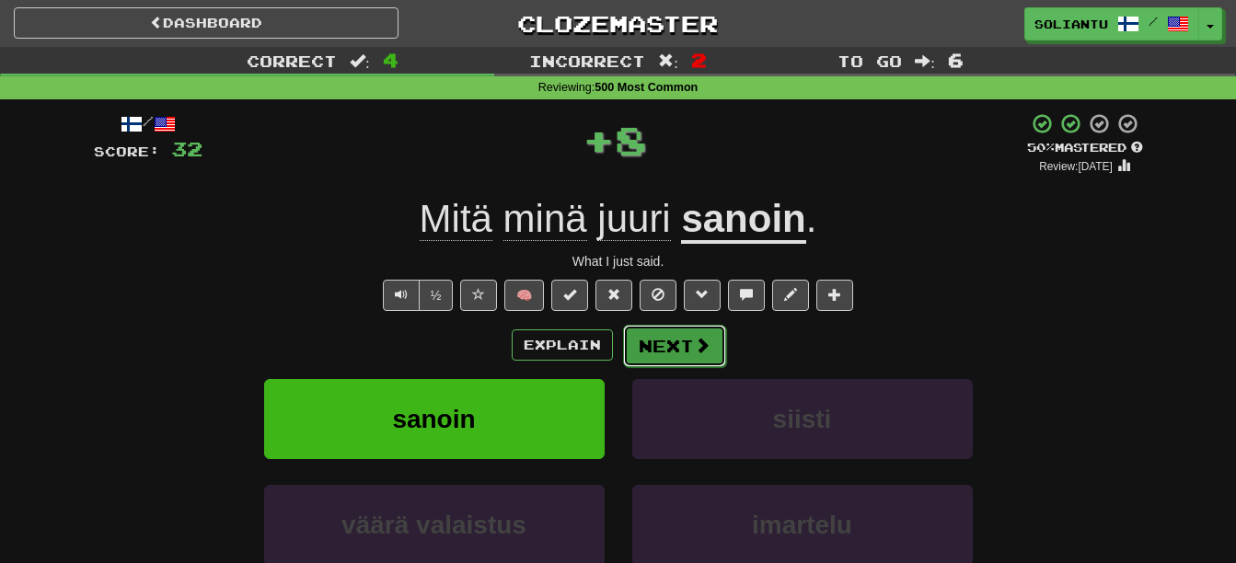
click at [686, 342] on button "Next" at bounding box center [674, 346] width 103 height 42
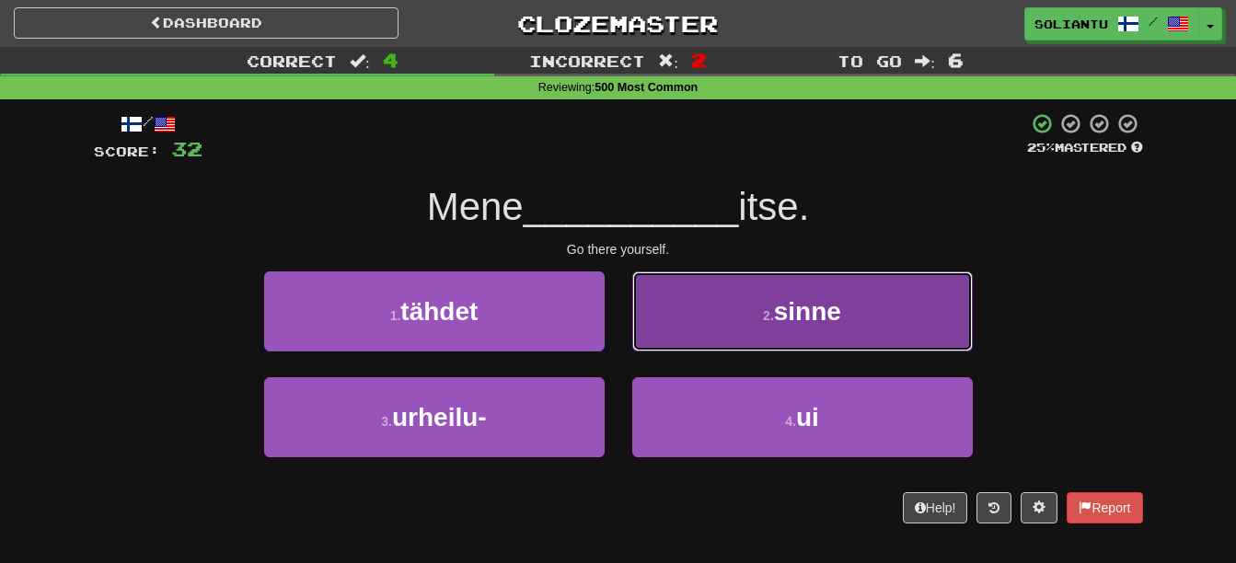
click at [863, 336] on button "2 . sinne" at bounding box center [802, 312] width 341 height 80
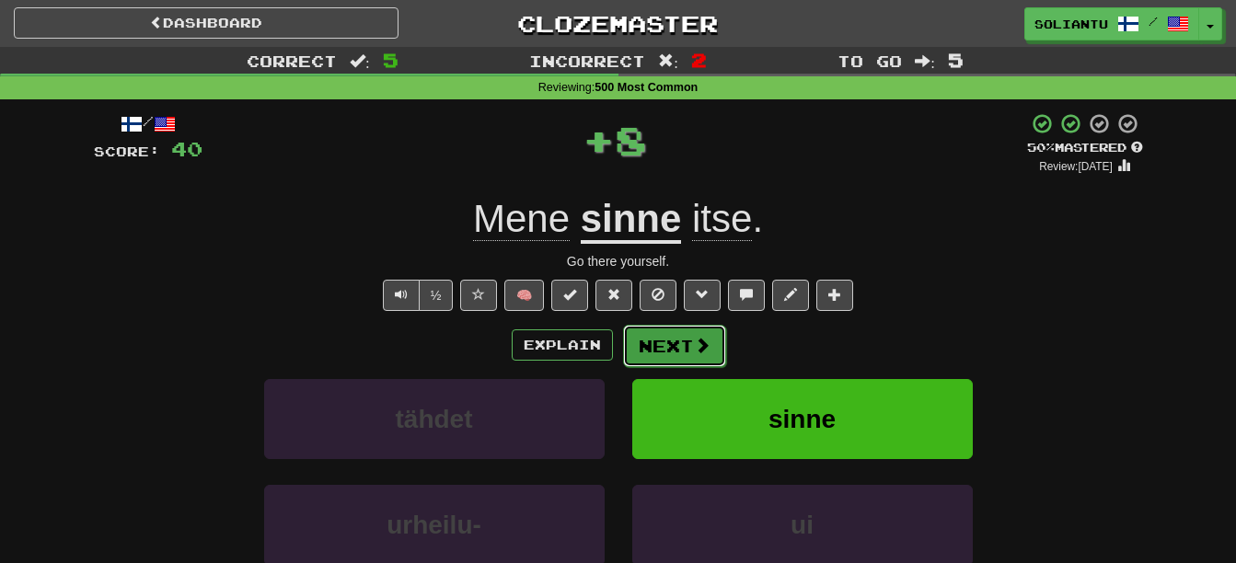
click at [684, 359] on button "Next" at bounding box center [674, 346] width 103 height 42
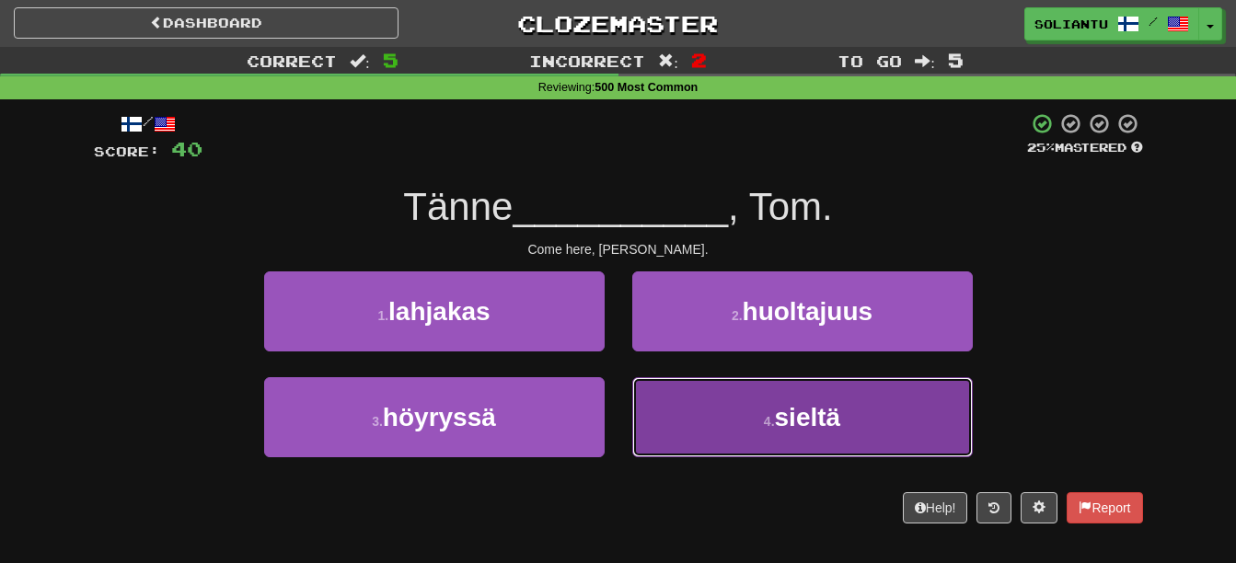
click at [877, 434] on button "4 . sieltä" at bounding box center [802, 417] width 341 height 80
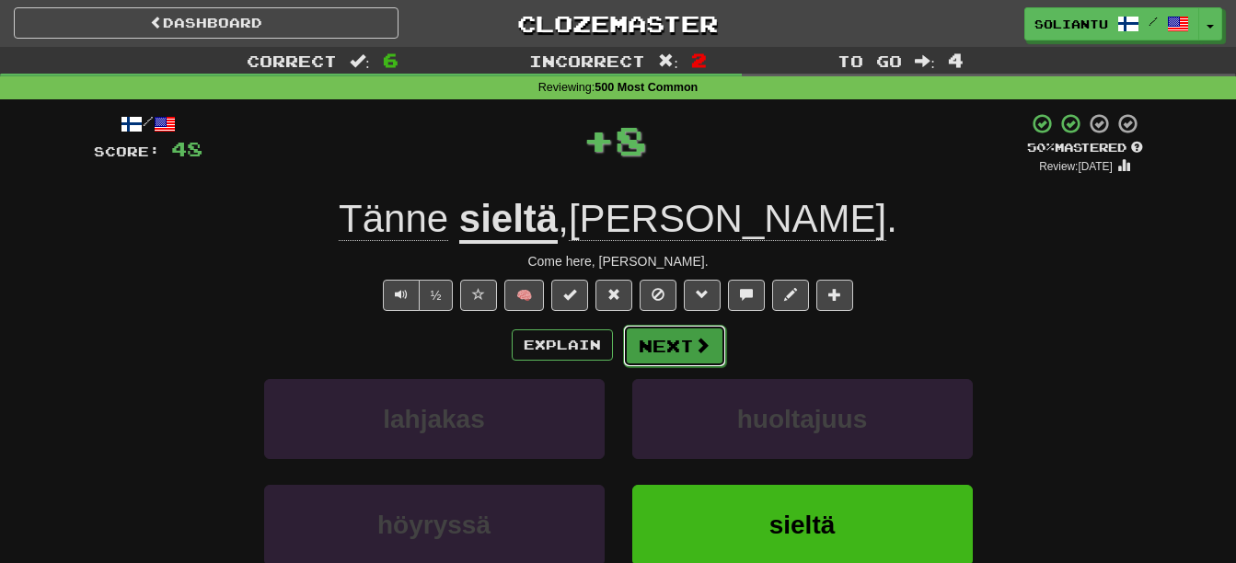
click at [679, 328] on button "Next" at bounding box center [674, 346] width 103 height 42
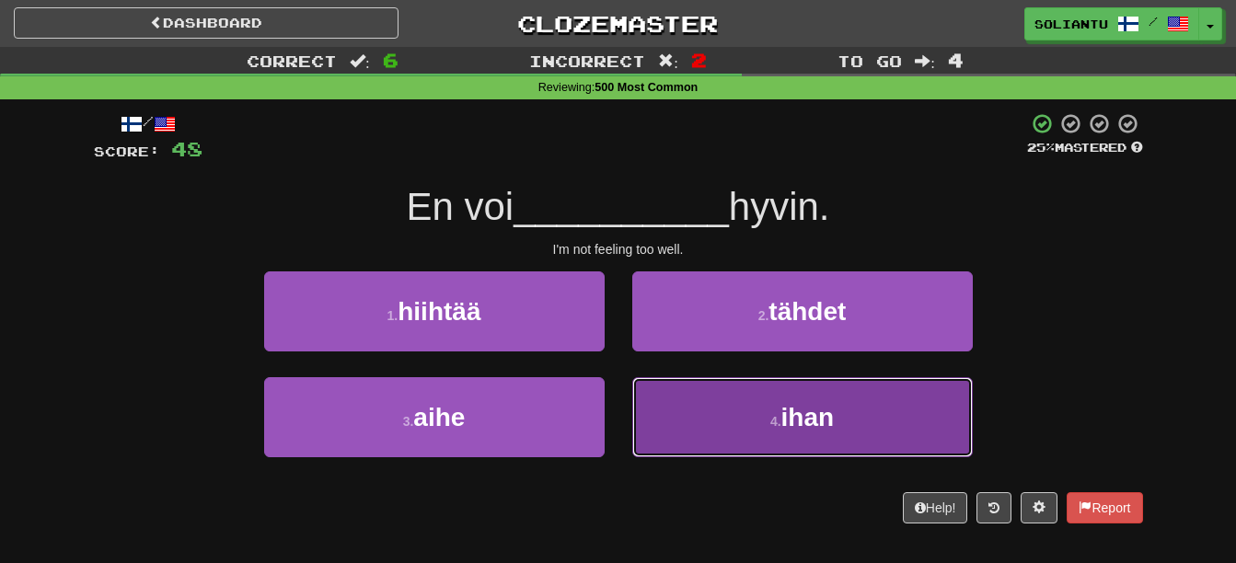
click at [748, 405] on button "4 . ihan" at bounding box center [802, 417] width 341 height 80
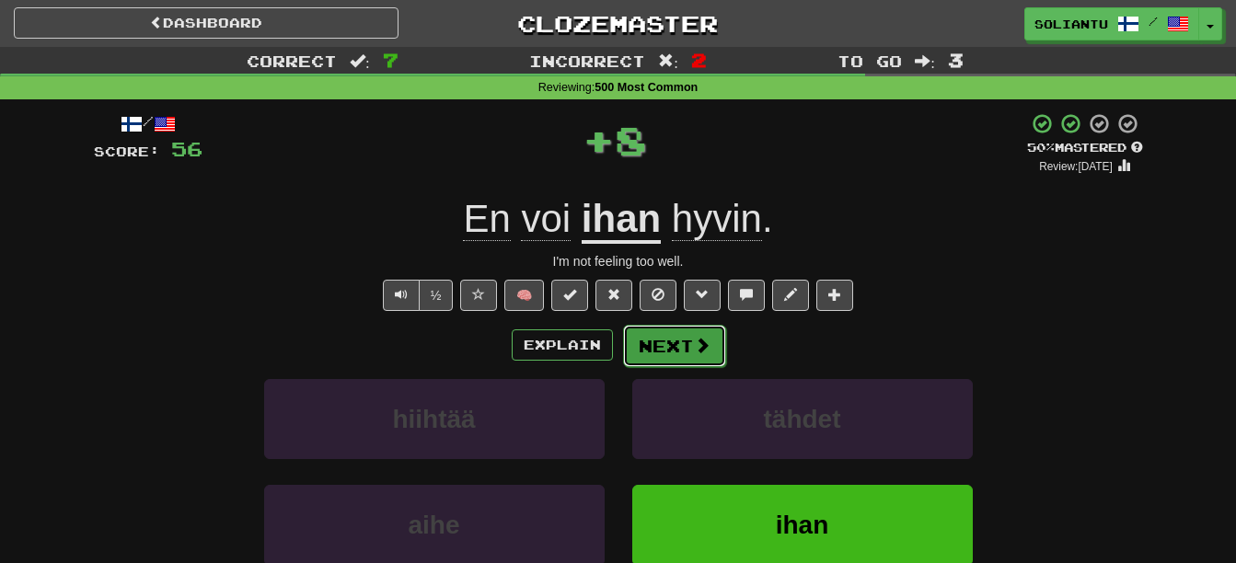
click at [662, 340] on button "Next" at bounding box center [674, 346] width 103 height 42
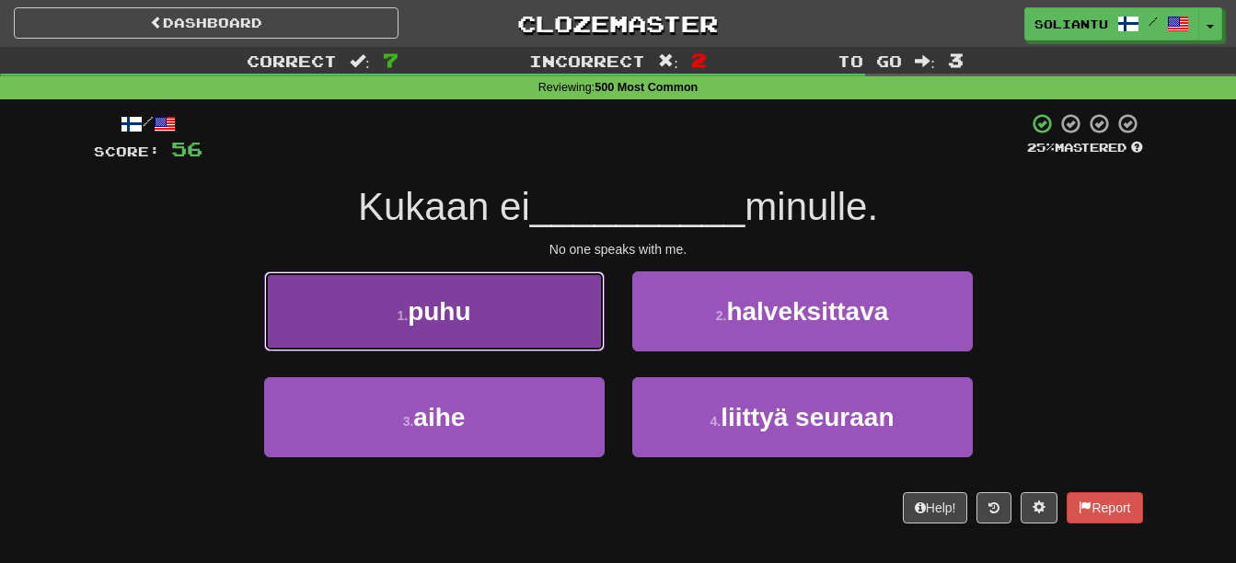
click at [544, 291] on button "1 . puhu" at bounding box center [434, 312] width 341 height 80
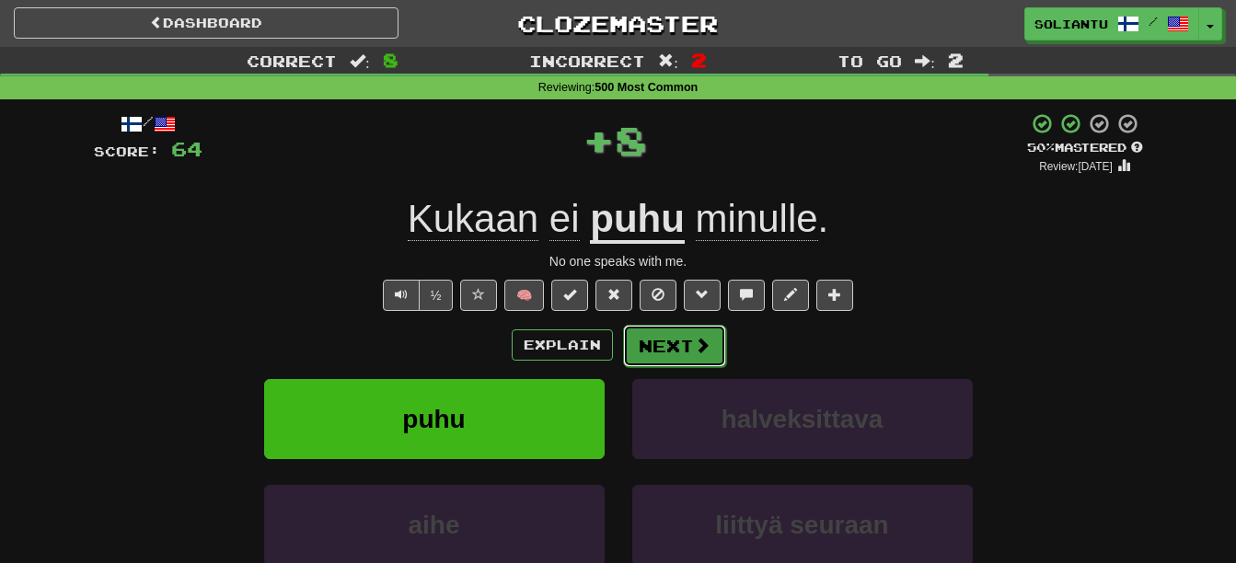
click at [687, 341] on button "Next" at bounding box center [674, 346] width 103 height 42
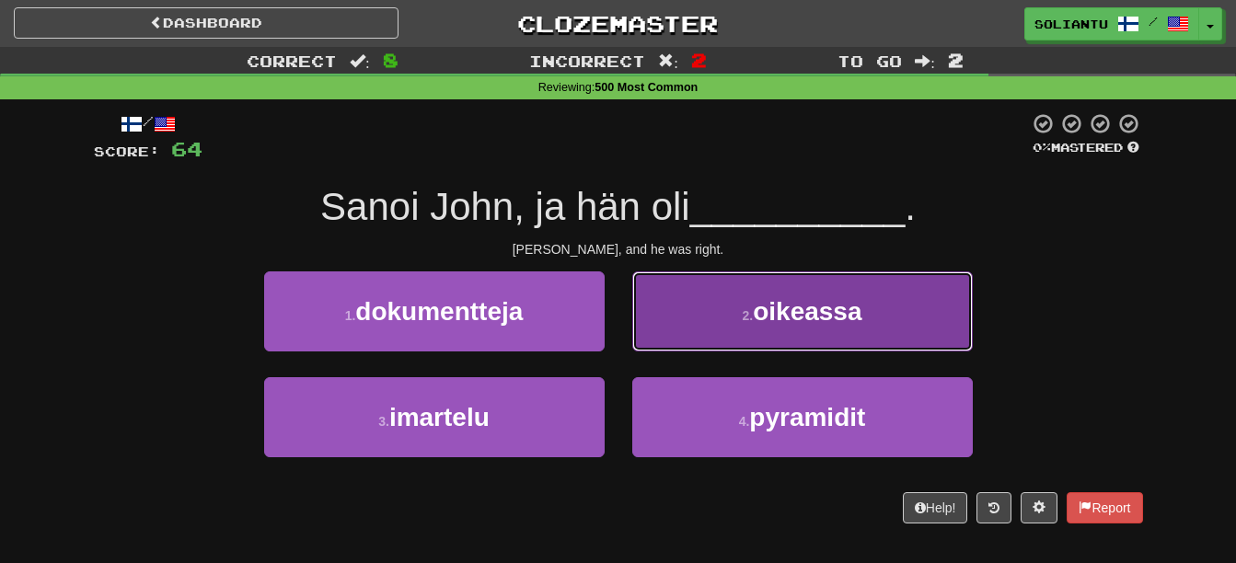
click at [686, 331] on button "2 . oikeassa" at bounding box center [802, 312] width 341 height 80
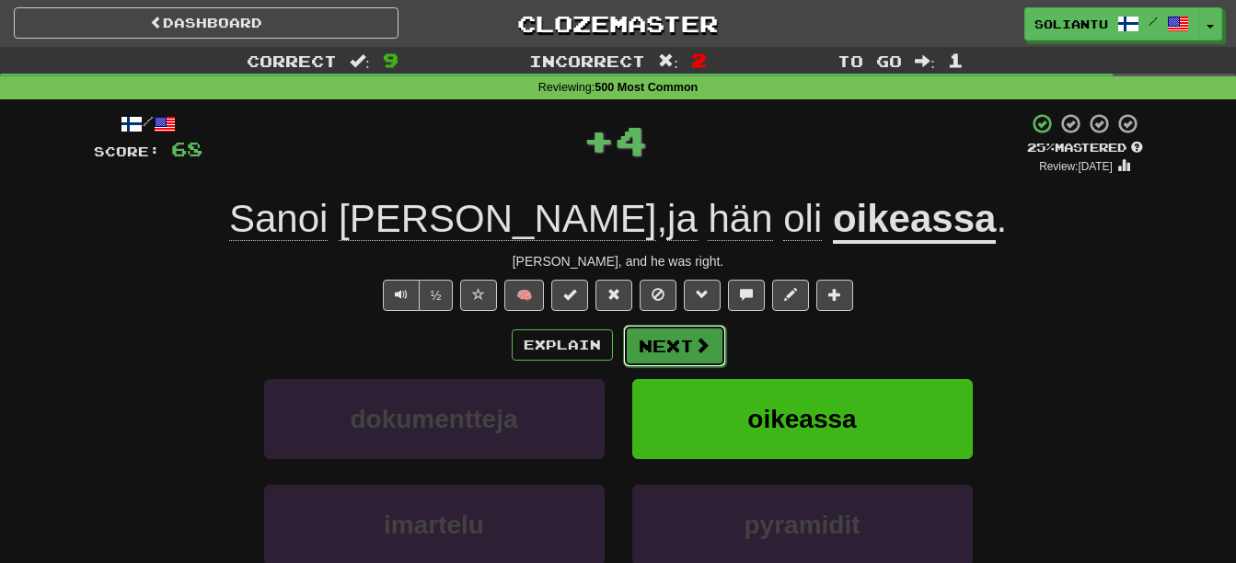
click at [688, 340] on button "Next" at bounding box center [674, 346] width 103 height 42
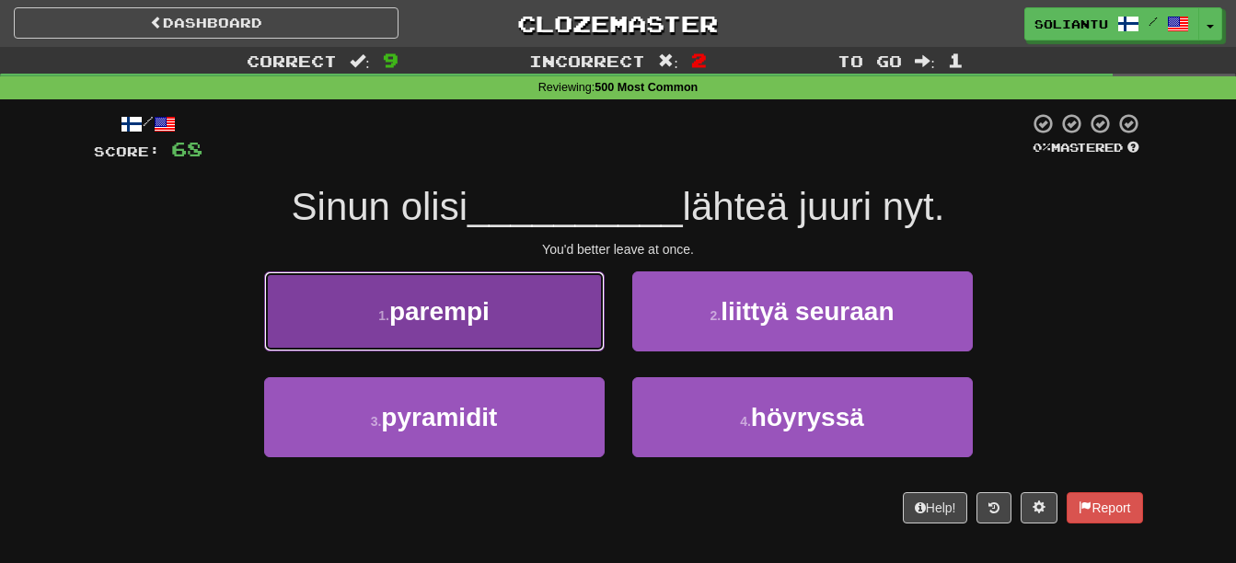
click at [535, 327] on button "1 . parempi" at bounding box center [434, 312] width 341 height 80
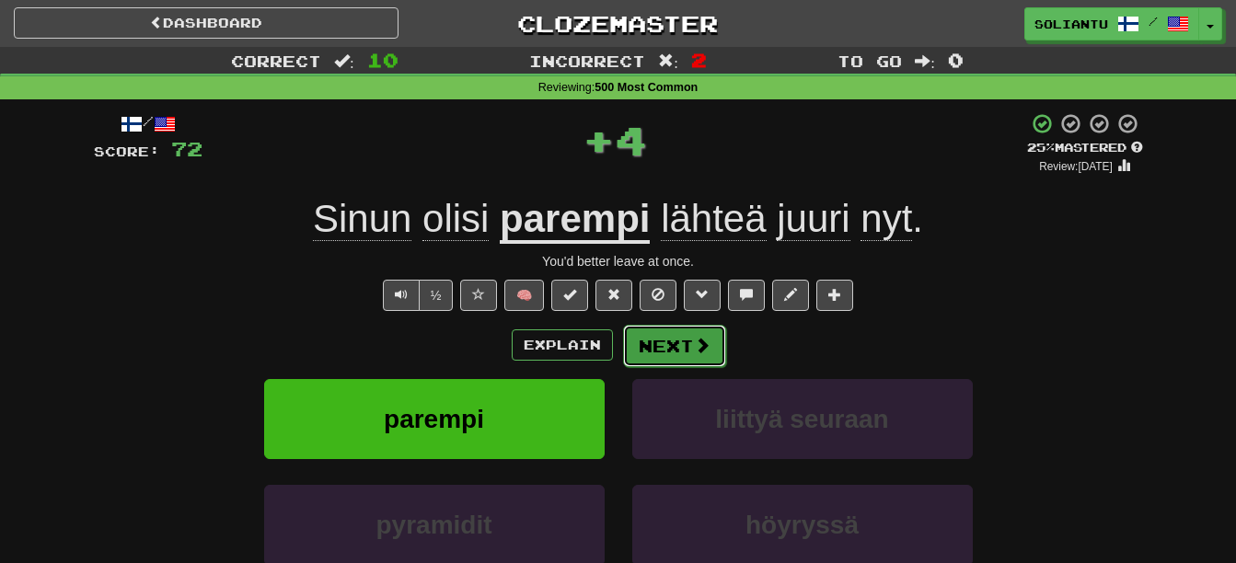
click at [661, 329] on button "Next" at bounding box center [674, 346] width 103 height 42
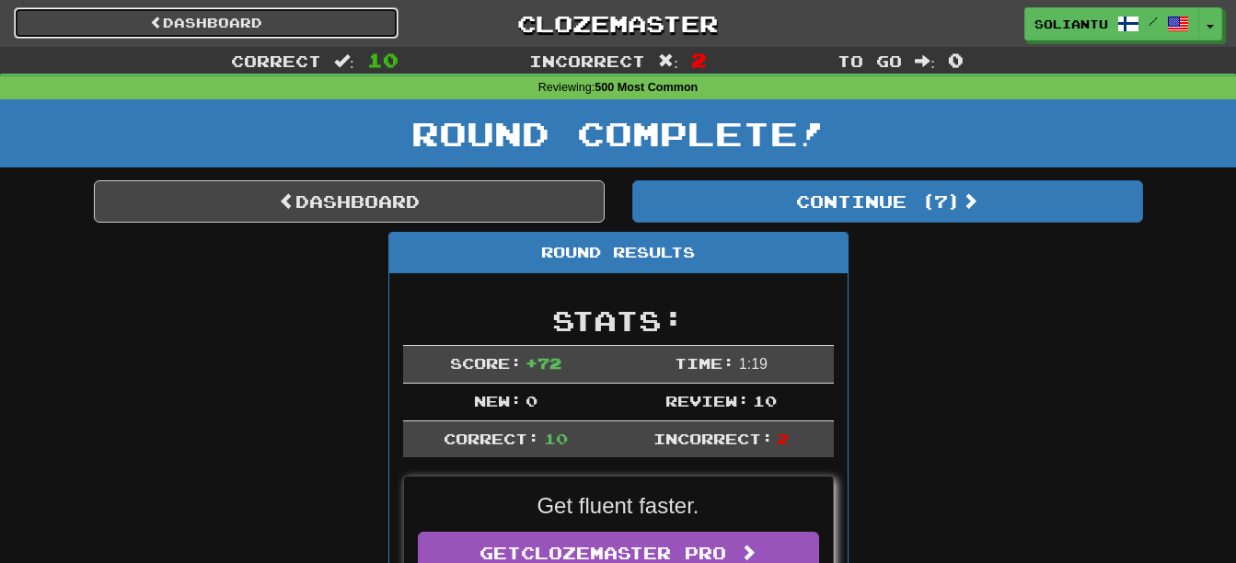
click at [238, 23] on link "Dashboard" at bounding box center [206, 22] width 385 height 31
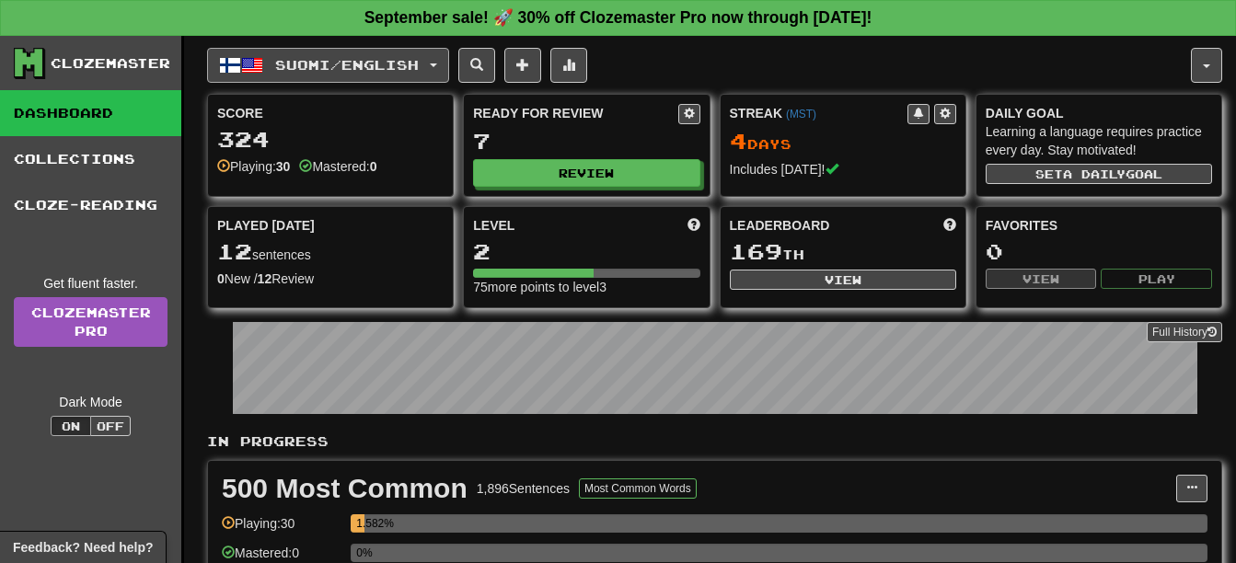
click at [390, 75] on button "Suomi / English" at bounding box center [328, 65] width 242 height 35
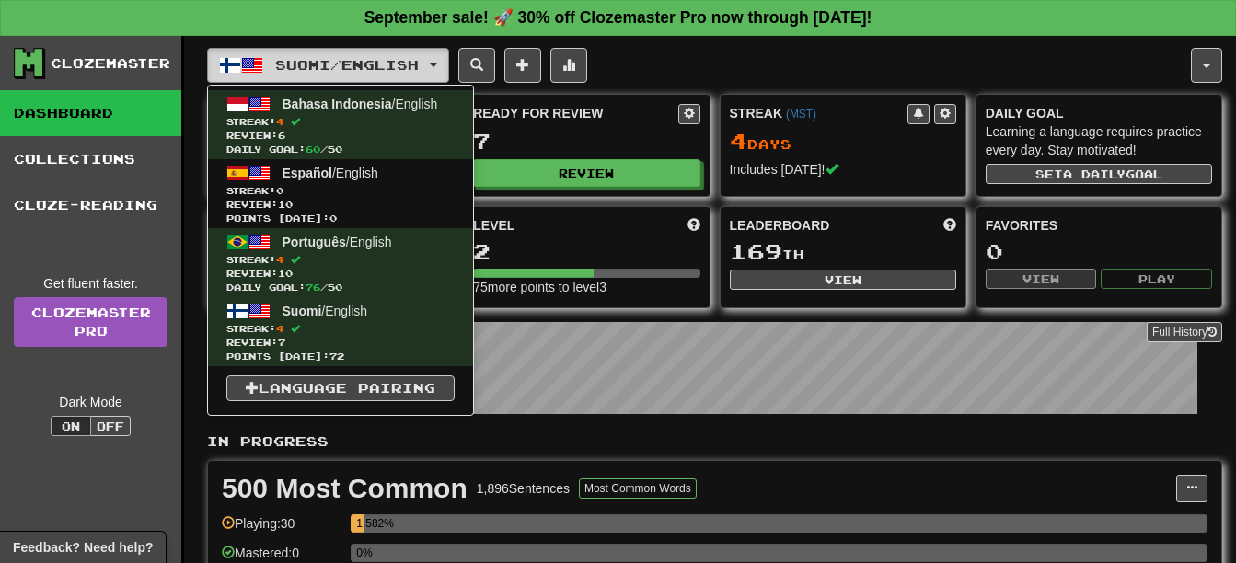
click at [390, 75] on button "Suomi / English" at bounding box center [328, 65] width 242 height 35
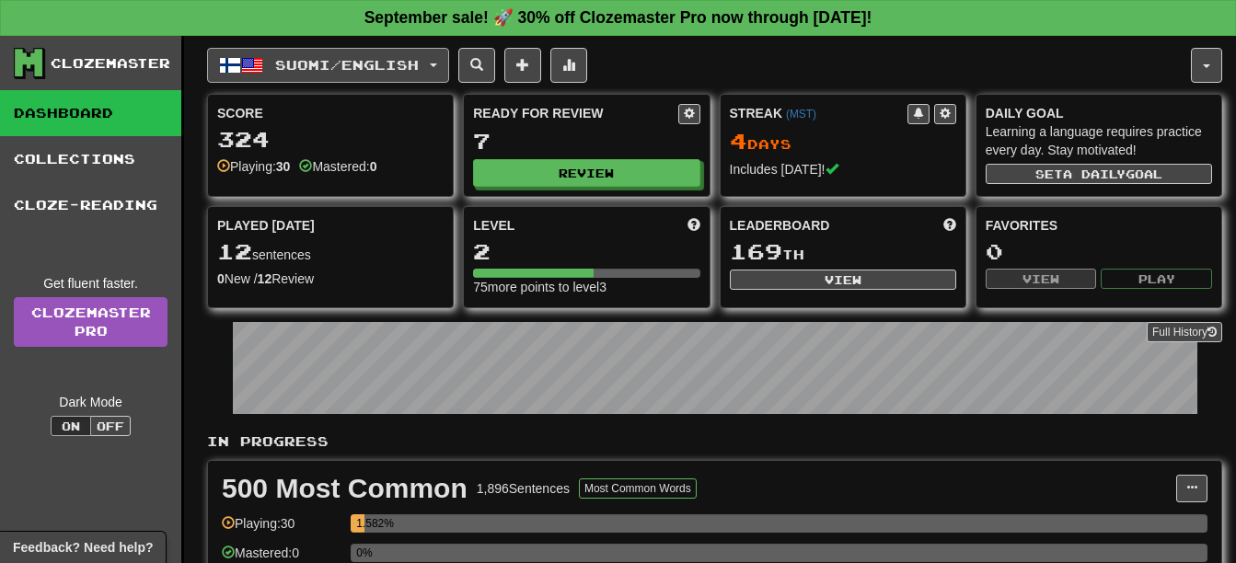
click at [390, 75] on button "Suomi / English" at bounding box center [328, 65] width 242 height 35
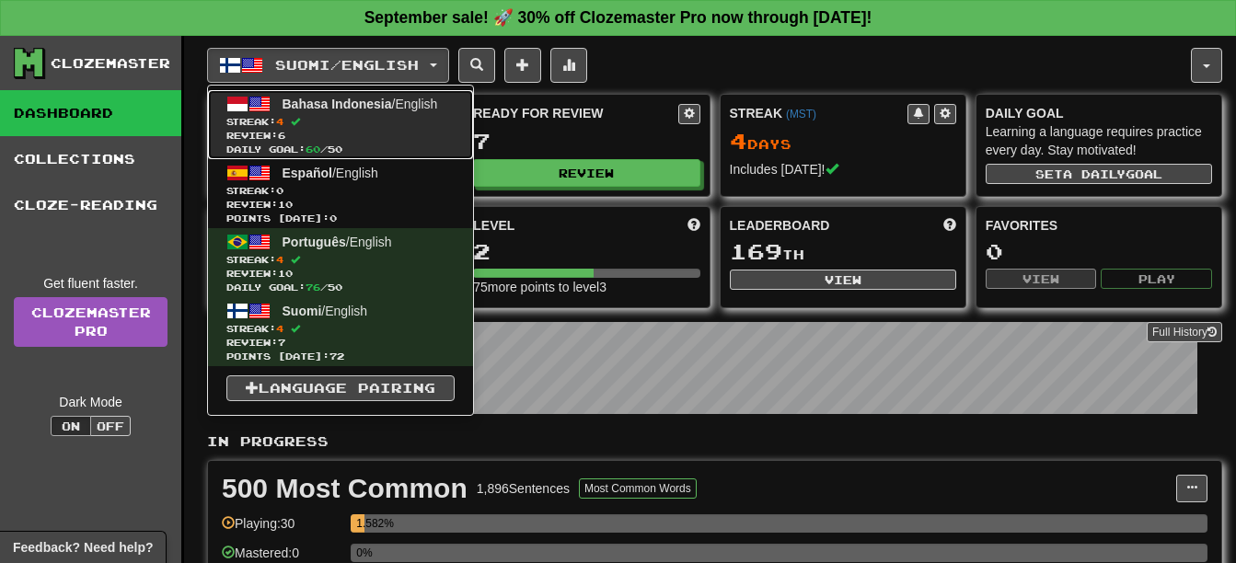
click at [404, 133] on span "Review: 6" at bounding box center [340, 136] width 228 height 14
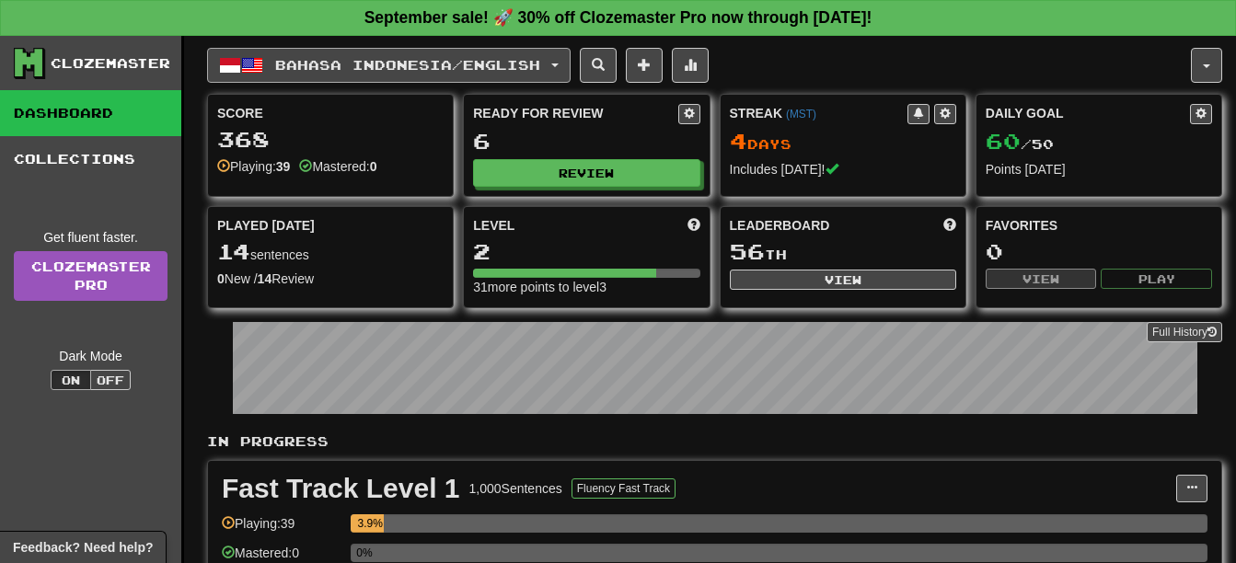
click at [365, 51] on button "Bahasa Indonesia / English" at bounding box center [389, 65] width 364 height 35
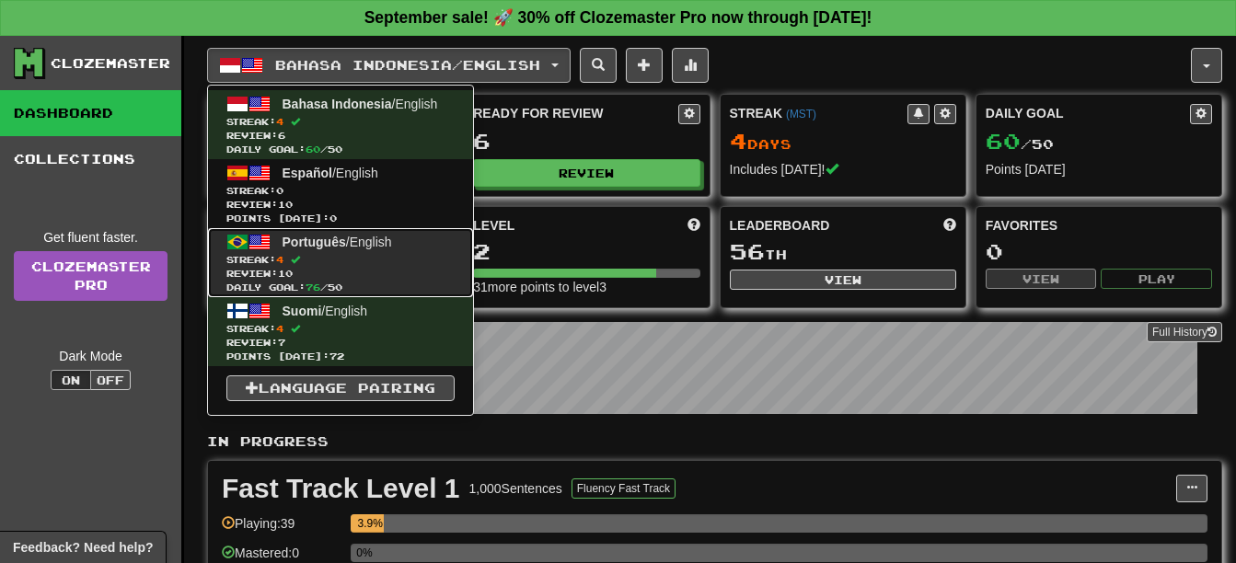
click at [439, 276] on span "Review: 10" at bounding box center [340, 274] width 228 height 14
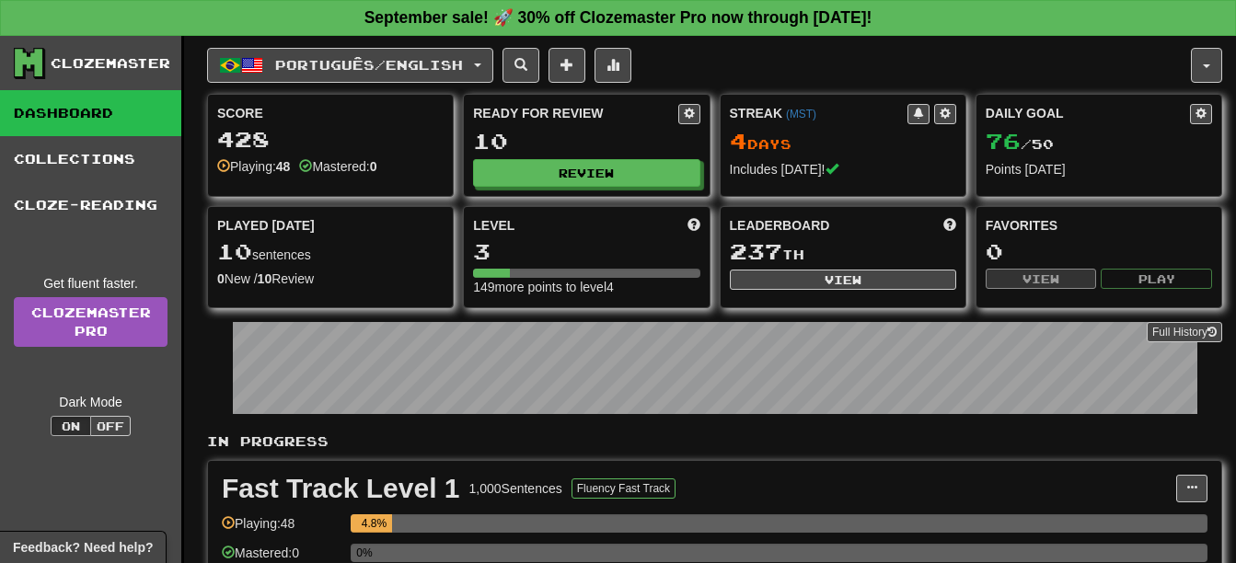
scroll to position [184, 0]
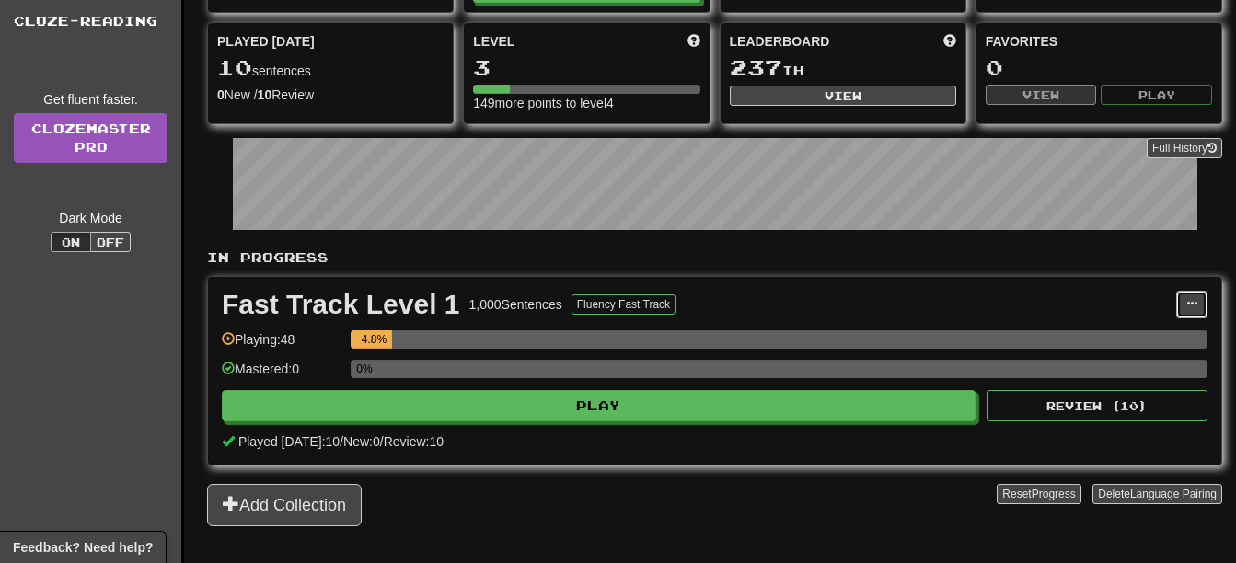
click at [1191, 309] on span at bounding box center [1191, 303] width 11 height 11
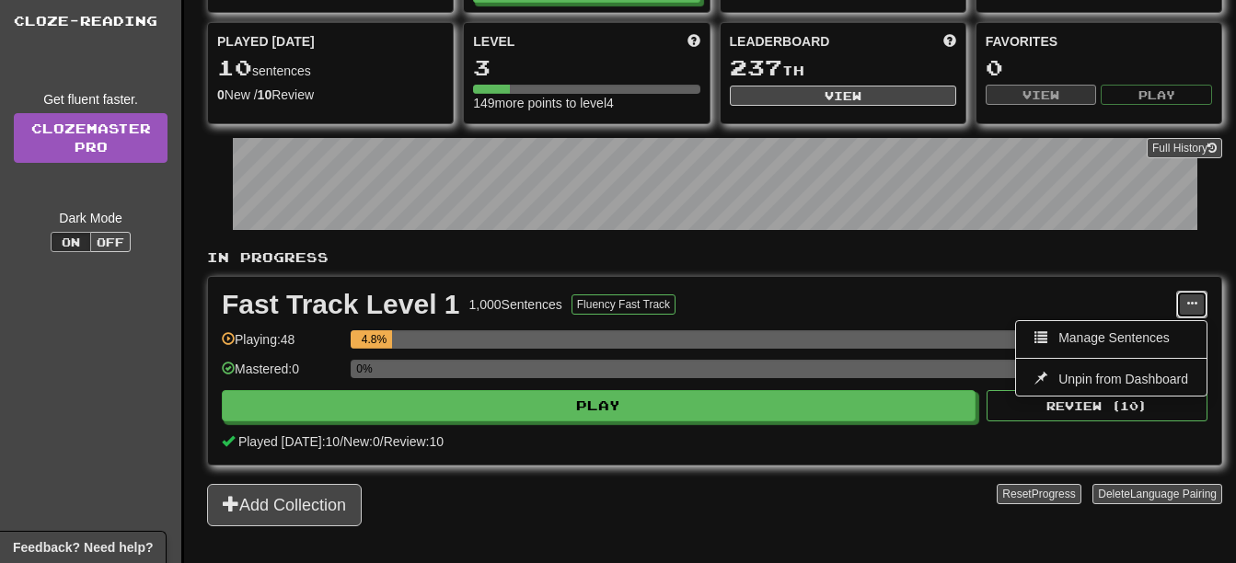
click at [1191, 309] on span at bounding box center [1191, 303] width 11 height 11
